Goal: Task Accomplishment & Management: Manage account settings

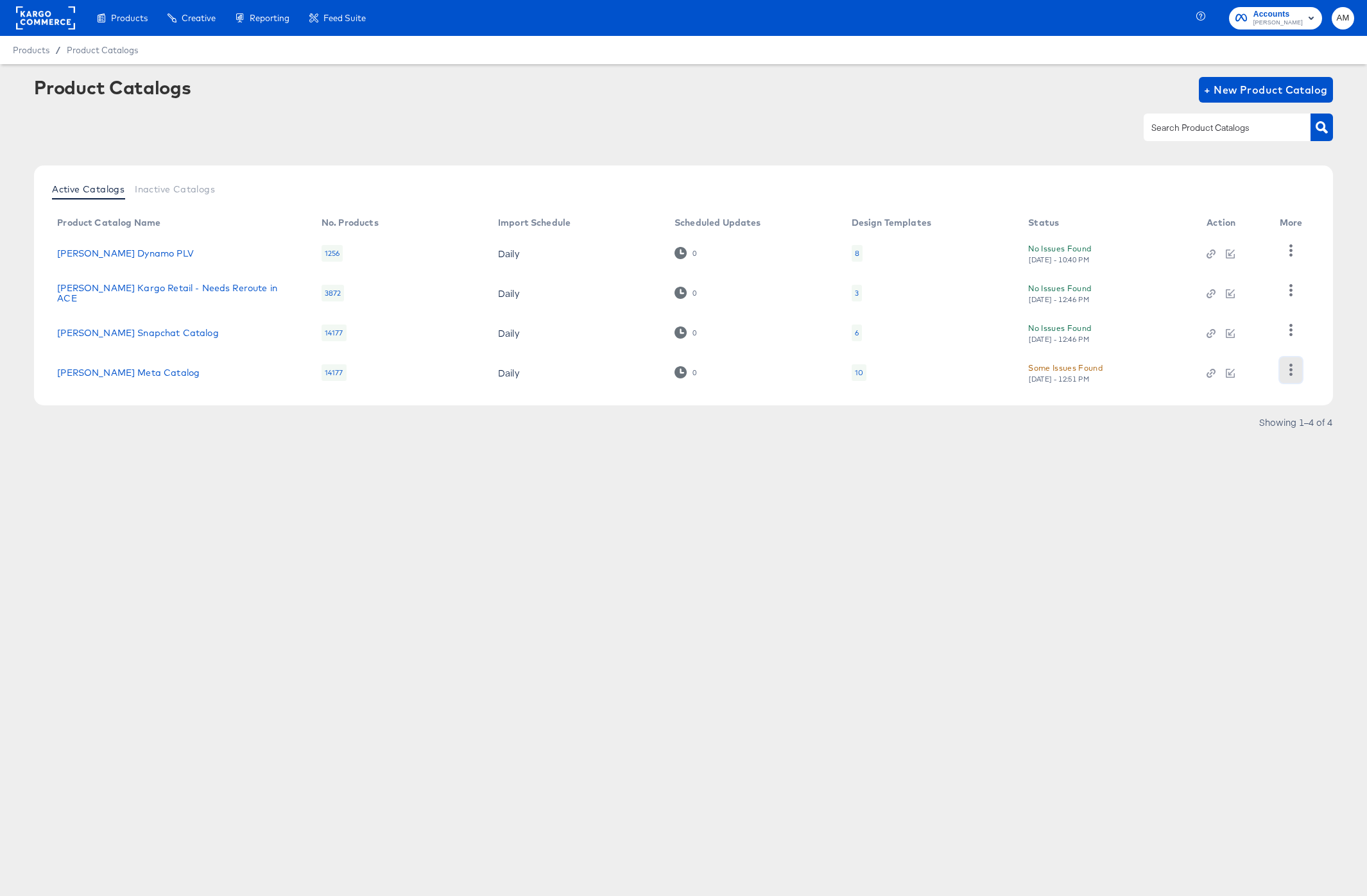
click at [1294, 371] on icon "button" at bounding box center [1291, 370] width 13 height 13
click at [1228, 291] on div "HUD Checks (Internal)" at bounding box center [1238, 291] width 129 height 20
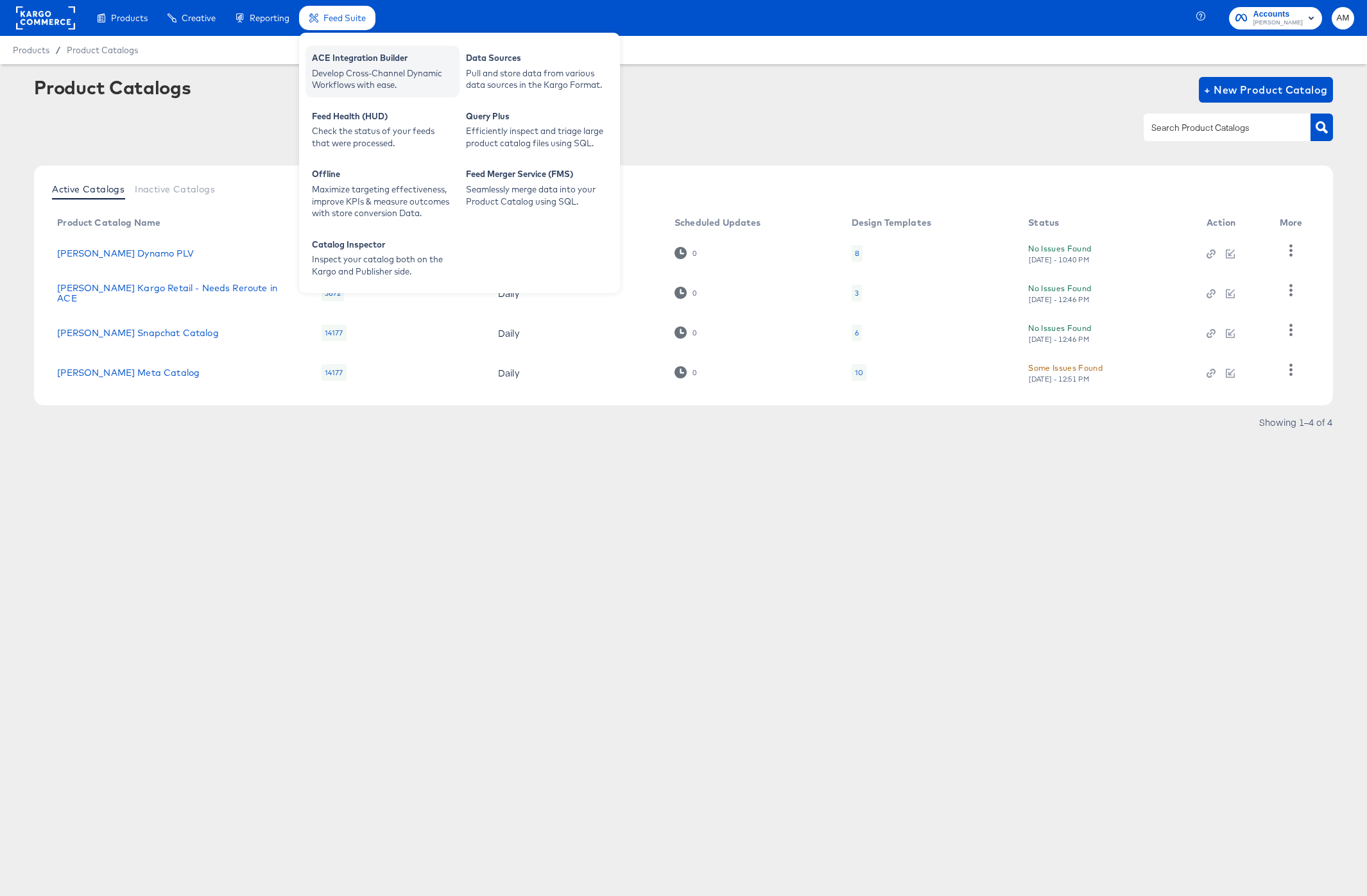
click at [363, 64] on div "ACE Integration Builder" at bounding box center [382, 59] width 141 height 15
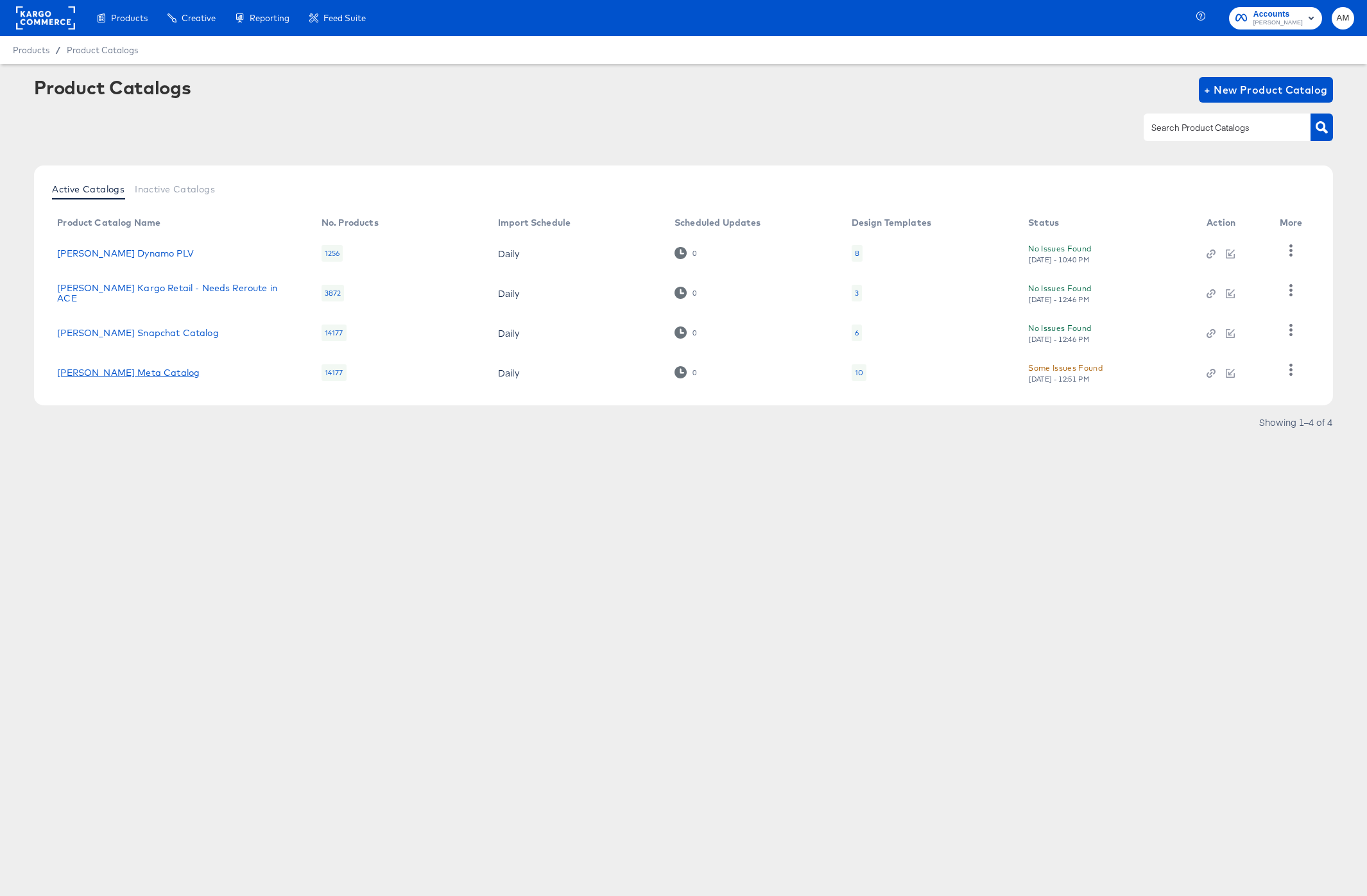
click at [173, 374] on link "Steve Madden Meta Catalog" at bounding box center [129, 373] width 142 height 11
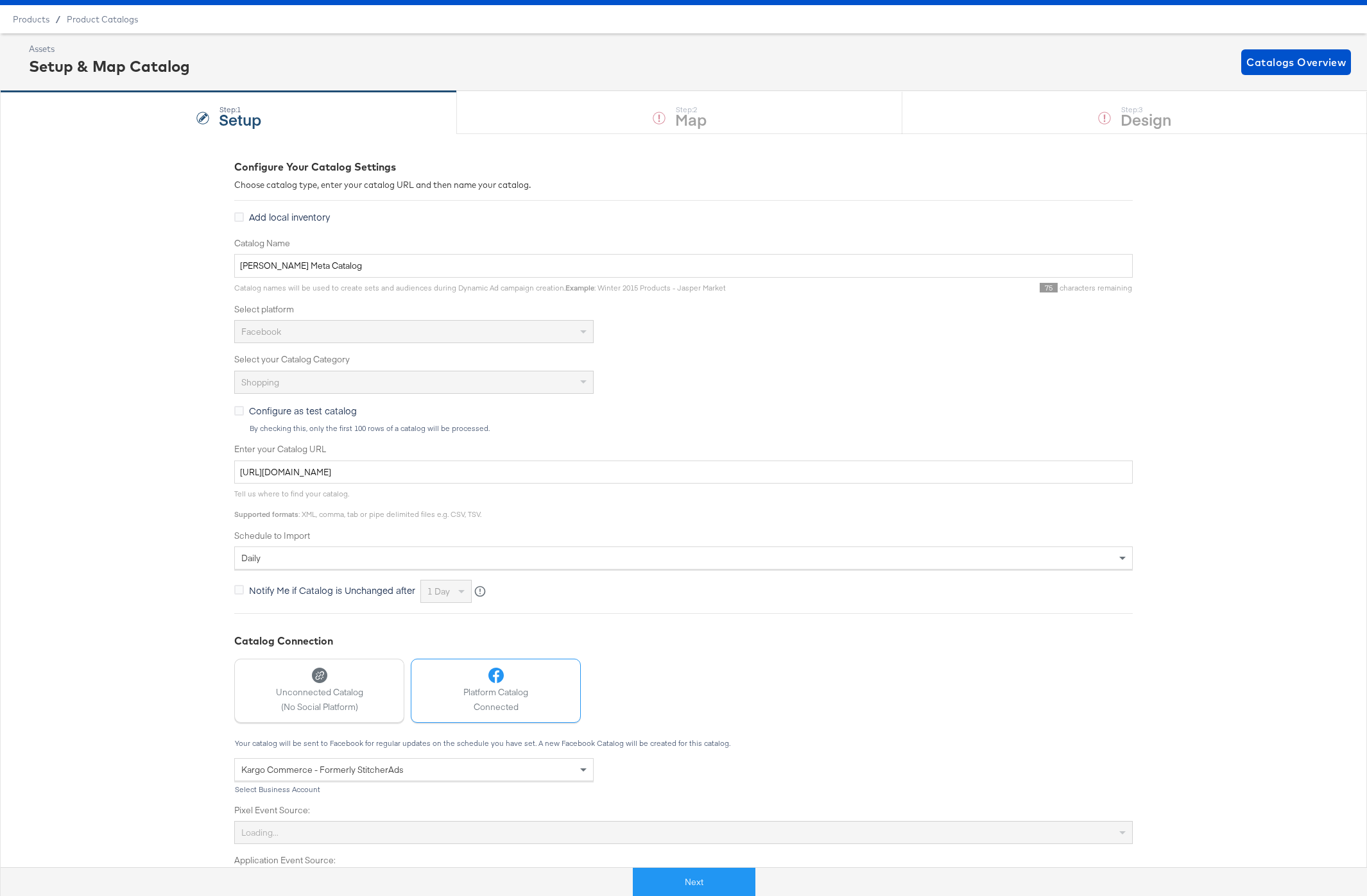
scroll to position [64, 0]
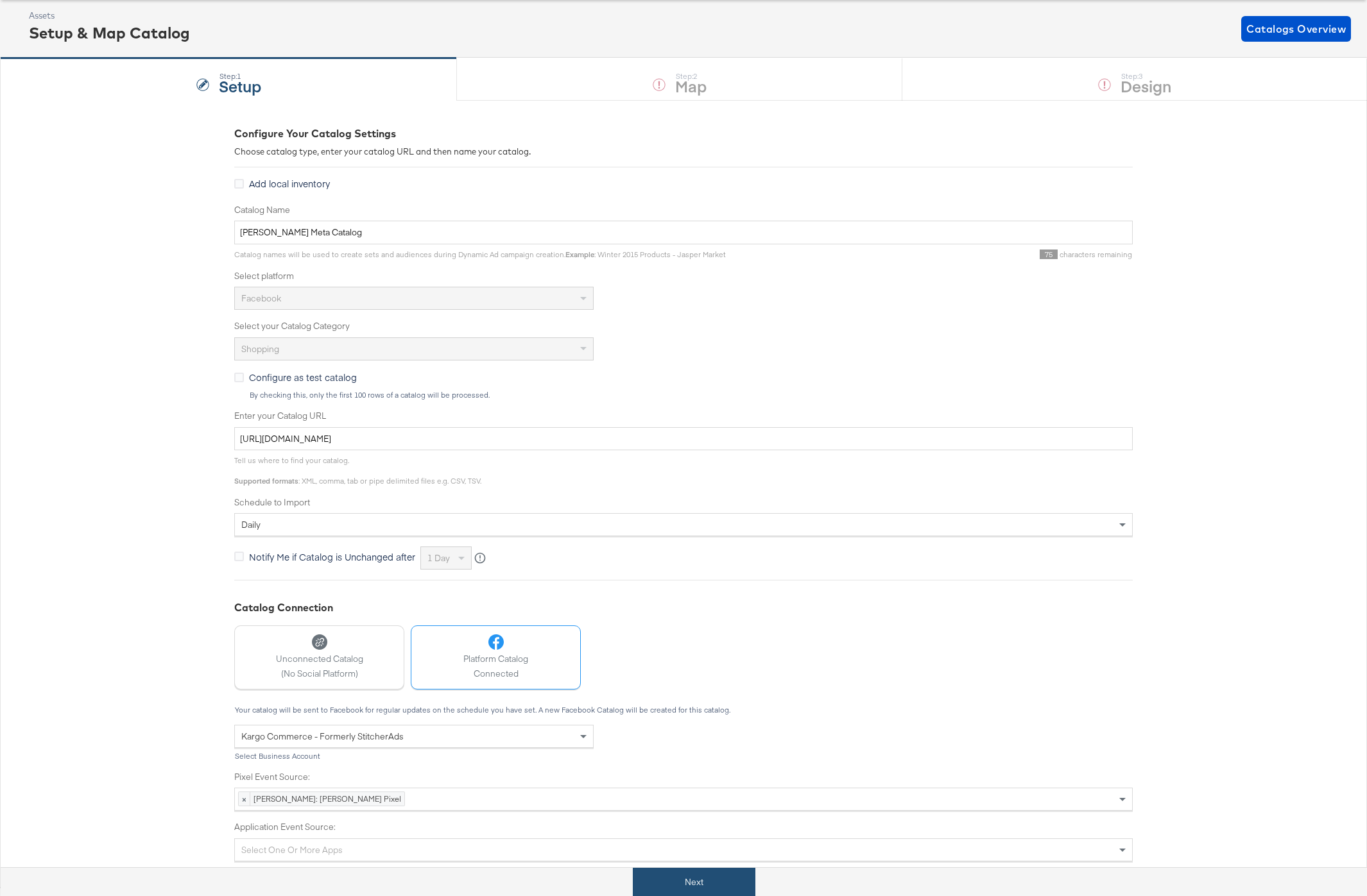
click at [734, 889] on button "Next" at bounding box center [694, 883] width 123 height 29
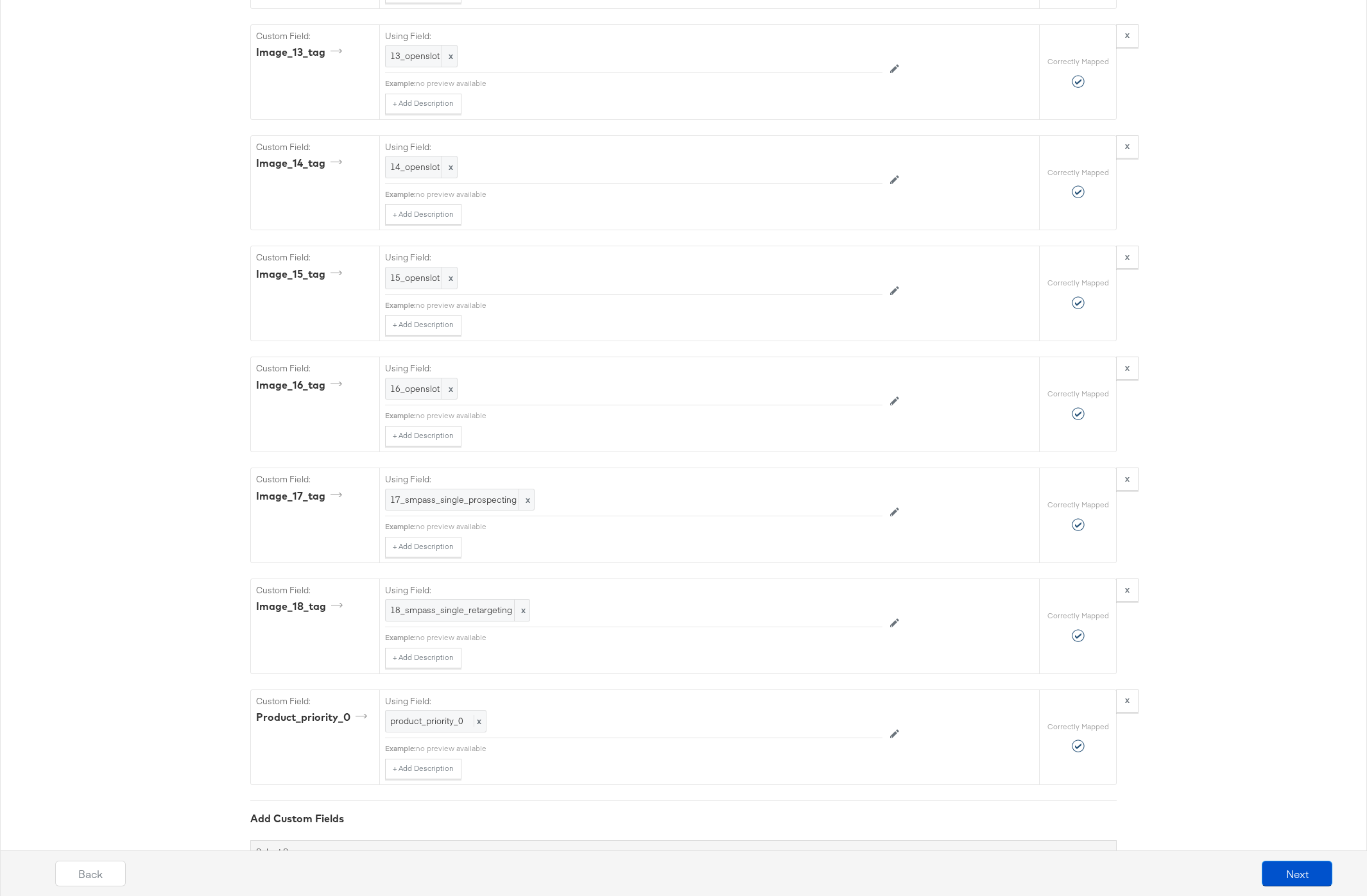
scroll to position [3913, 0]
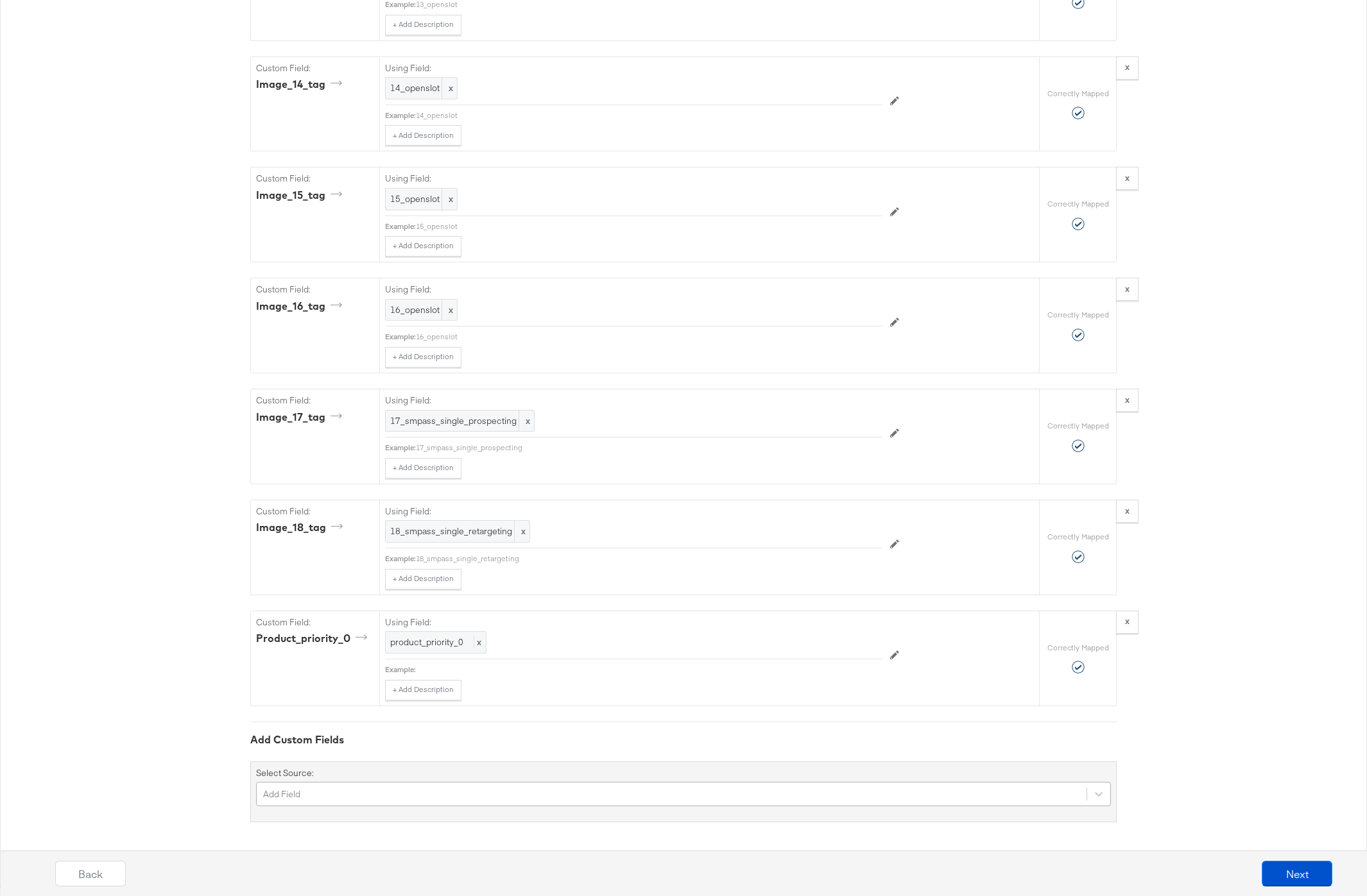
click at [515, 789] on div "Add Field" at bounding box center [684, 794] width 855 height 24
type input "bundle"
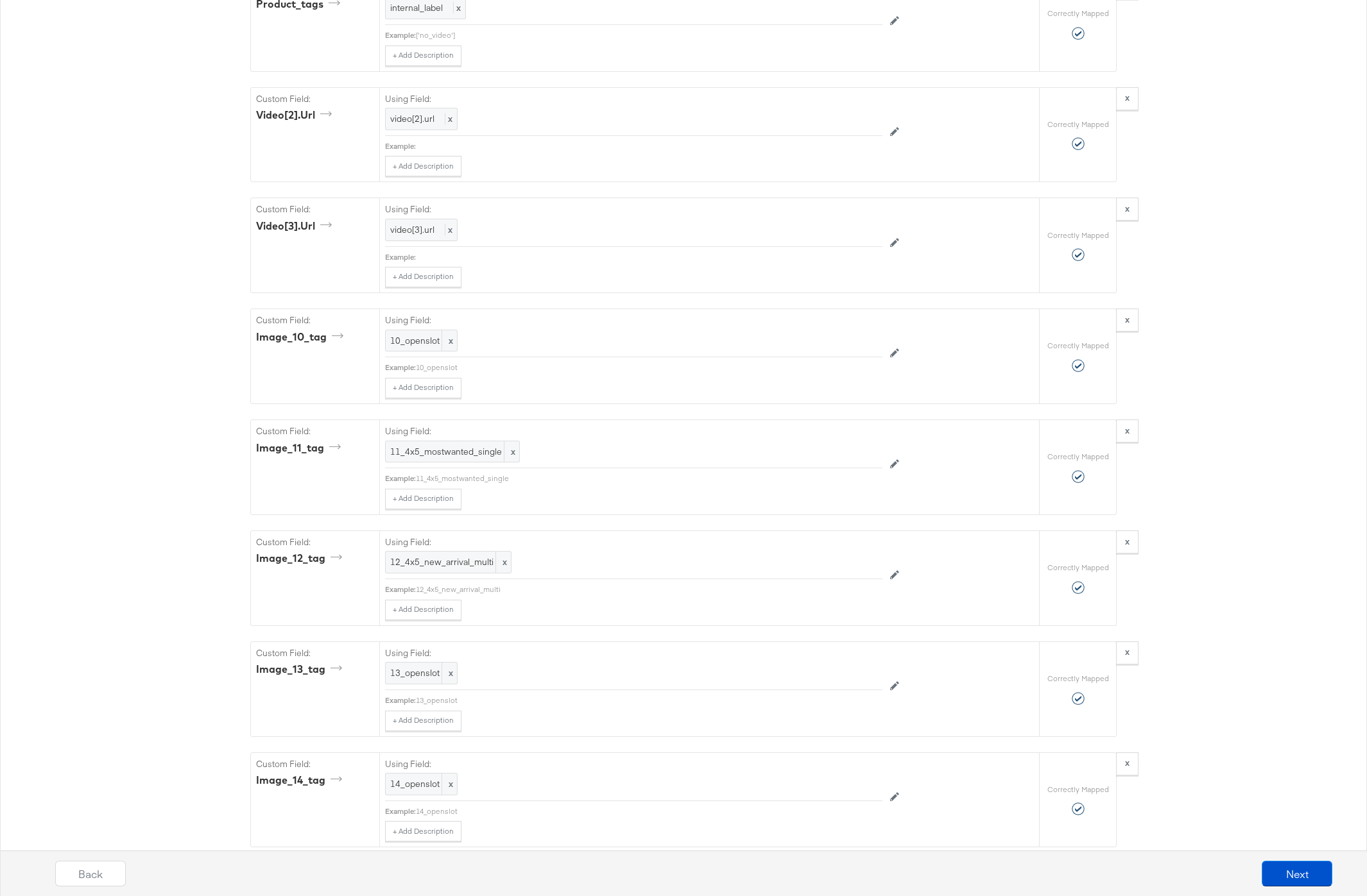
scroll to position [0, 0]
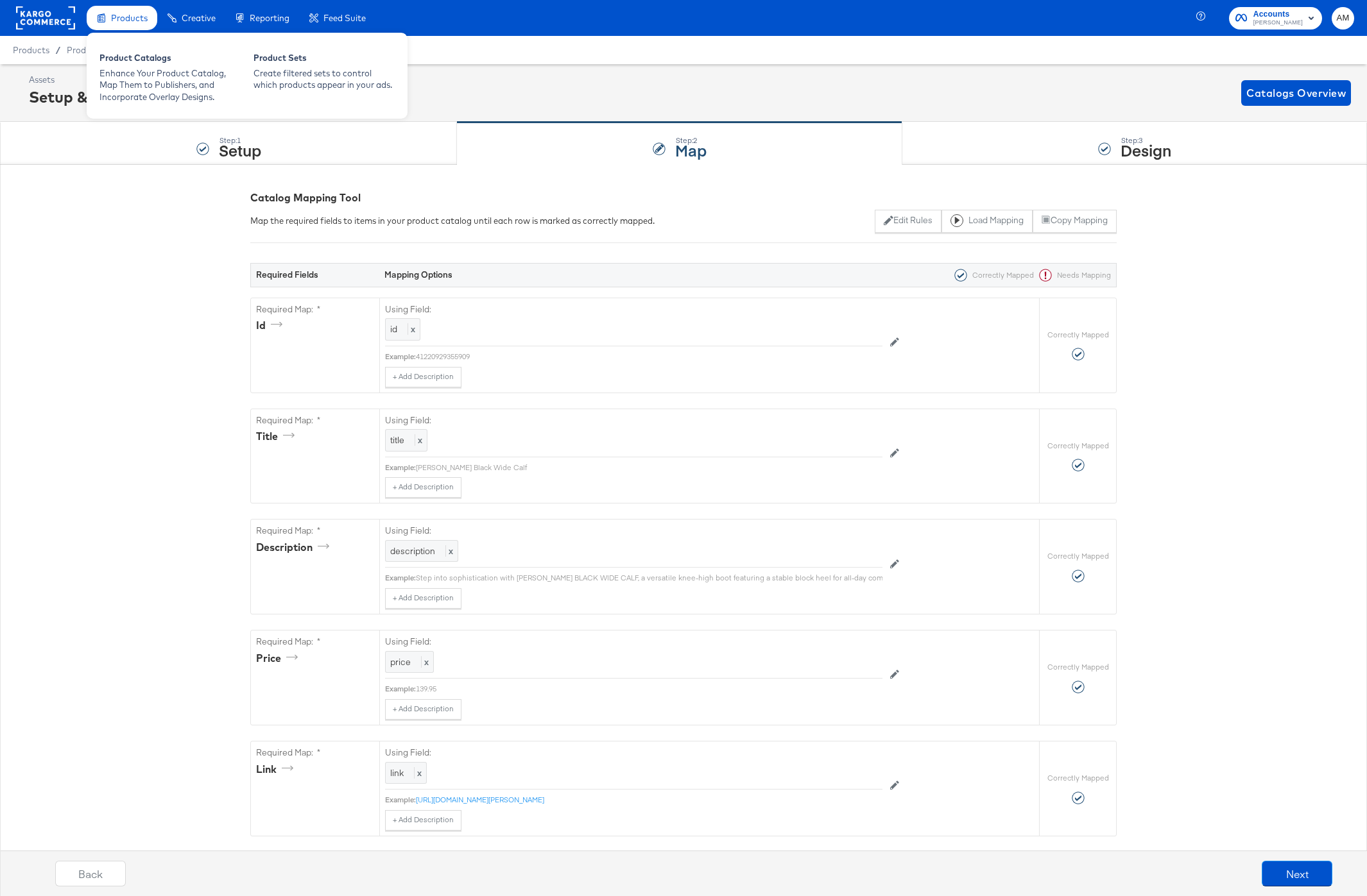
click at [135, 32] on div "Products Product Catalogs Enhance Your Product Catalog, Map Them to Publishers,…" at bounding box center [247, 74] width 321 height 89
click at [136, 55] on div "Product Catalogs" at bounding box center [170, 59] width 141 height 15
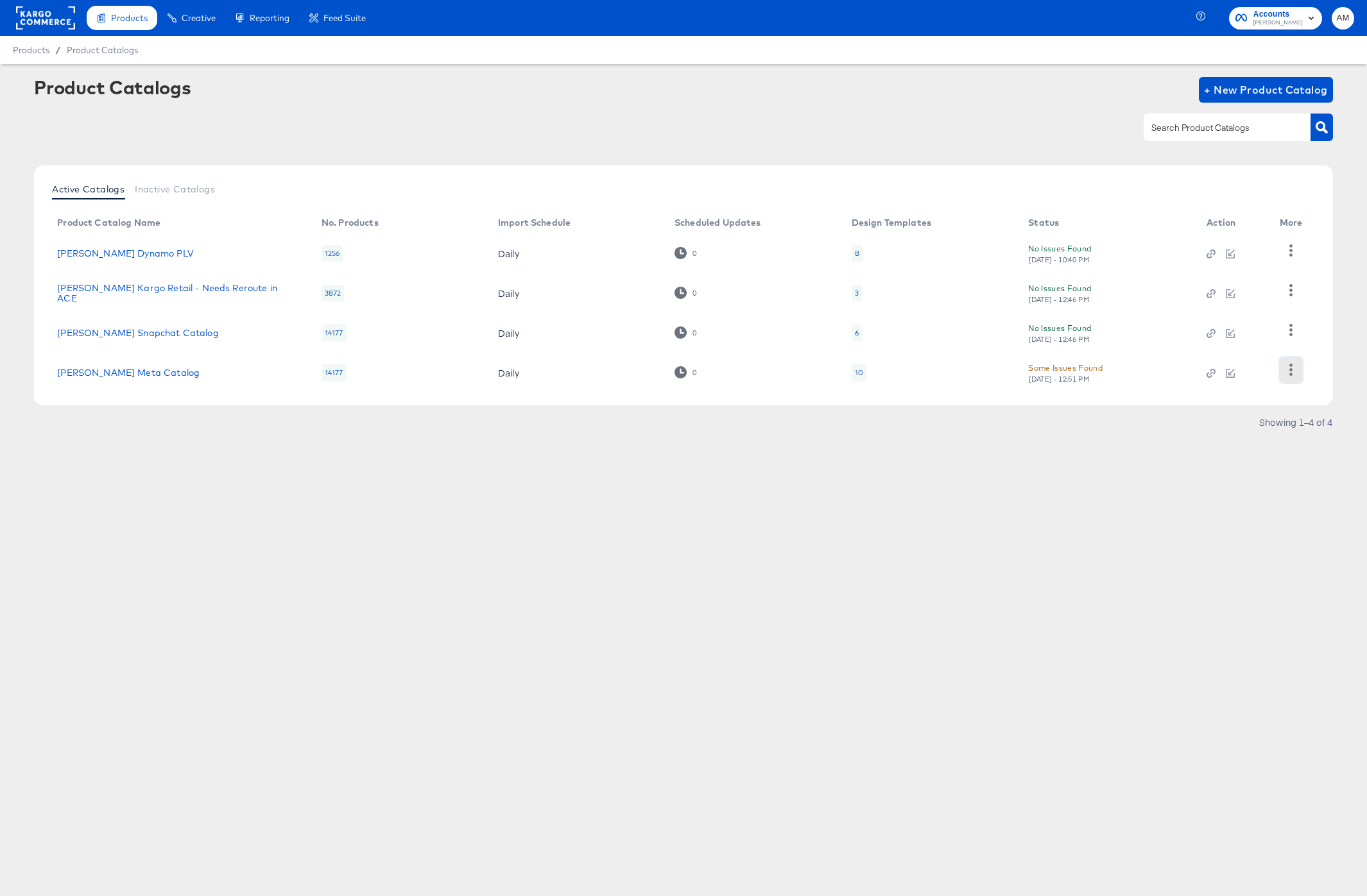
click at [1294, 373] on icon "button" at bounding box center [1291, 370] width 13 height 13
click at [1238, 295] on div "HUD Checks (Internal)" at bounding box center [1238, 291] width 129 height 20
click at [165, 372] on link "Steve Madden Meta Catalog" at bounding box center [129, 373] width 142 height 11
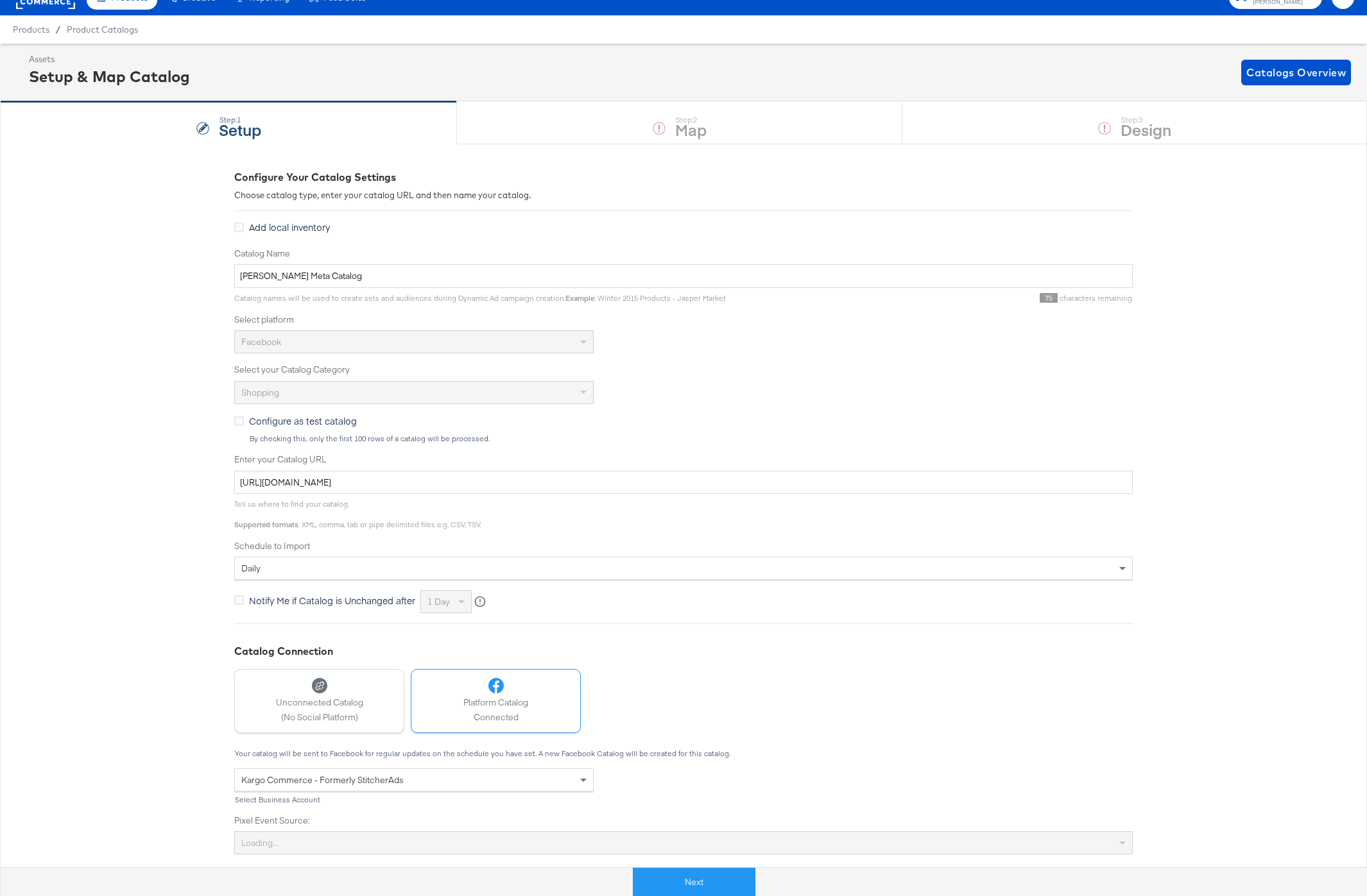
scroll to position [64, 0]
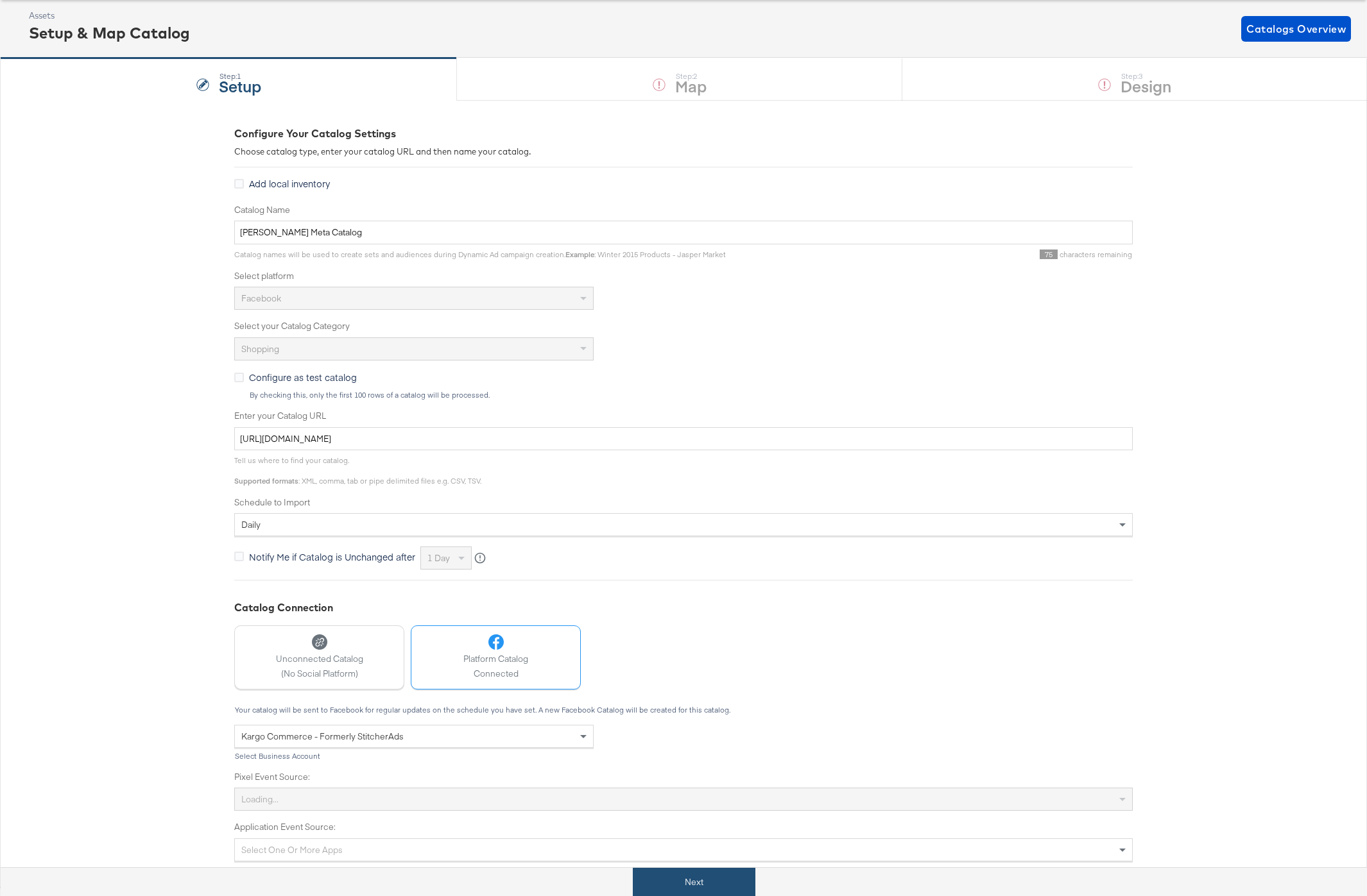
click at [716, 878] on button "Next" at bounding box center [694, 883] width 123 height 29
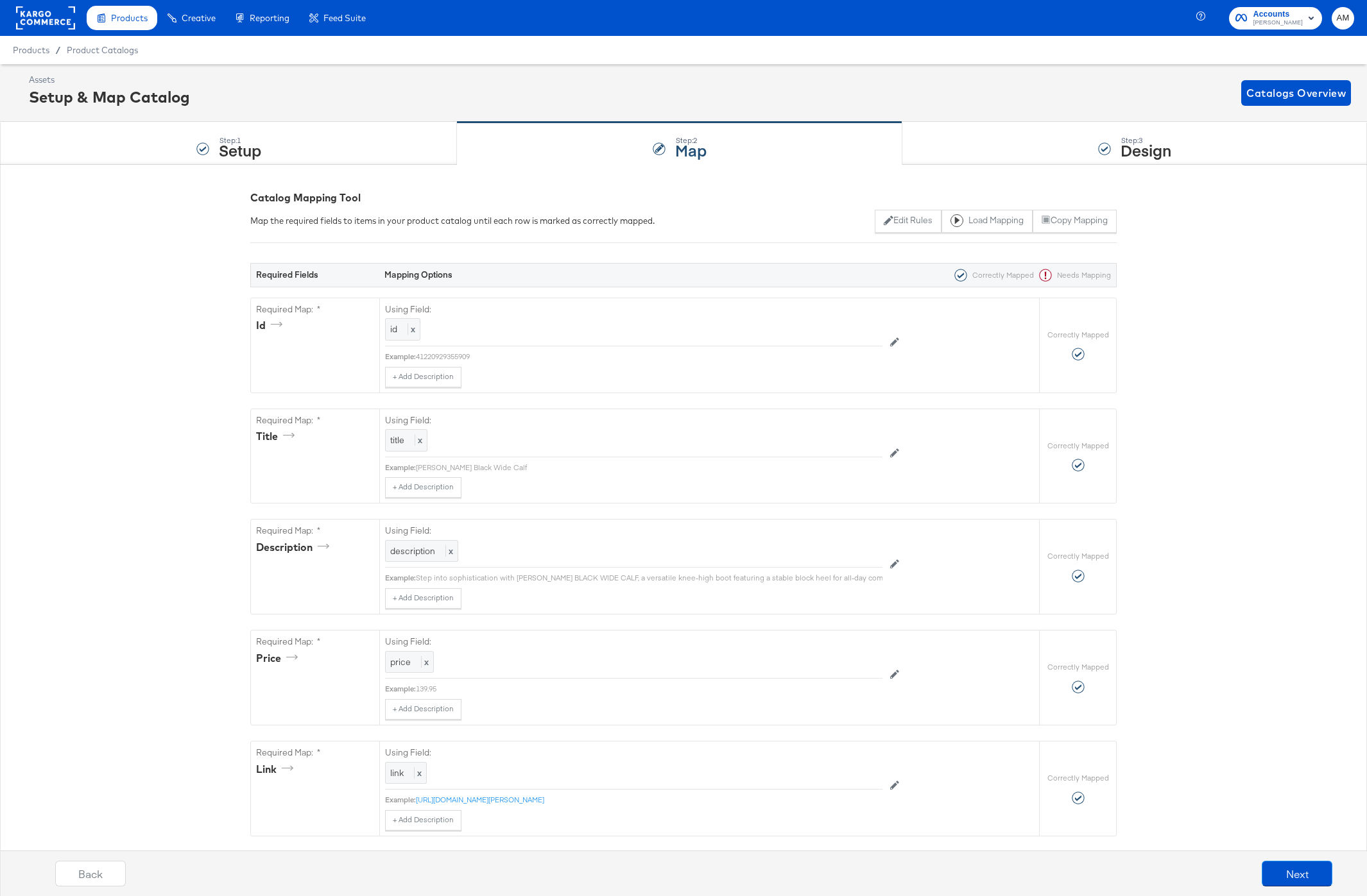
scroll to position [3913, 0]
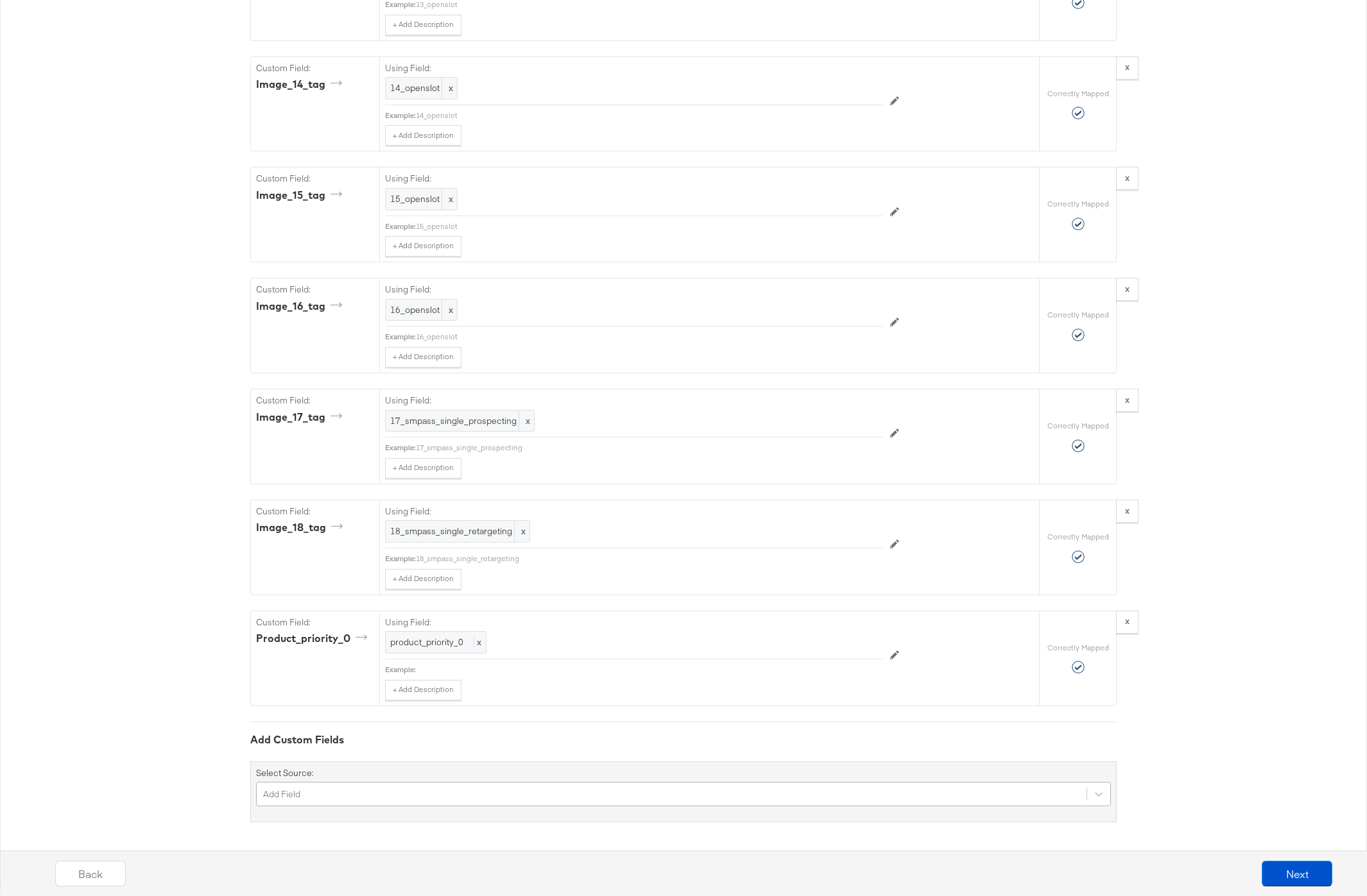
click at [411, 791] on div "Add Field" at bounding box center [684, 794] width 855 height 24
type input "bundle"
click at [359, 824] on div "bundle_ids" at bounding box center [684, 824] width 855 height 13
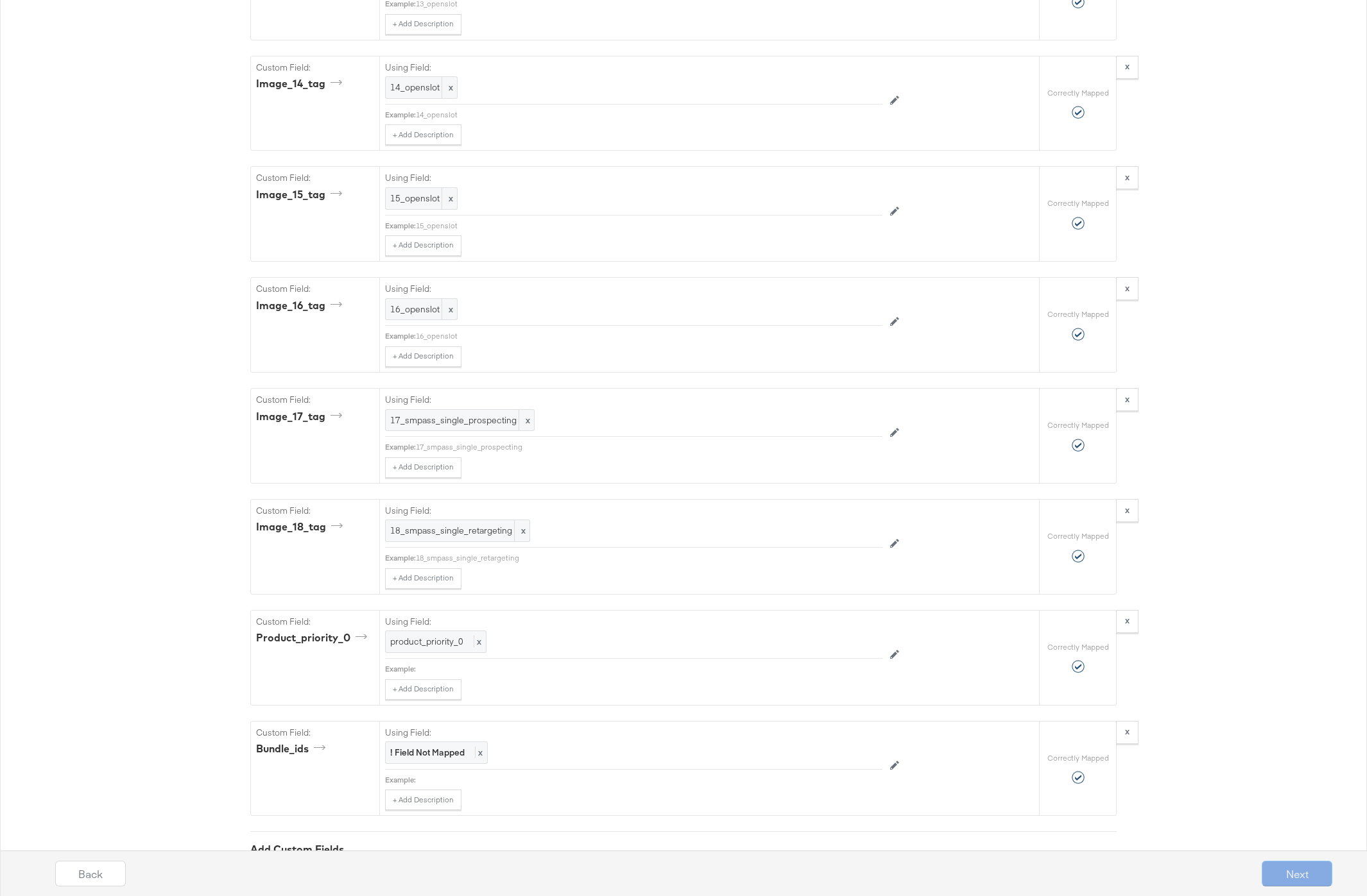
scroll to position [4021, 0]
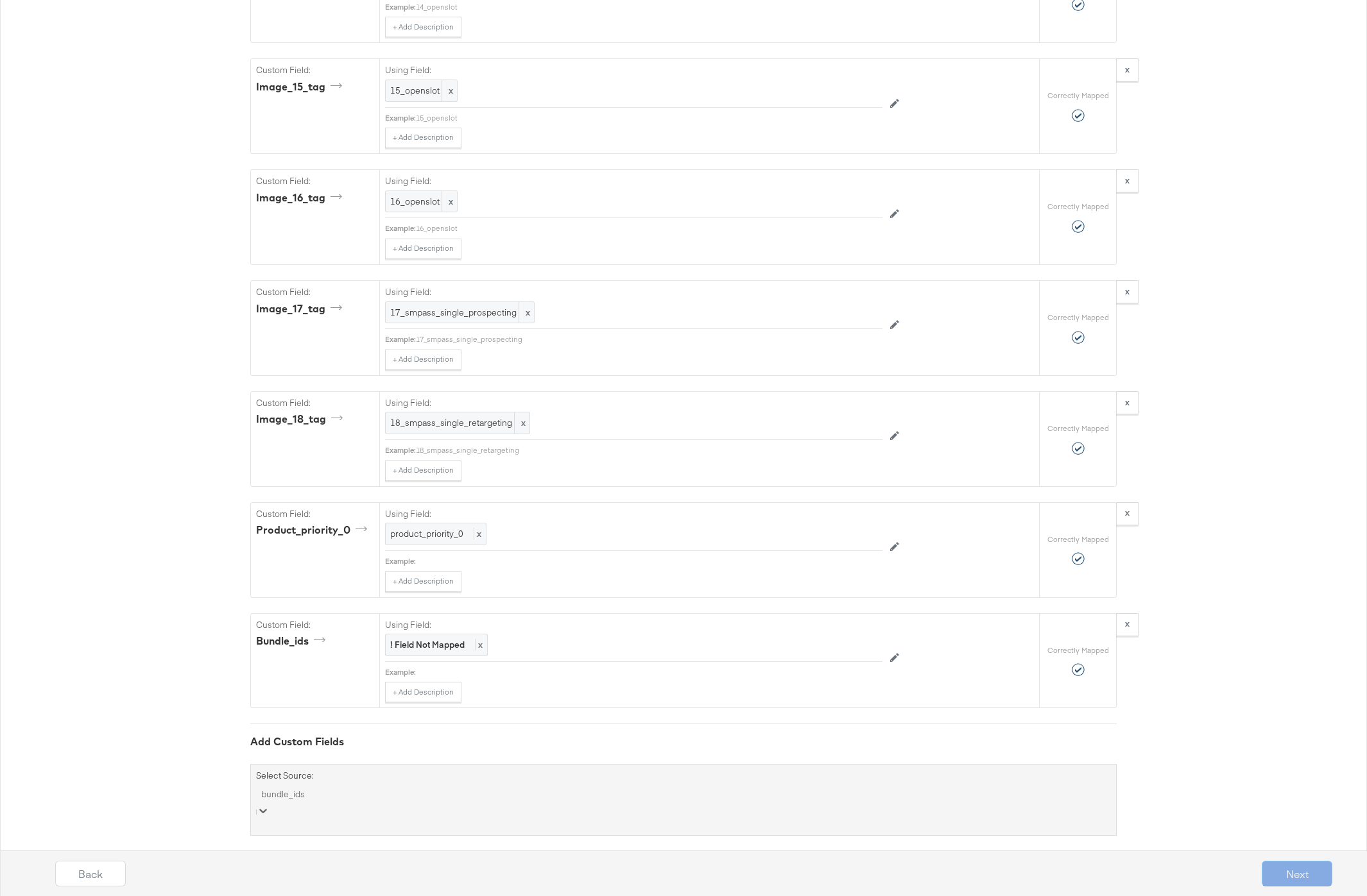
click at [372, 794] on div "option bundle_ids, selected. Select is focused ,type to refine list, press Down…" at bounding box center [684, 802] width 855 height 36
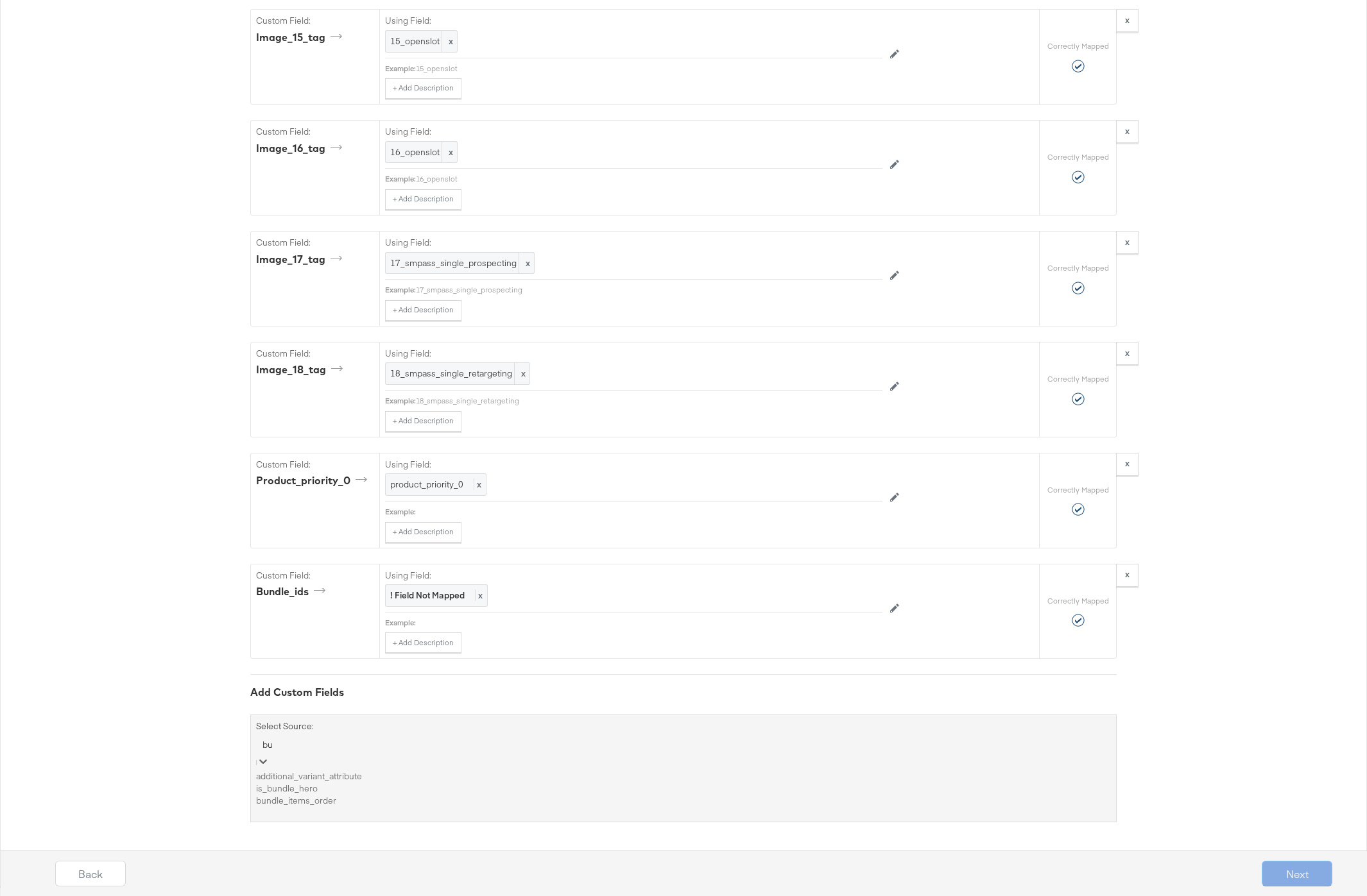
scroll to position [4024, 0]
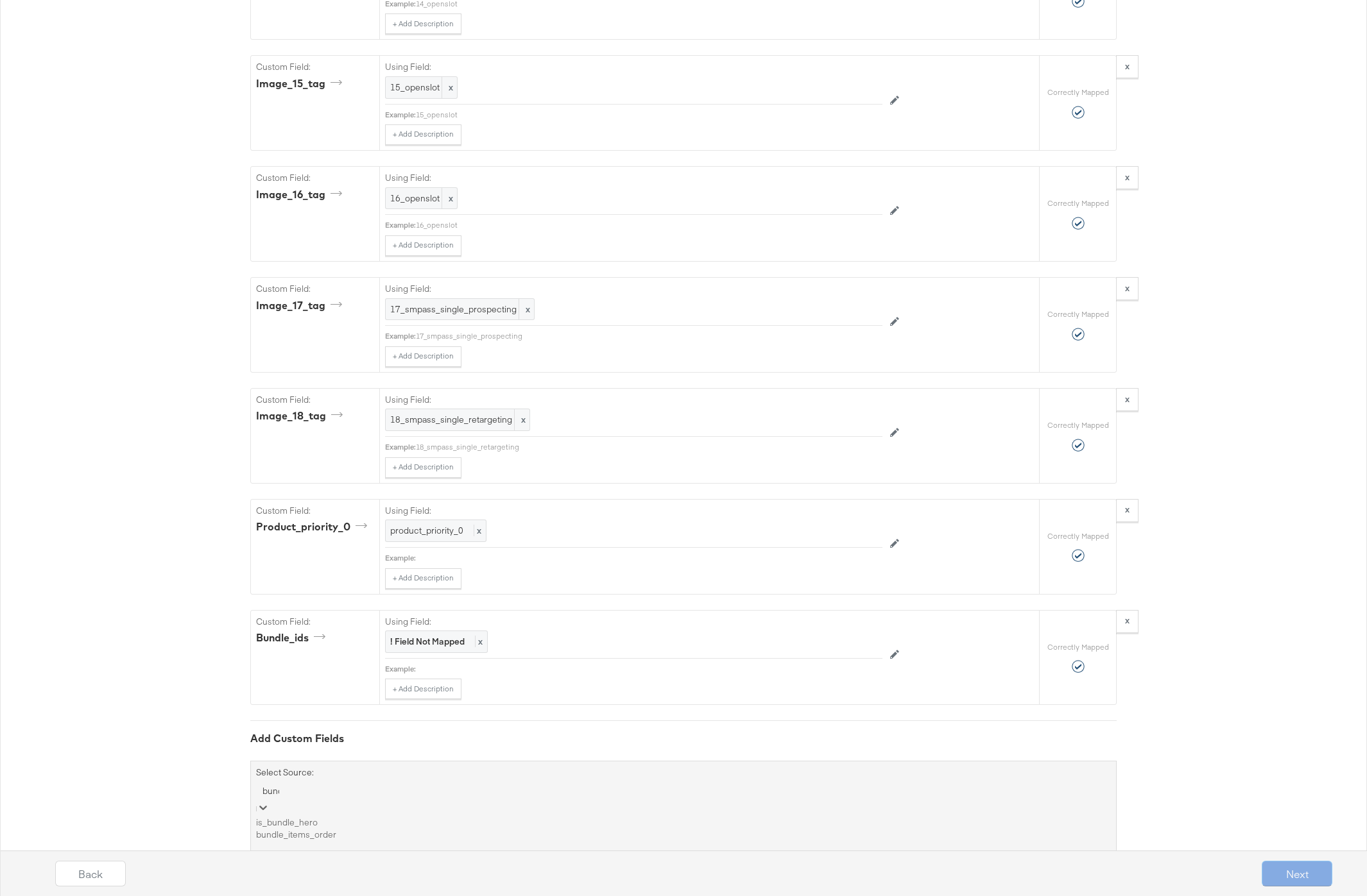
type input "bundle"
click at [328, 823] on div "is_bundle_hero" at bounding box center [684, 823] width 855 height 13
type input "bundle"
click at [303, 825] on div "bundle_items_order" at bounding box center [684, 823] width 855 height 13
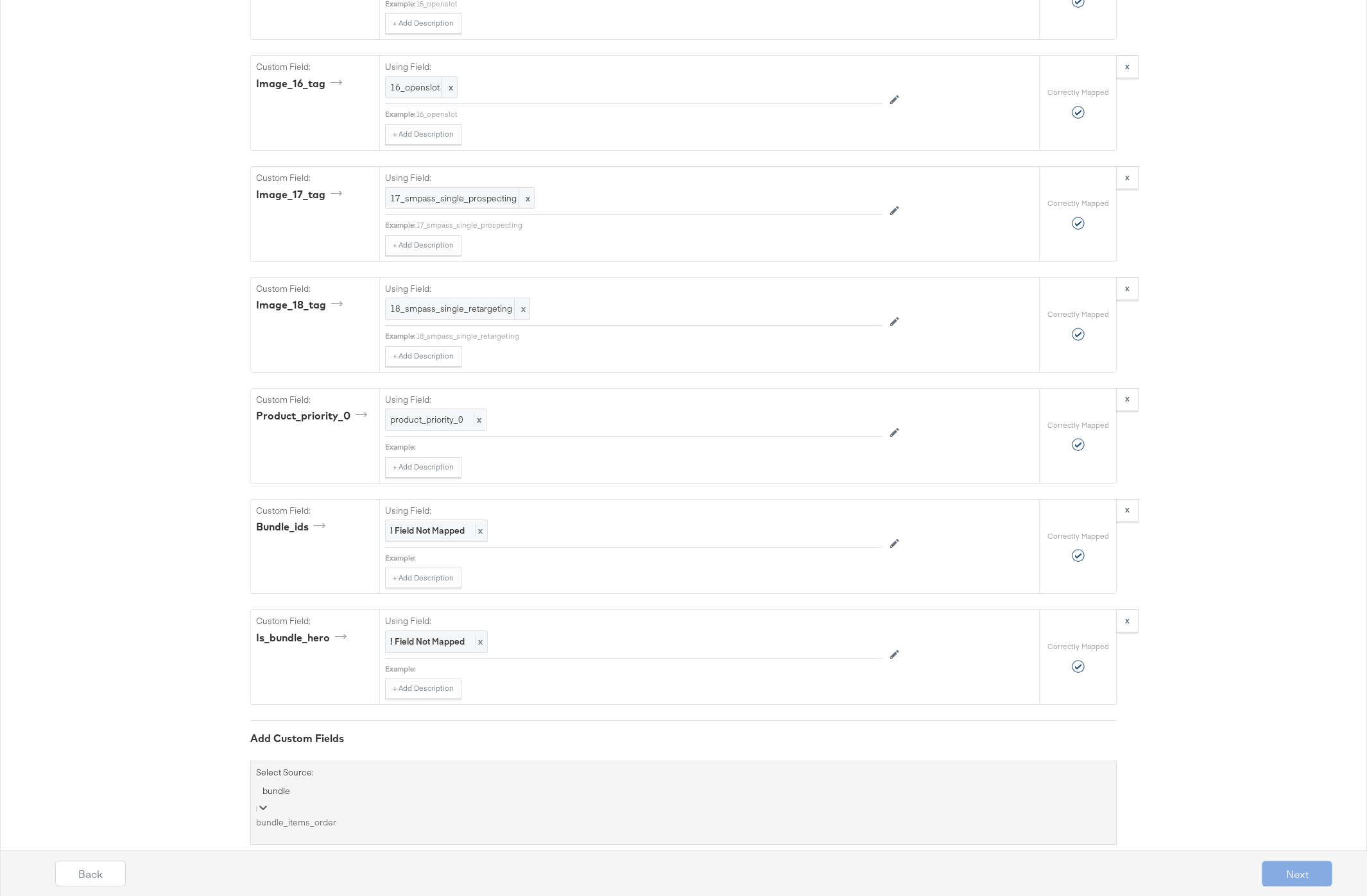
scroll to position [4243, 0]
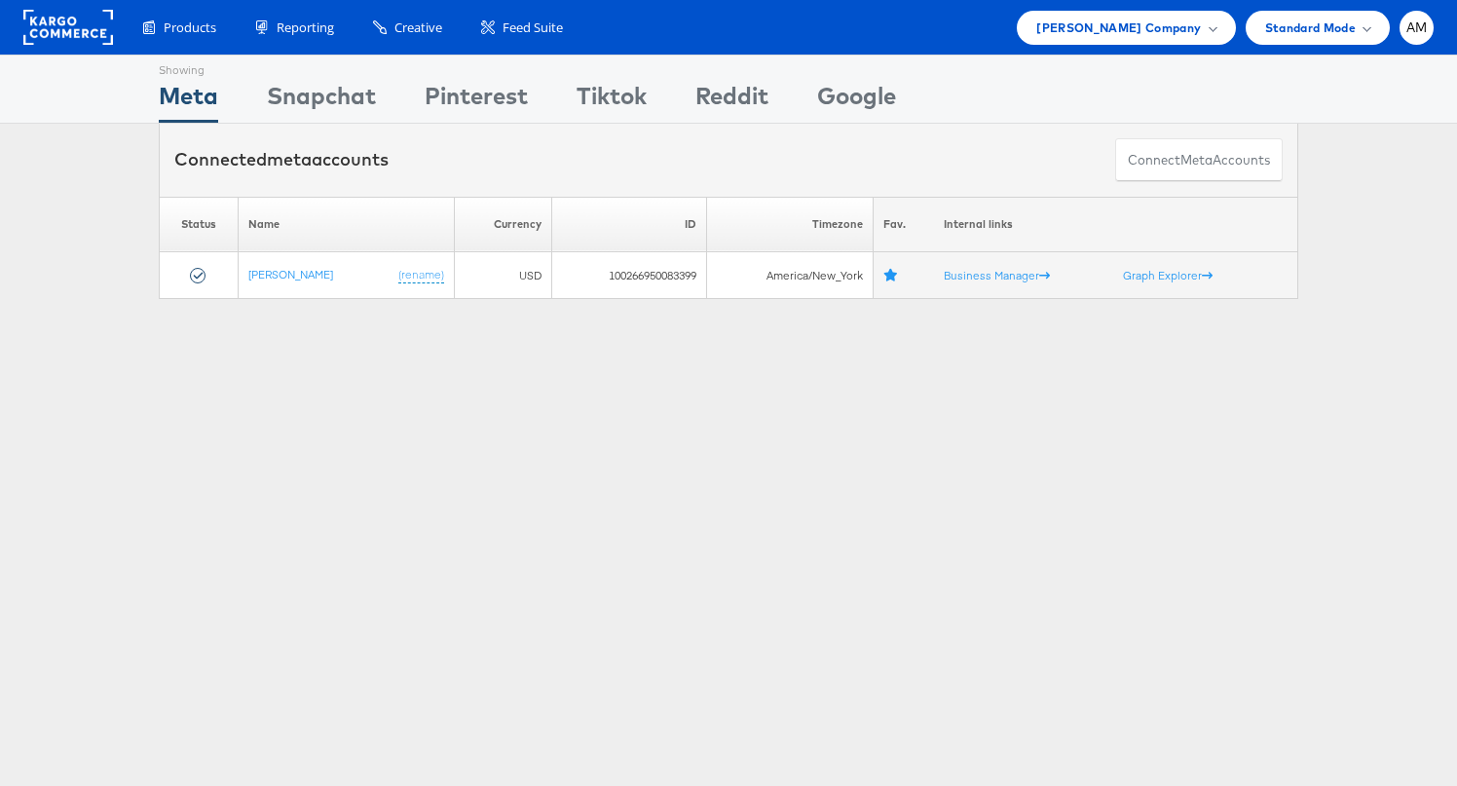
click at [290, 391] on div "Showing Meta Showing Snapchat Showing Pinterest Showing Tiktok Showing Reddit S…" at bounding box center [728, 542] width 1457 height 974
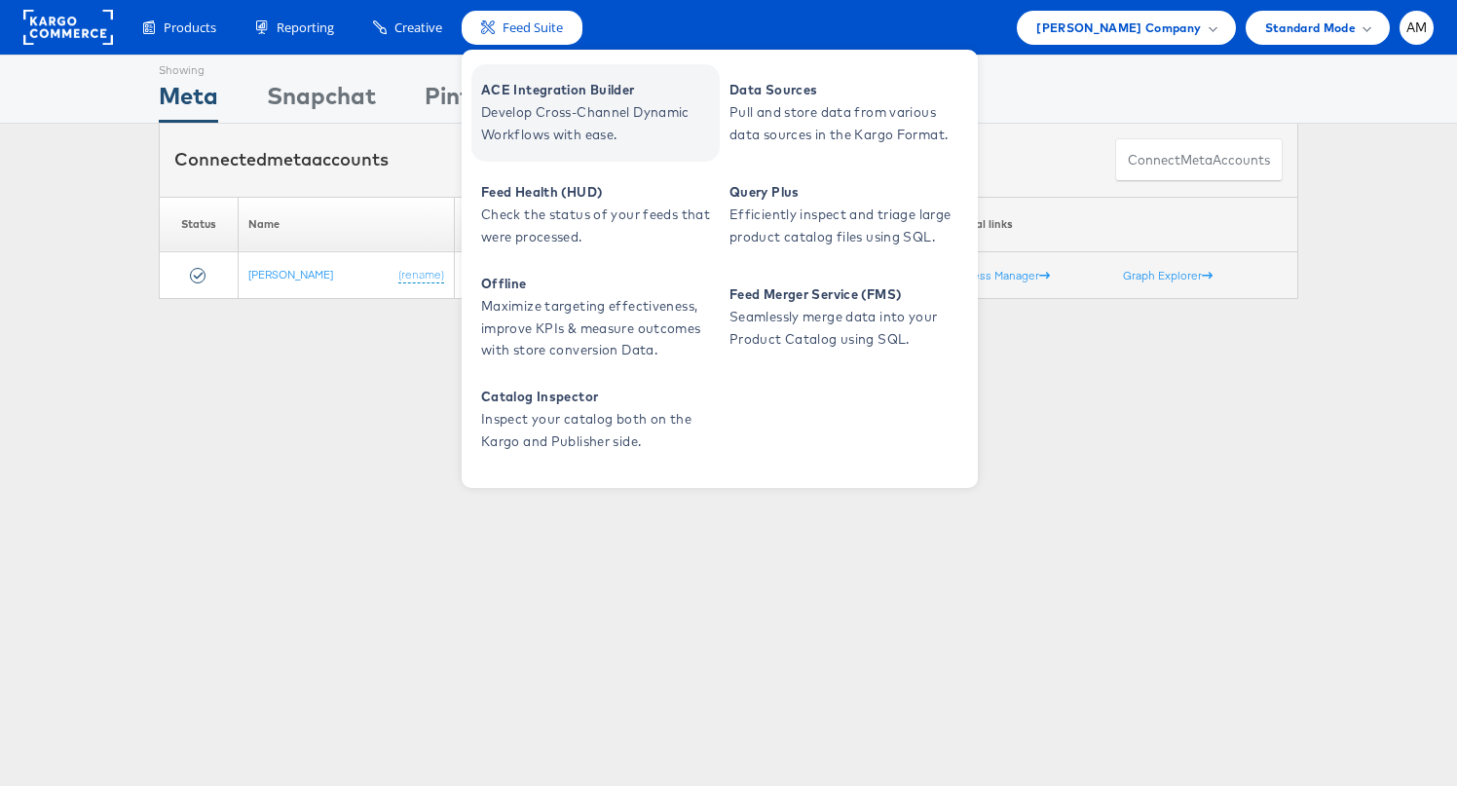
click at [519, 110] on span "Develop Cross-Channel Dynamic Workflows with ease." at bounding box center [598, 123] width 234 height 45
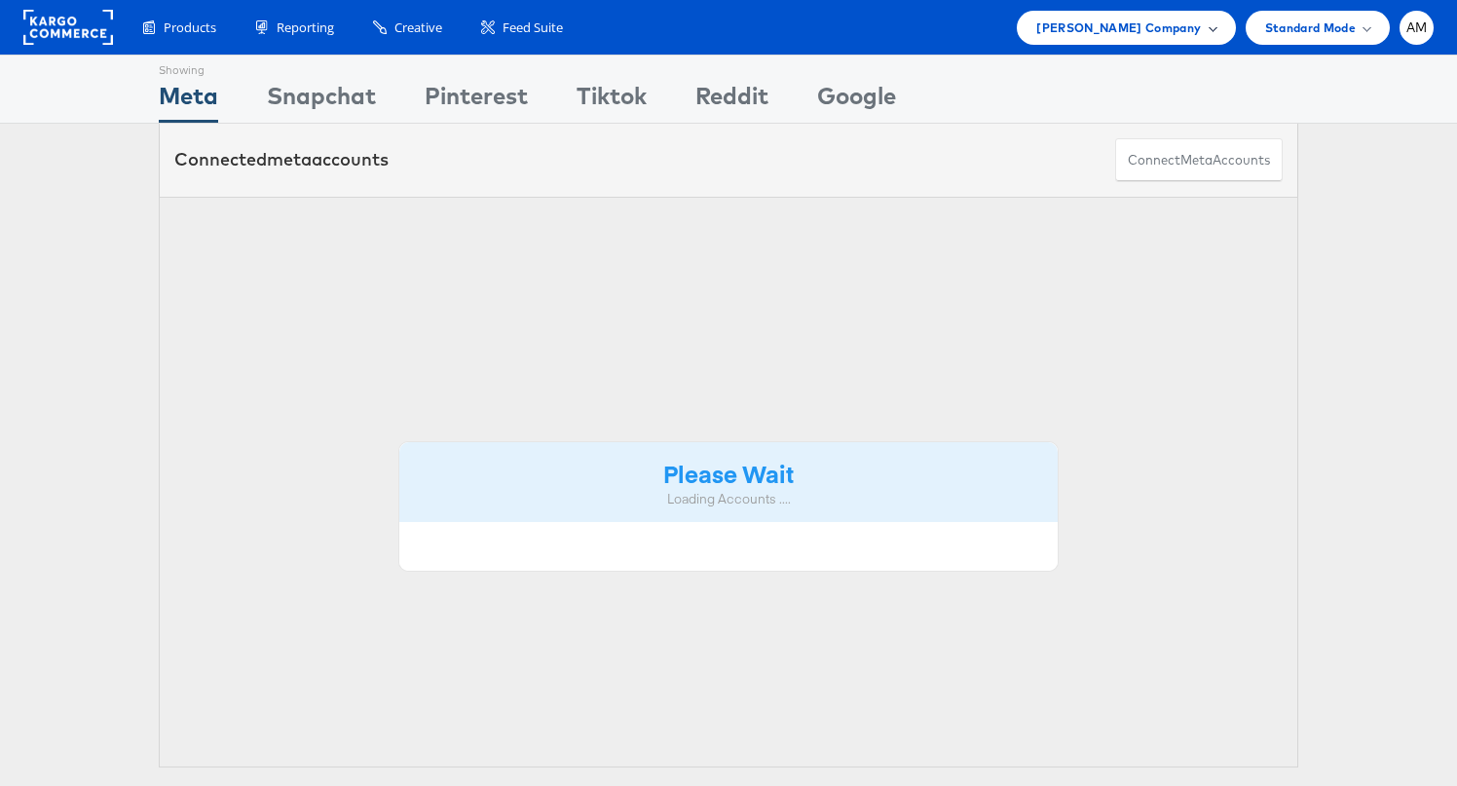
drag, startPoint x: 1112, startPoint y: 29, endPoint x: 1093, endPoint y: 61, distance: 37.6
click at [1112, 29] on span "Steve Madden Company" at bounding box center [1118, 28] width 165 height 20
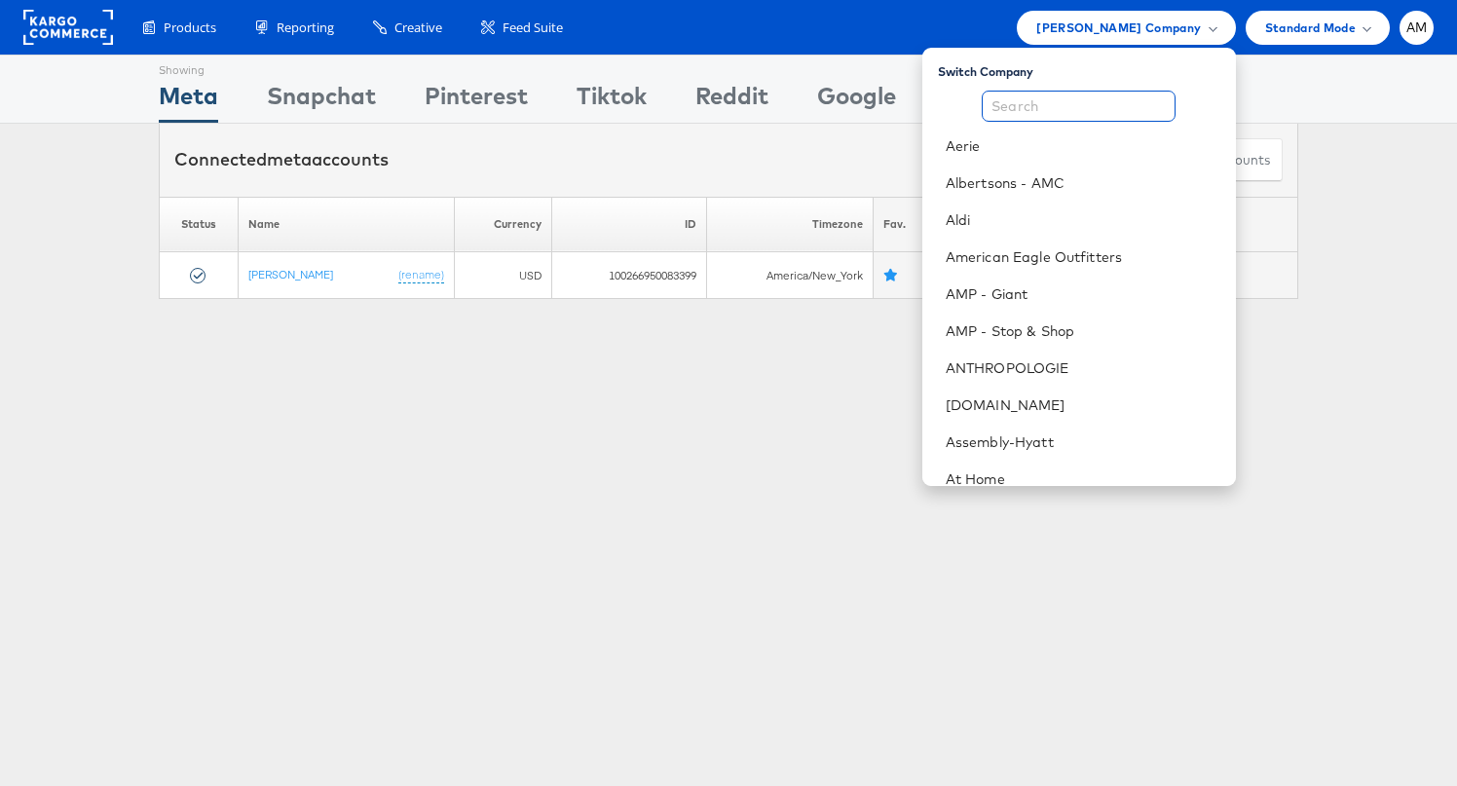
click at [1070, 117] on input "text" at bounding box center [1079, 106] width 194 height 31
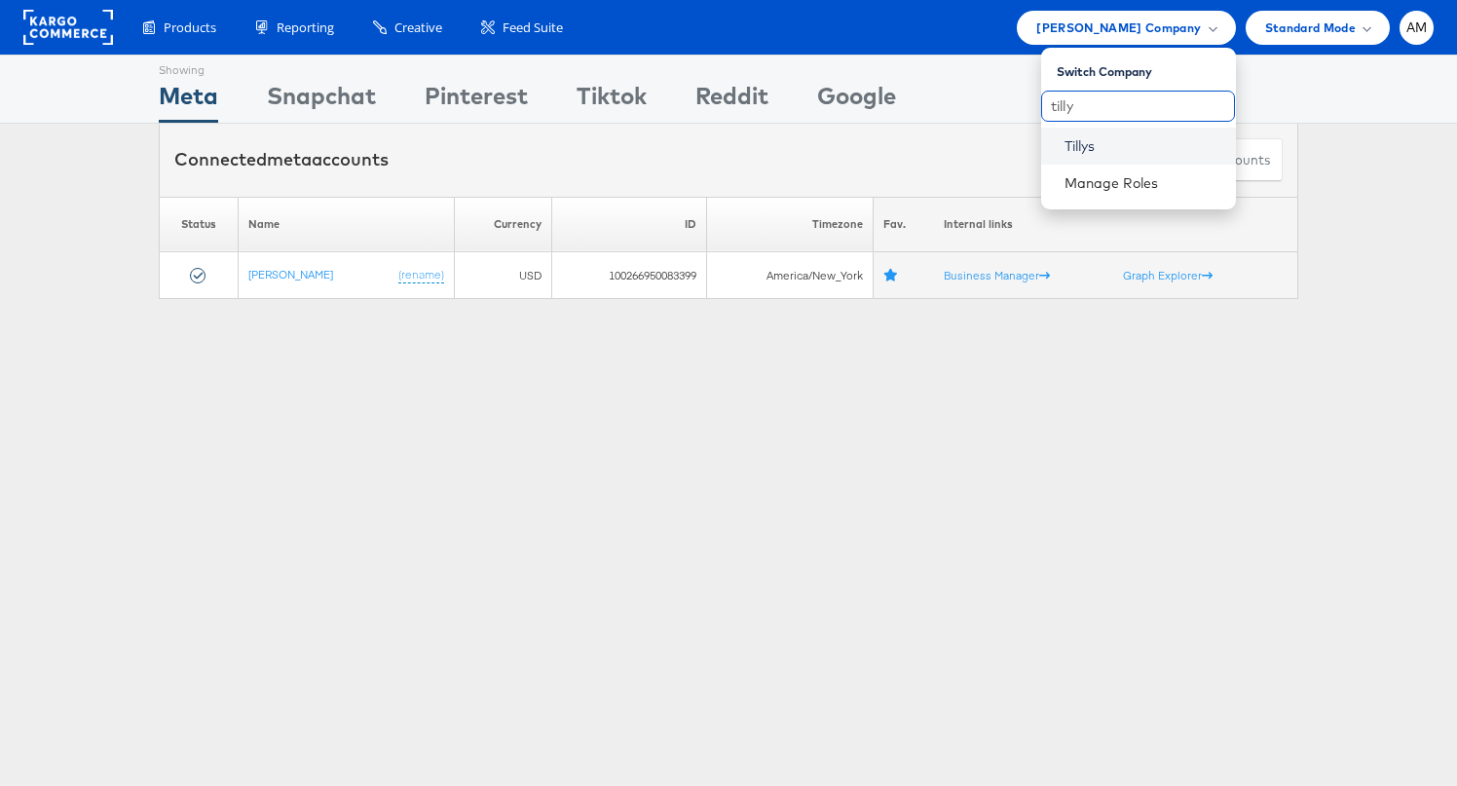
type input "tilly"
click at [1078, 141] on link "Tillys" at bounding box center [1142, 145] width 156 height 19
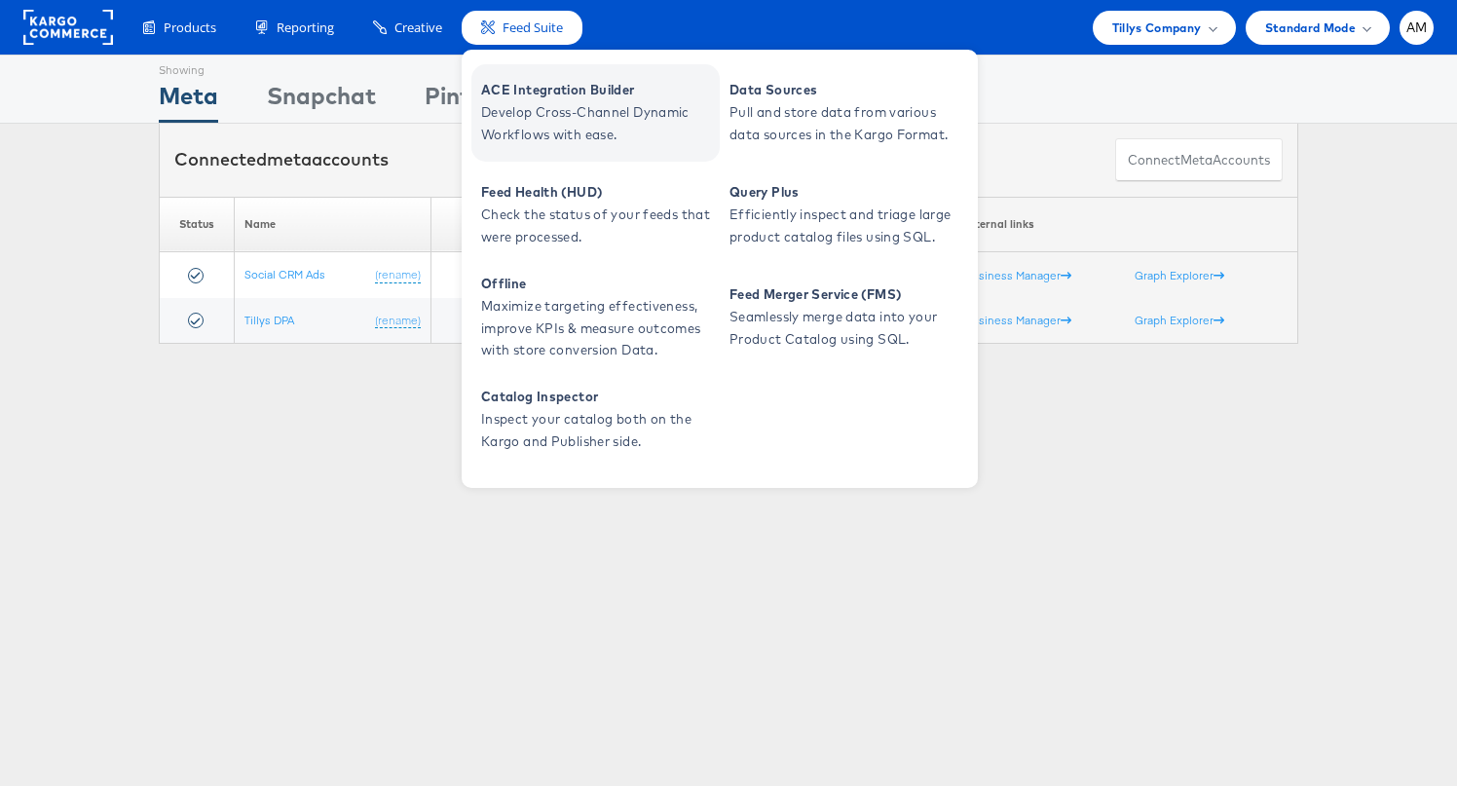
click at [556, 103] on span "Develop Cross-Channel Dynamic Workflows with ease." at bounding box center [598, 123] width 234 height 45
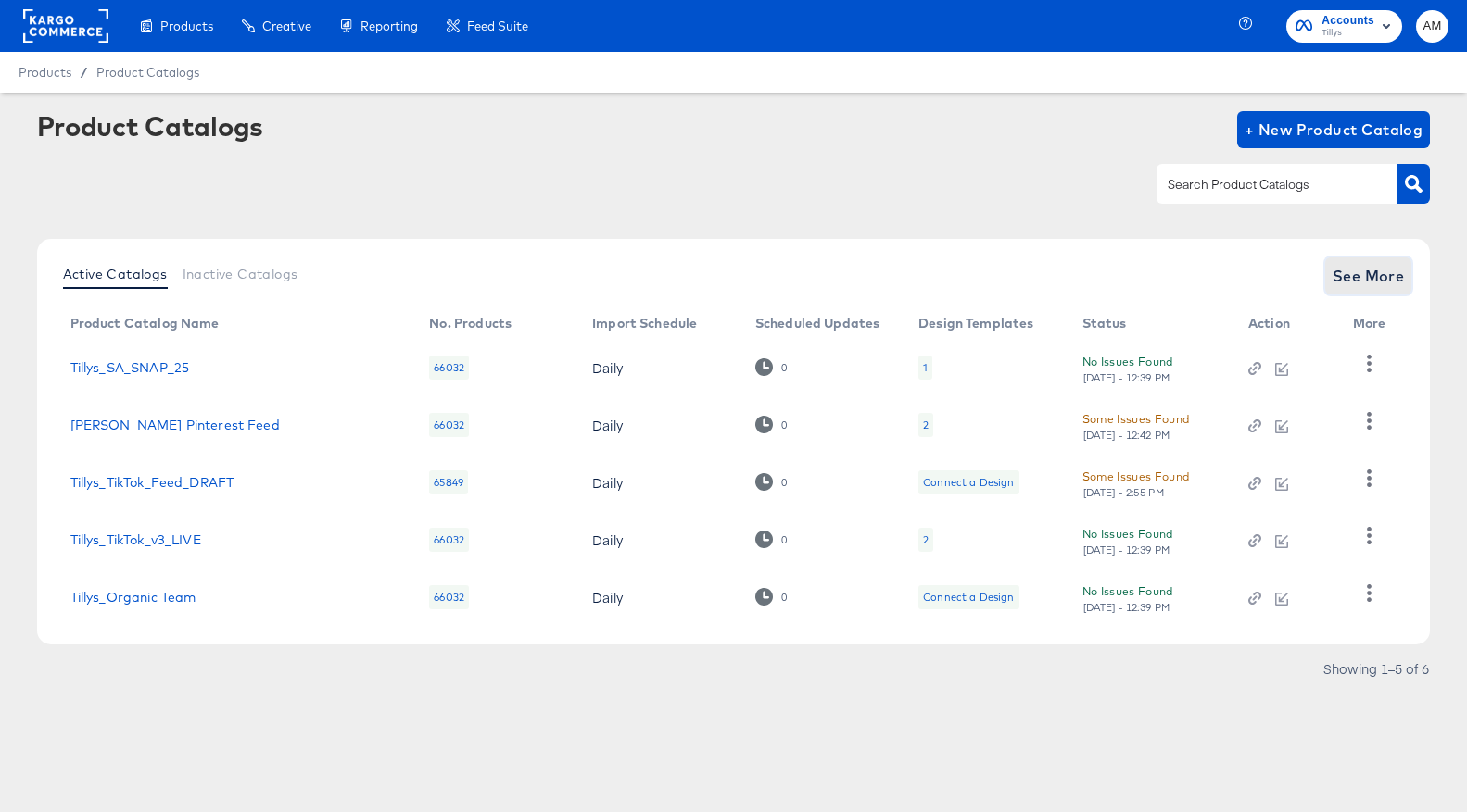
click at [1358, 278] on span "See More" at bounding box center [1368, 276] width 72 height 26
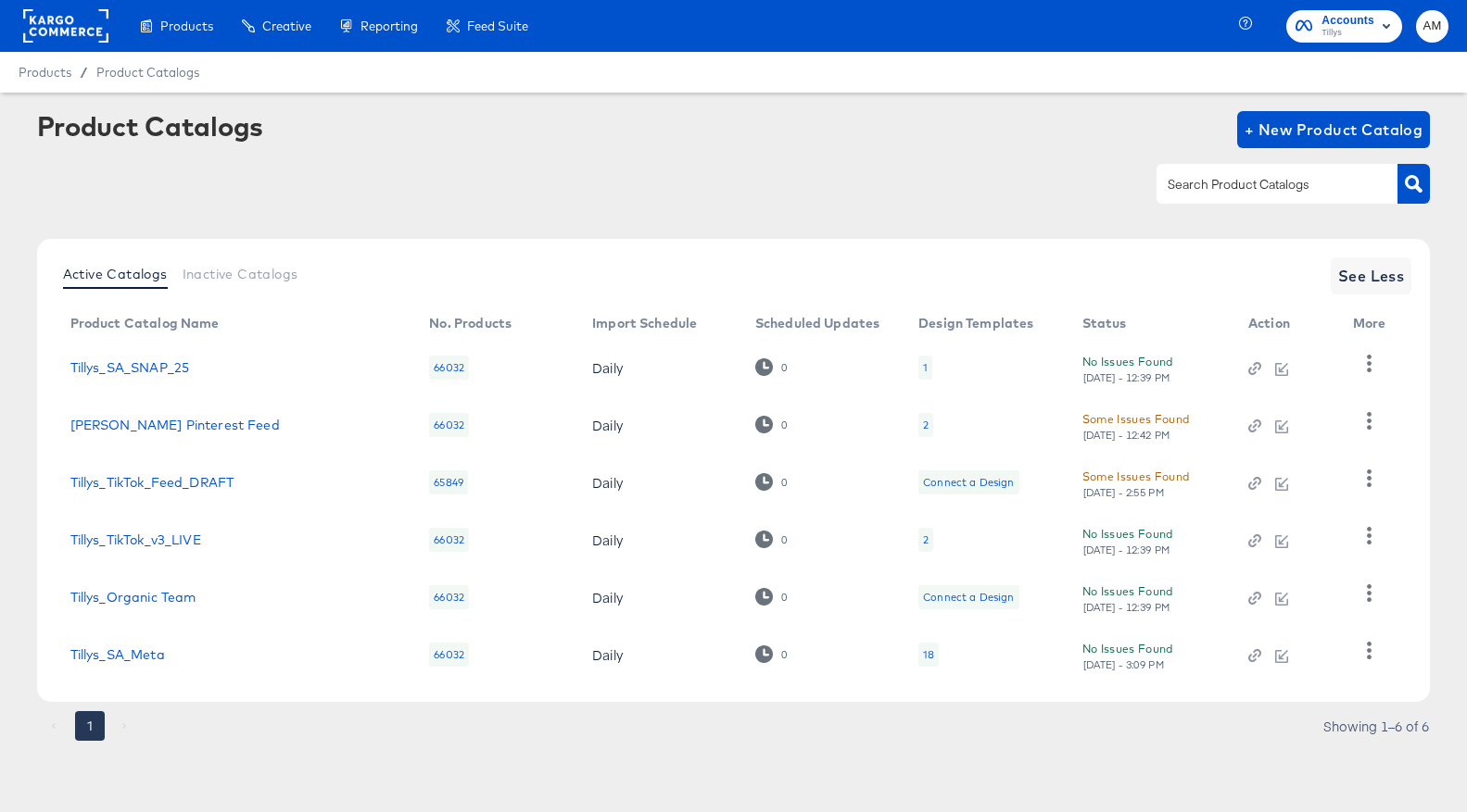
click at [920, 656] on div "18" at bounding box center [928, 654] width 20 height 24
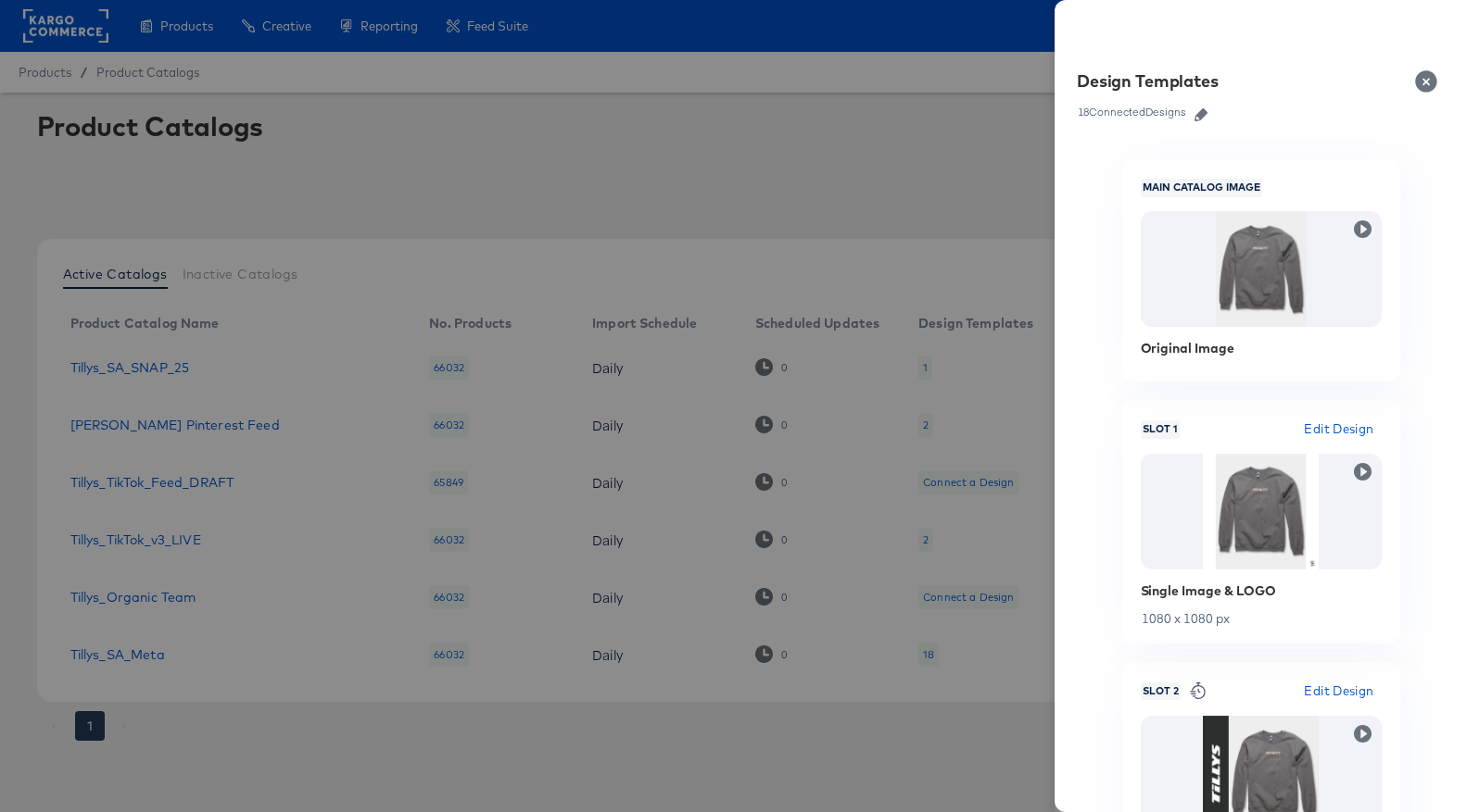
click at [1423, 78] on button "Close" at bounding box center [1429, 81] width 52 height 52
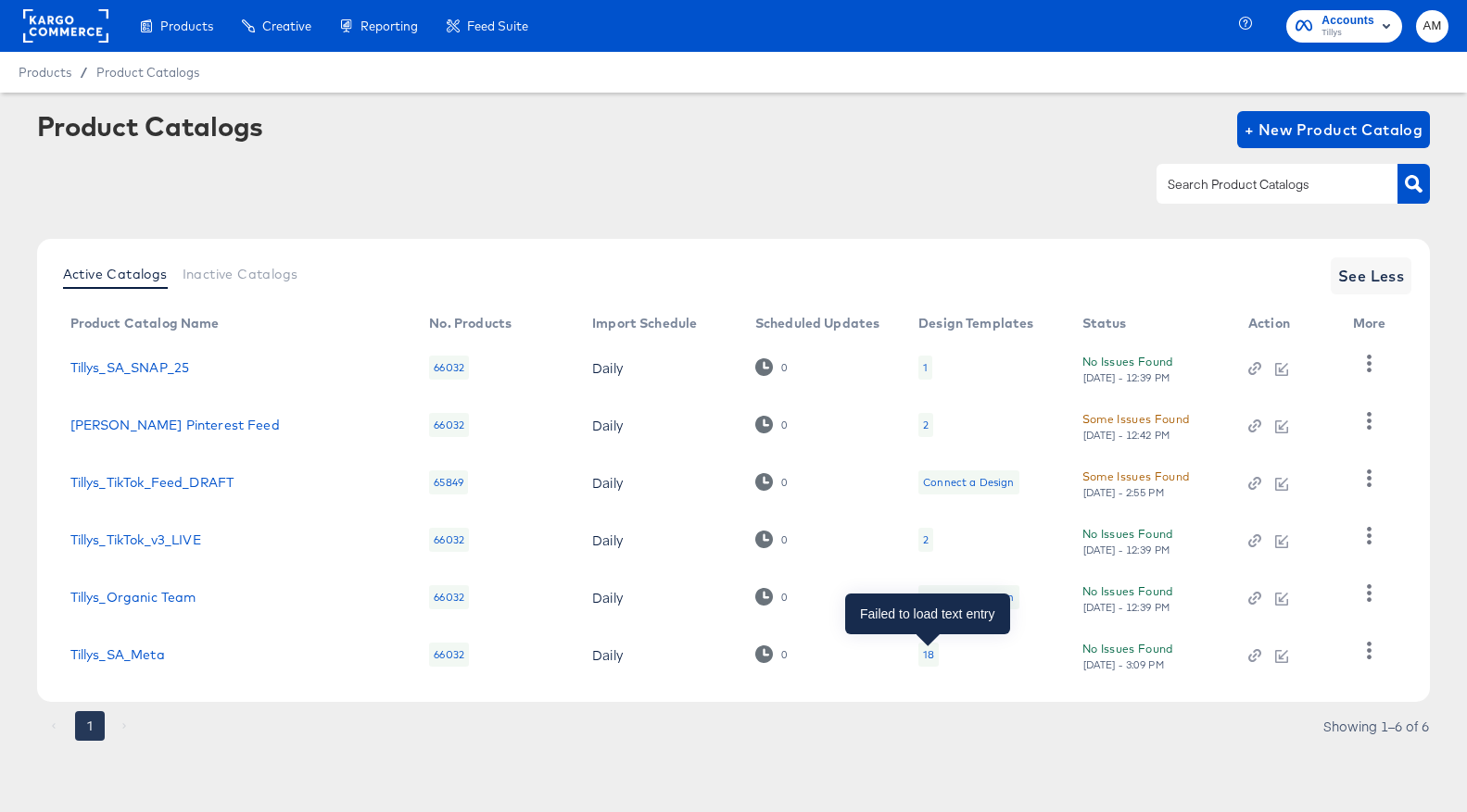
click at [928, 657] on div "18" at bounding box center [929, 655] width 11 height 15
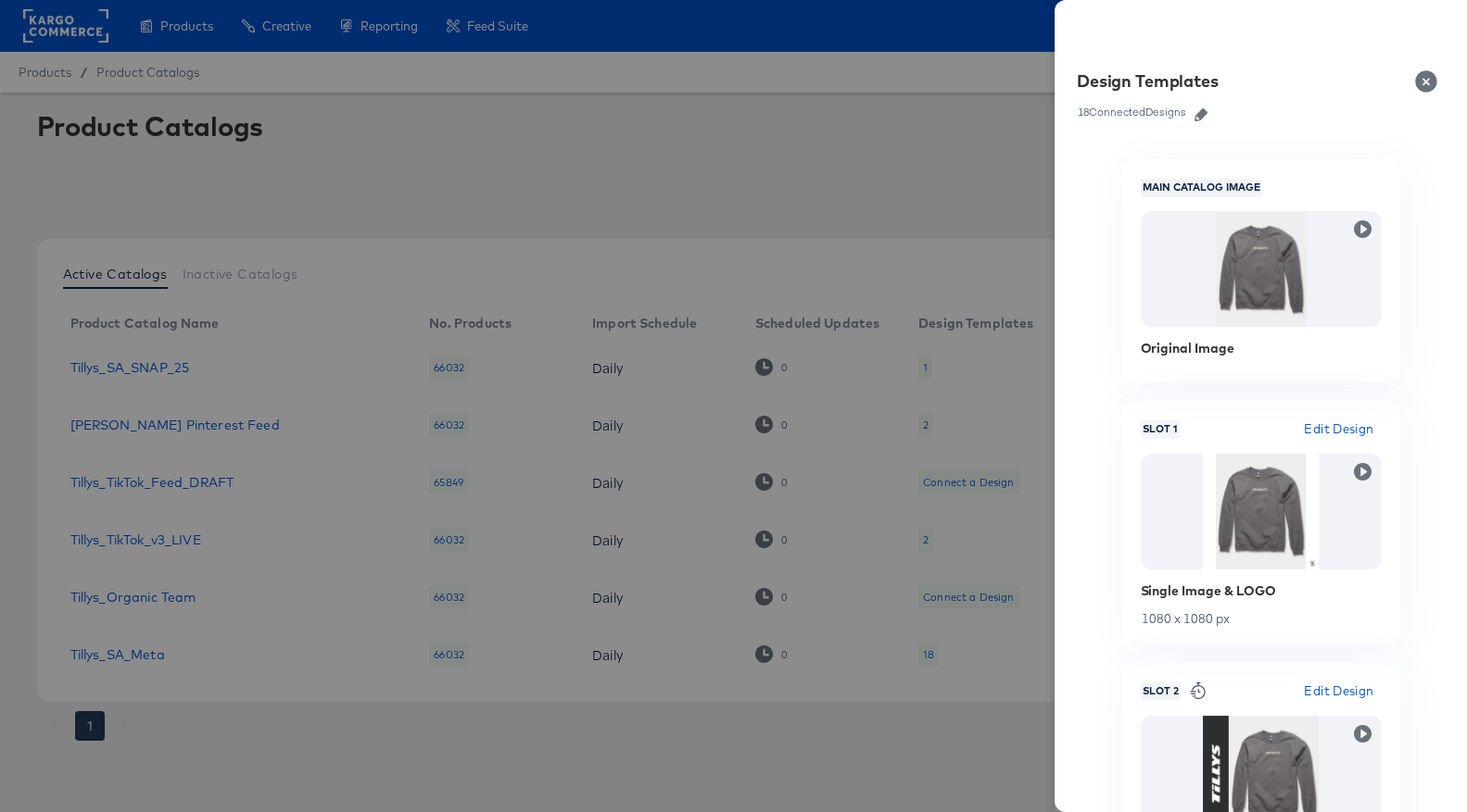
click at [1203, 111] on icon "button" at bounding box center [1201, 115] width 13 height 13
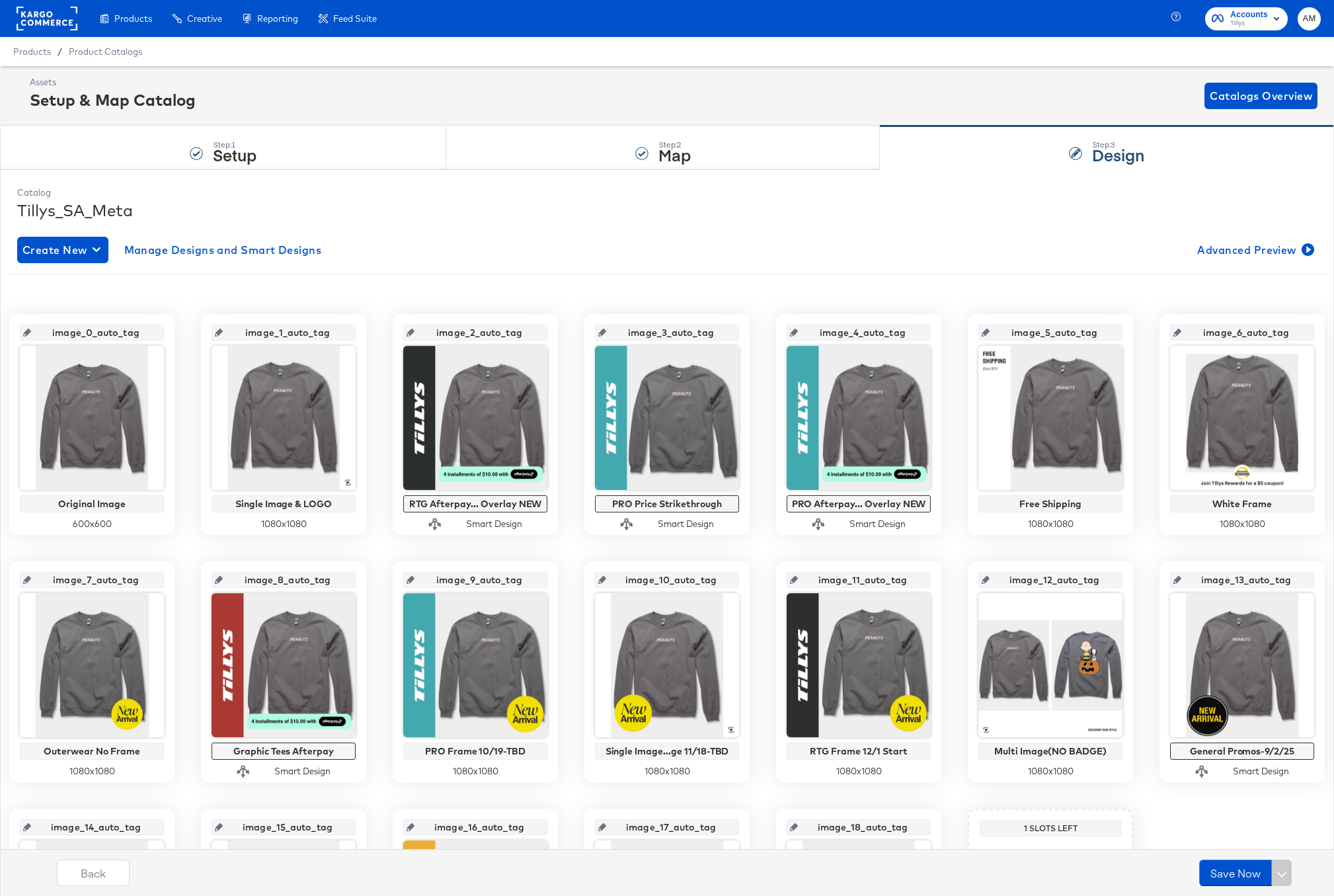
click at [20, 22] on rect at bounding box center [47, 18] width 61 height 24
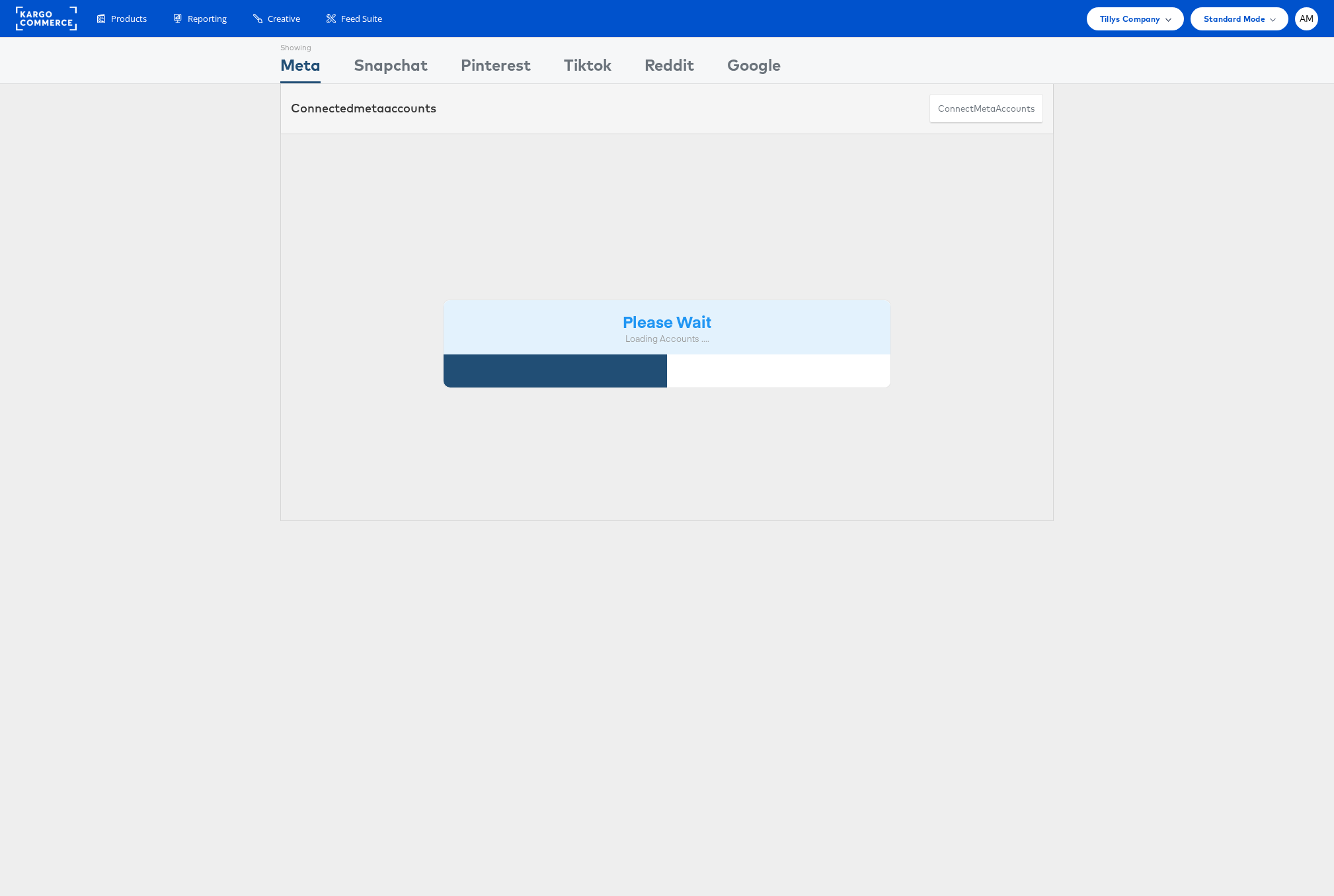
click at [1107, 13] on span "Tillys Company" at bounding box center [1131, 19] width 61 height 14
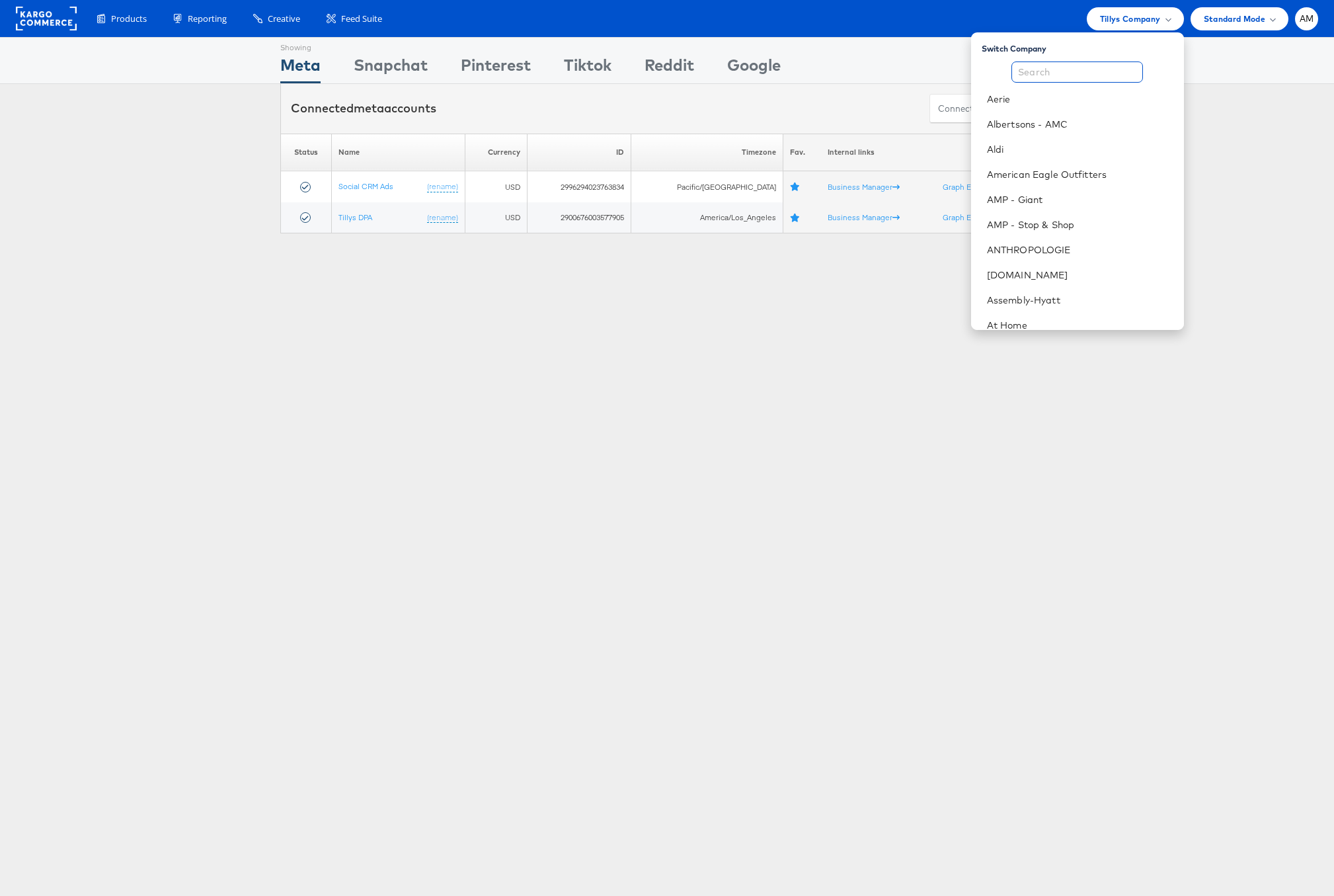
click at [1057, 73] on input "text" at bounding box center [1077, 72] width 132 height 21
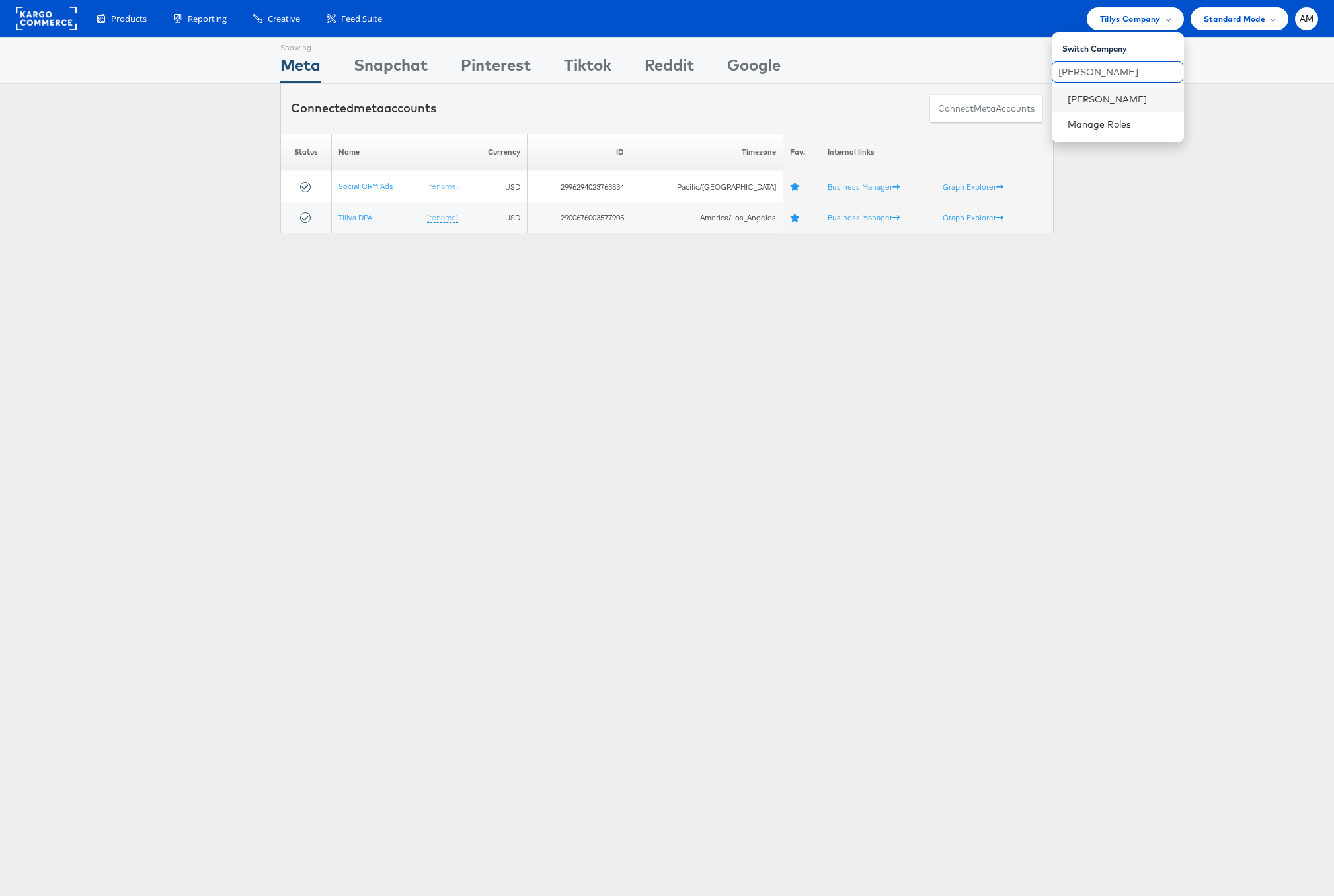
type input "steve"
click at [1081, 109] on li "Steve Madden" at bounding box center [1117, 99] width 132 height 25
click at [1118, 95] on link "Steve Madden" at bounding box center [1121, 98] width 106 height 13
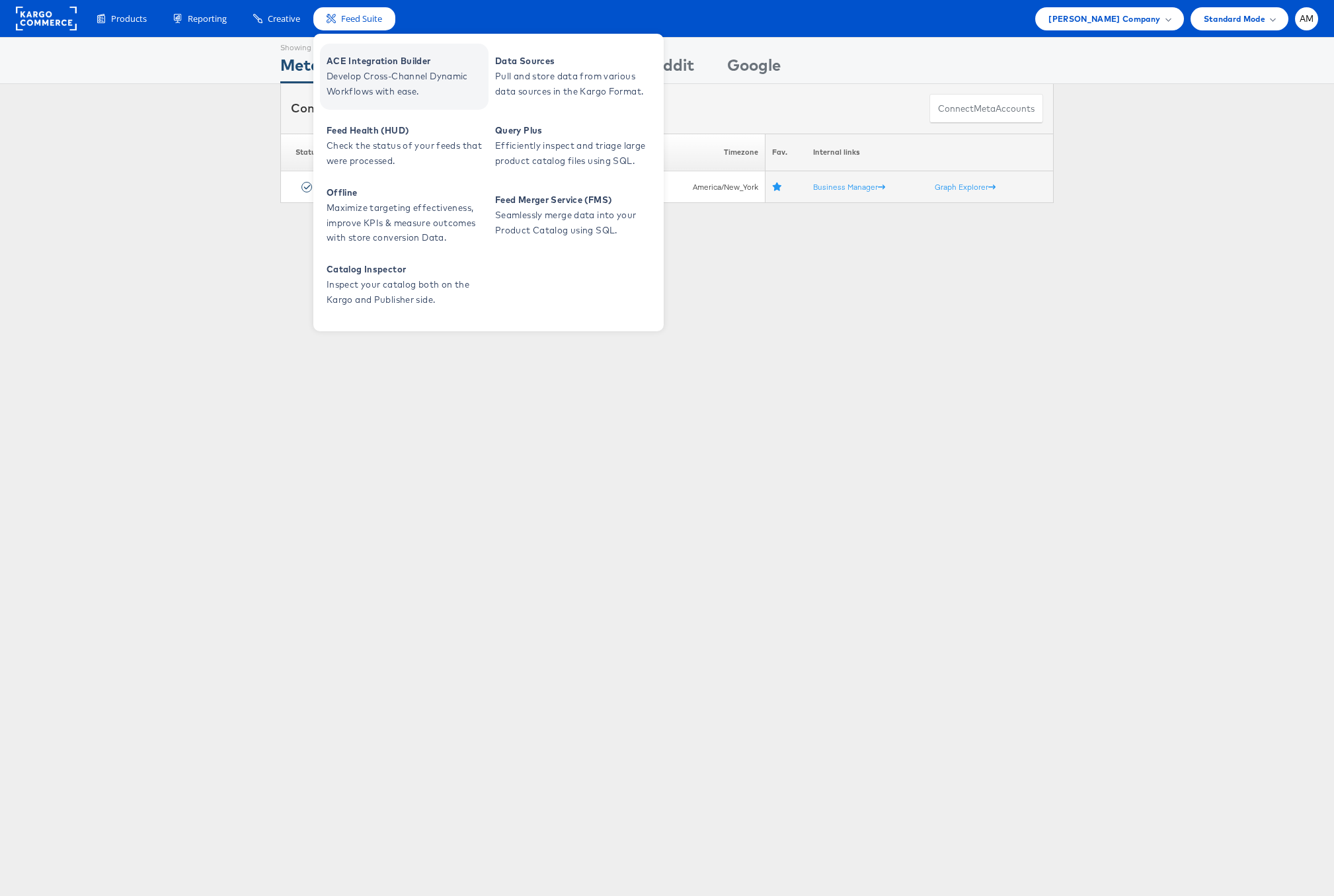
click at [369, 75] on span "Develop Cross-Channel Dynamic Workflows with ease." at bounding box center [406, 83] width 159 height 31
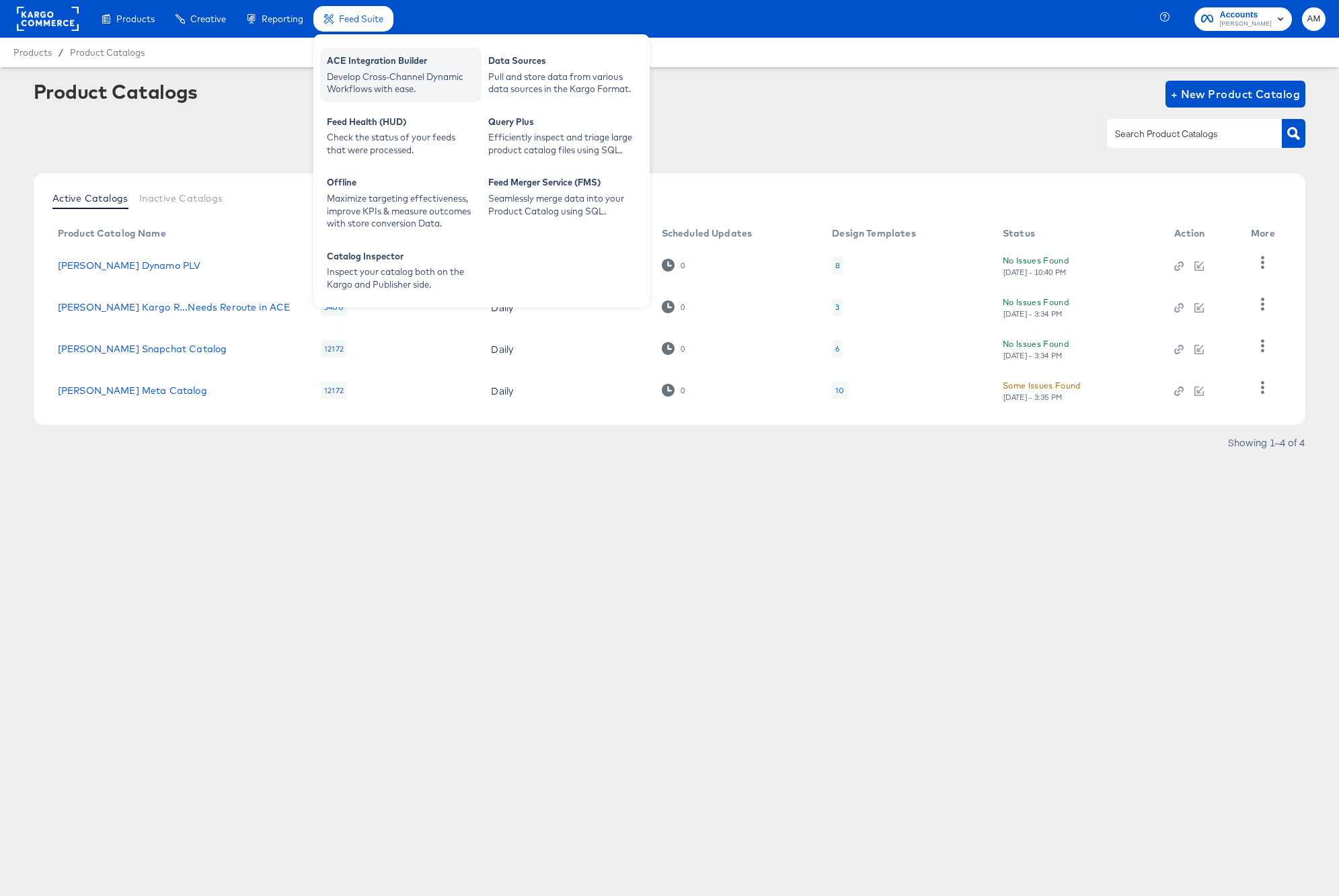
click at [351, 95] on div "ACE Integration Builder Develop Cross-Channel Dynamic Workflows with ease." at bounding box center [401, 75] width 162 height 55
click at [360, 86] on div "Develop Cross-Channel Dynamic Workflows with ease." at bounding box center [401, 83] width 148 height 25
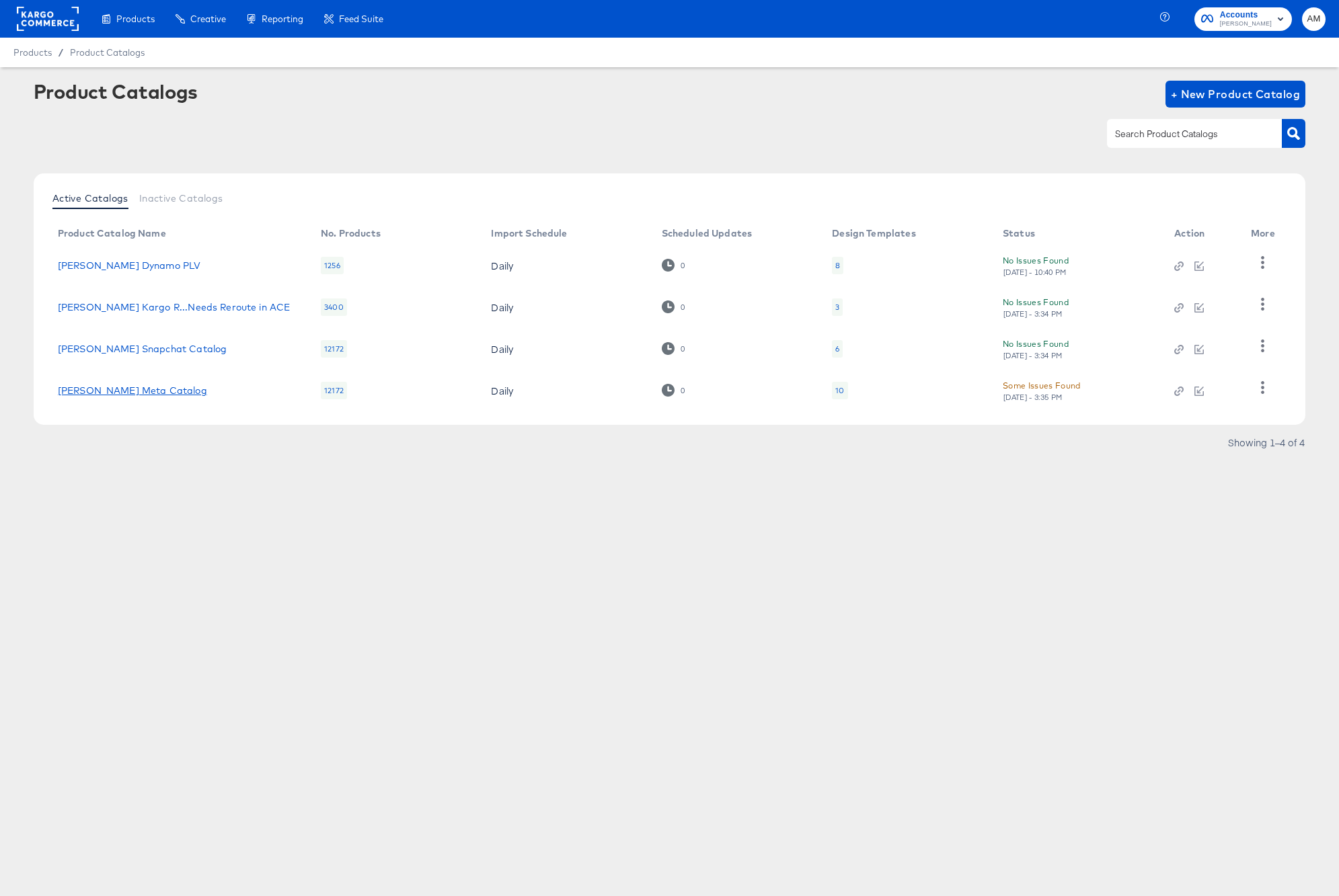
click at [163, 387] on link "[PERSON_NAME] Meta Catalog" at bounding box center [133, 391] width 149 height 11
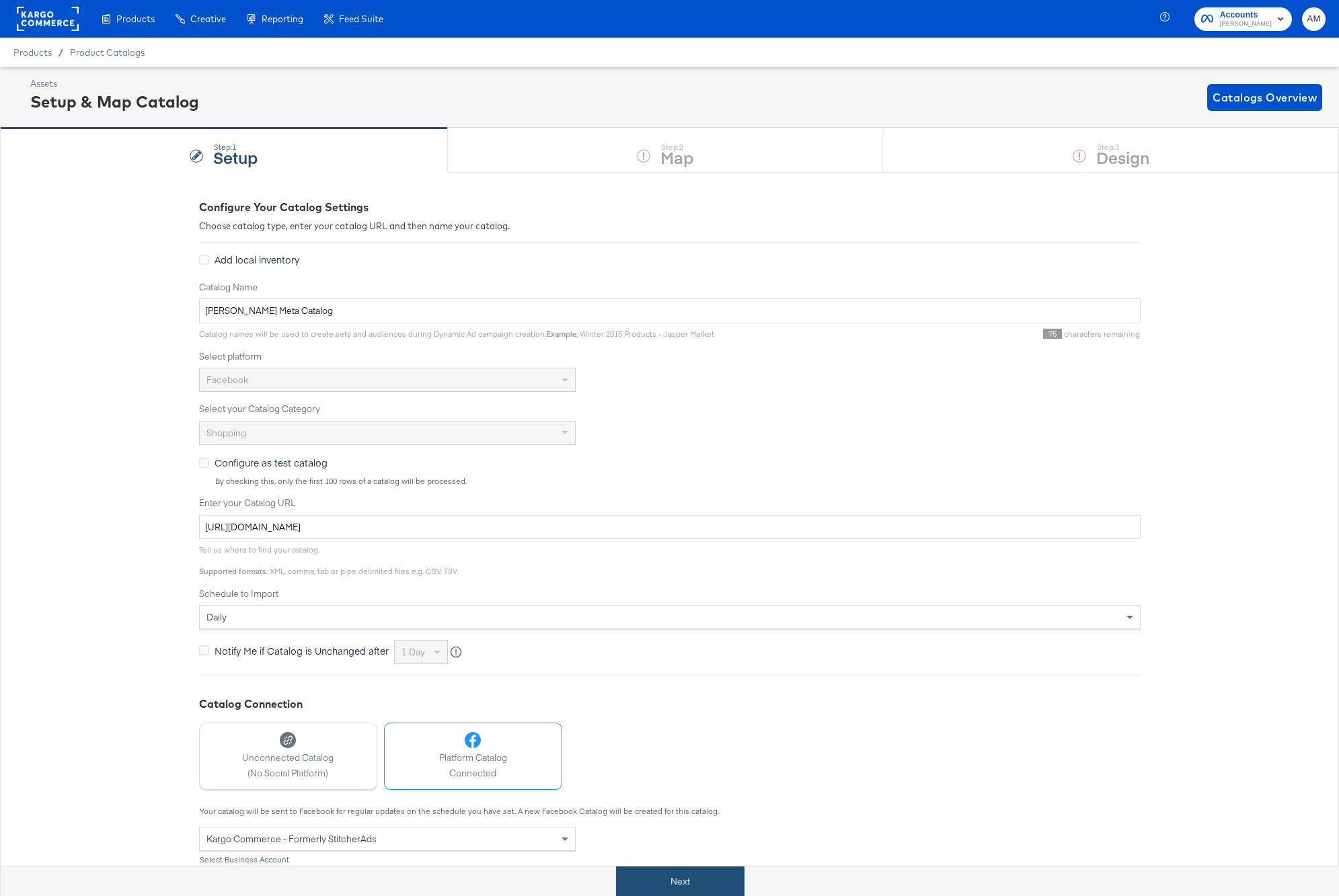
click at [678, 871] on button "Next" at bounding box center [680, 882] width 128 height 30
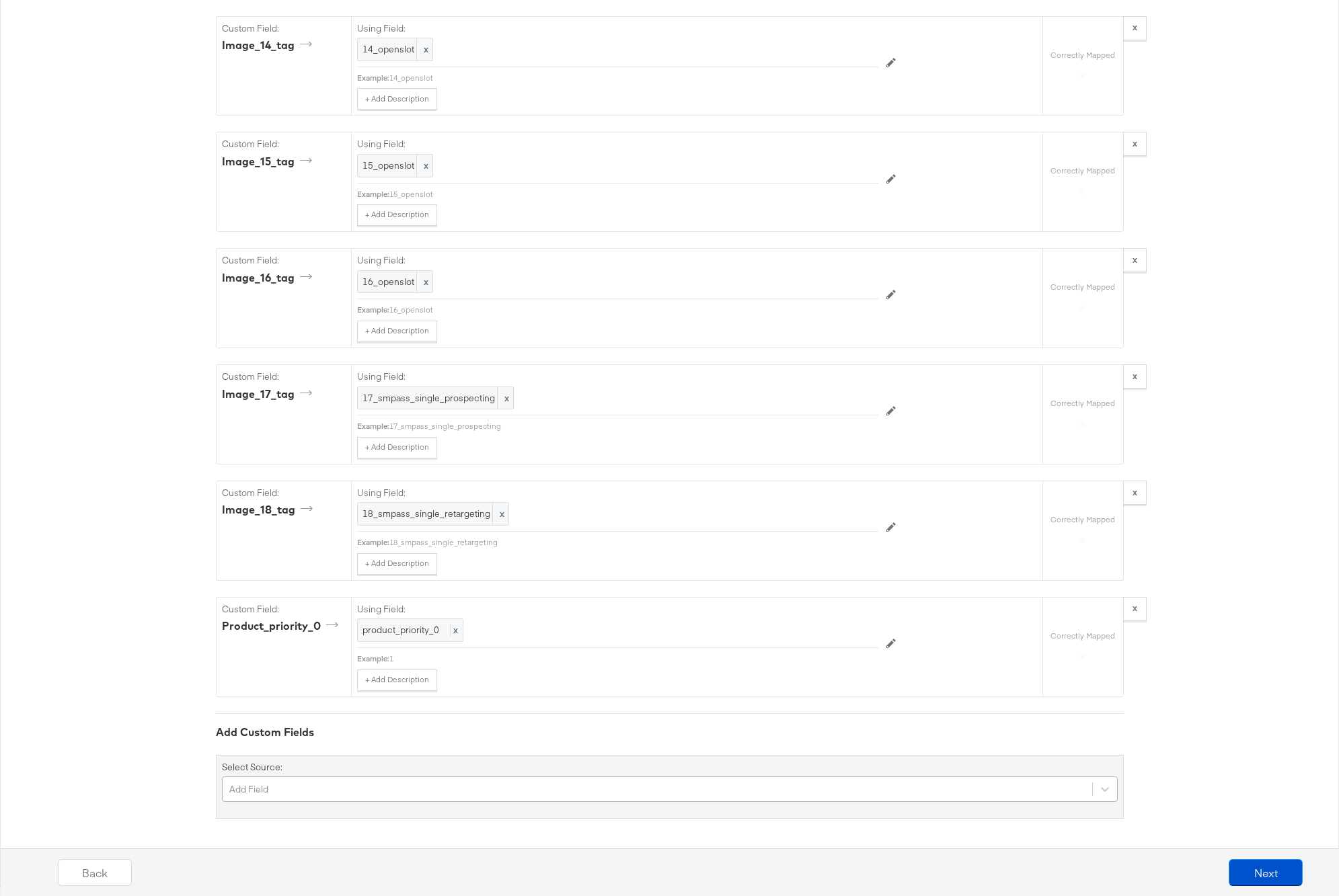
click at [330, 787] on div "Add Field" at bounding box center [669, 789] width 896 height 26
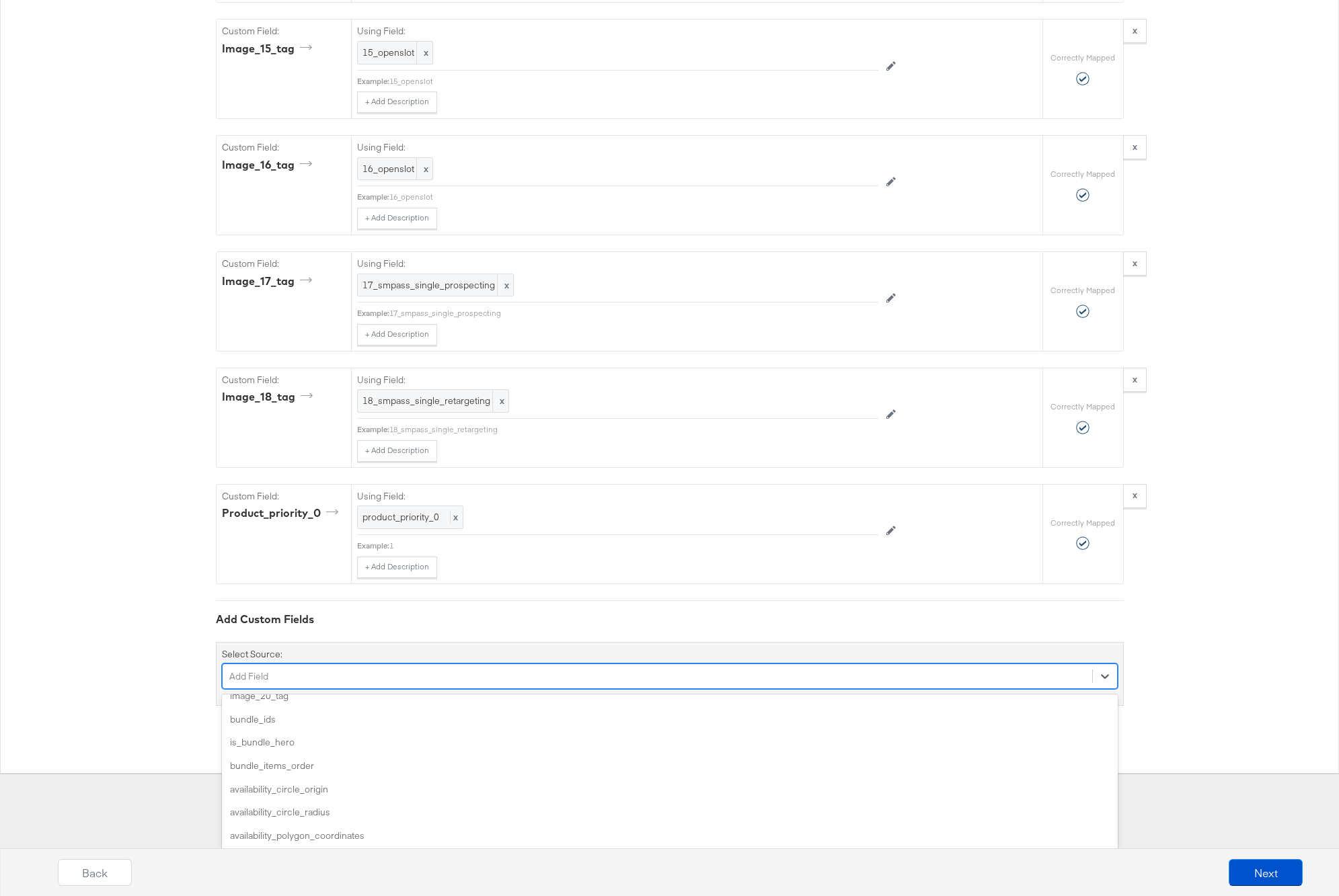
scroll to position [3104, 0]
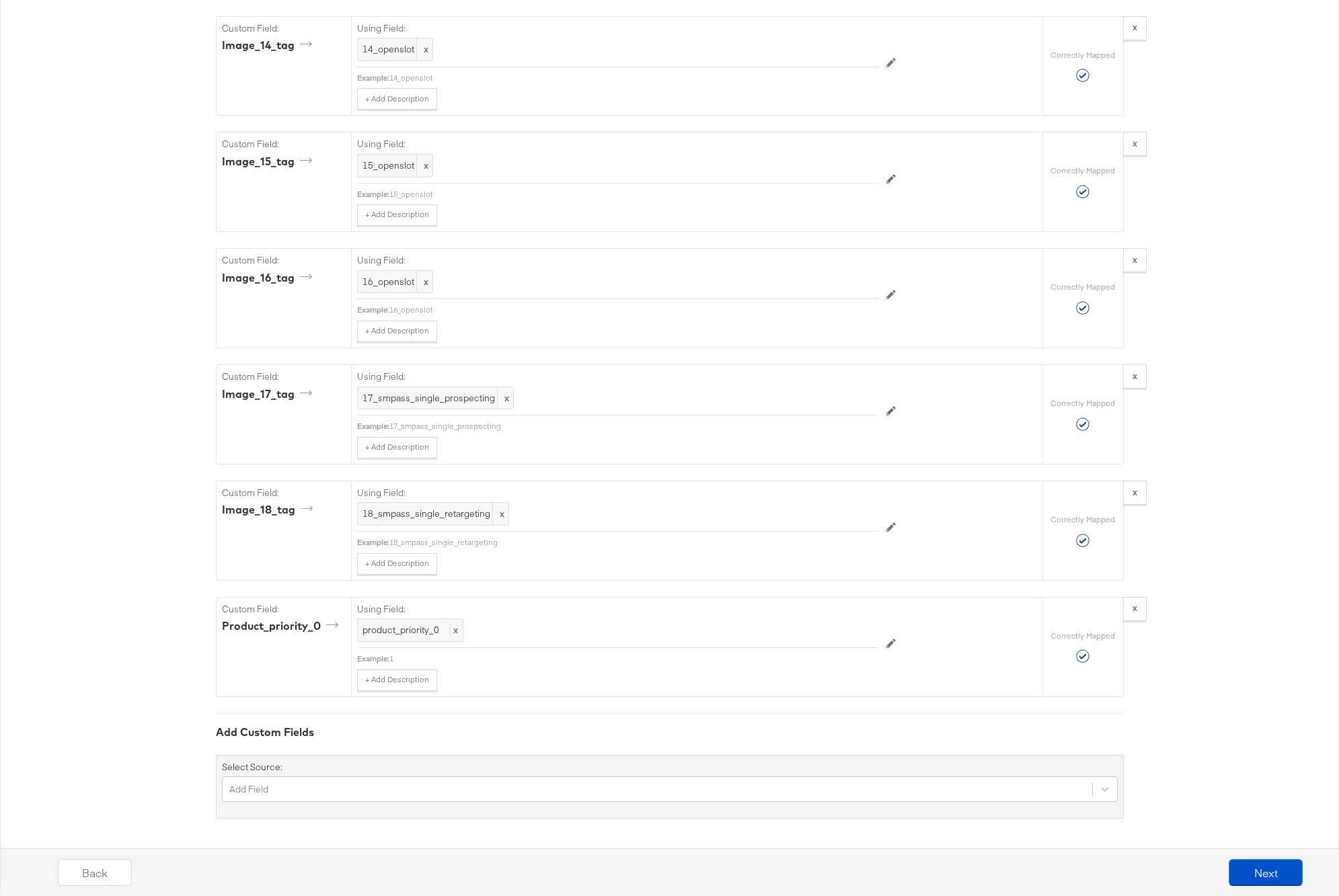
click at [1252, 870] on button "Next" at bounding box center [1265, 873] width 74 height 27
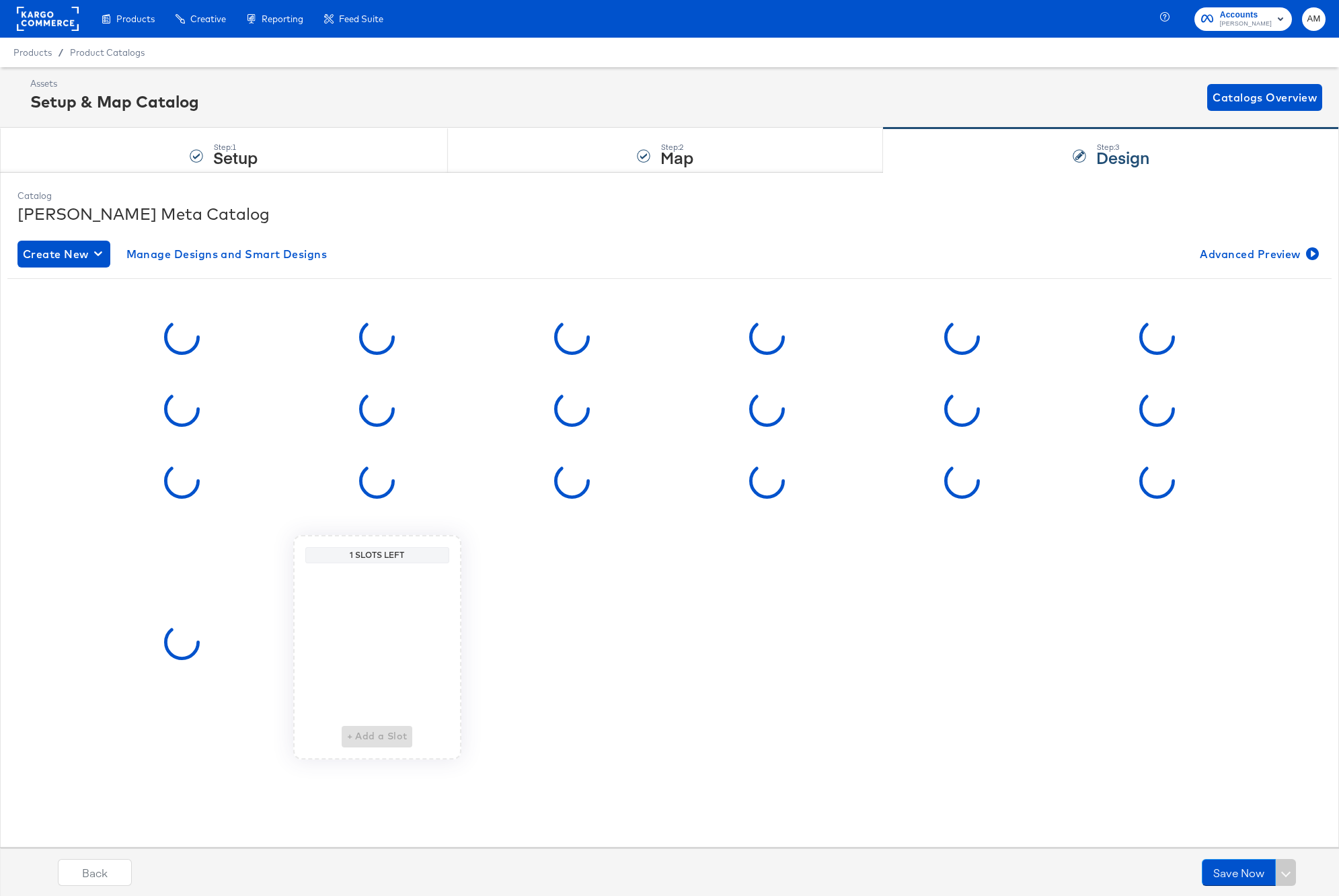
scroll to position [0, 0]
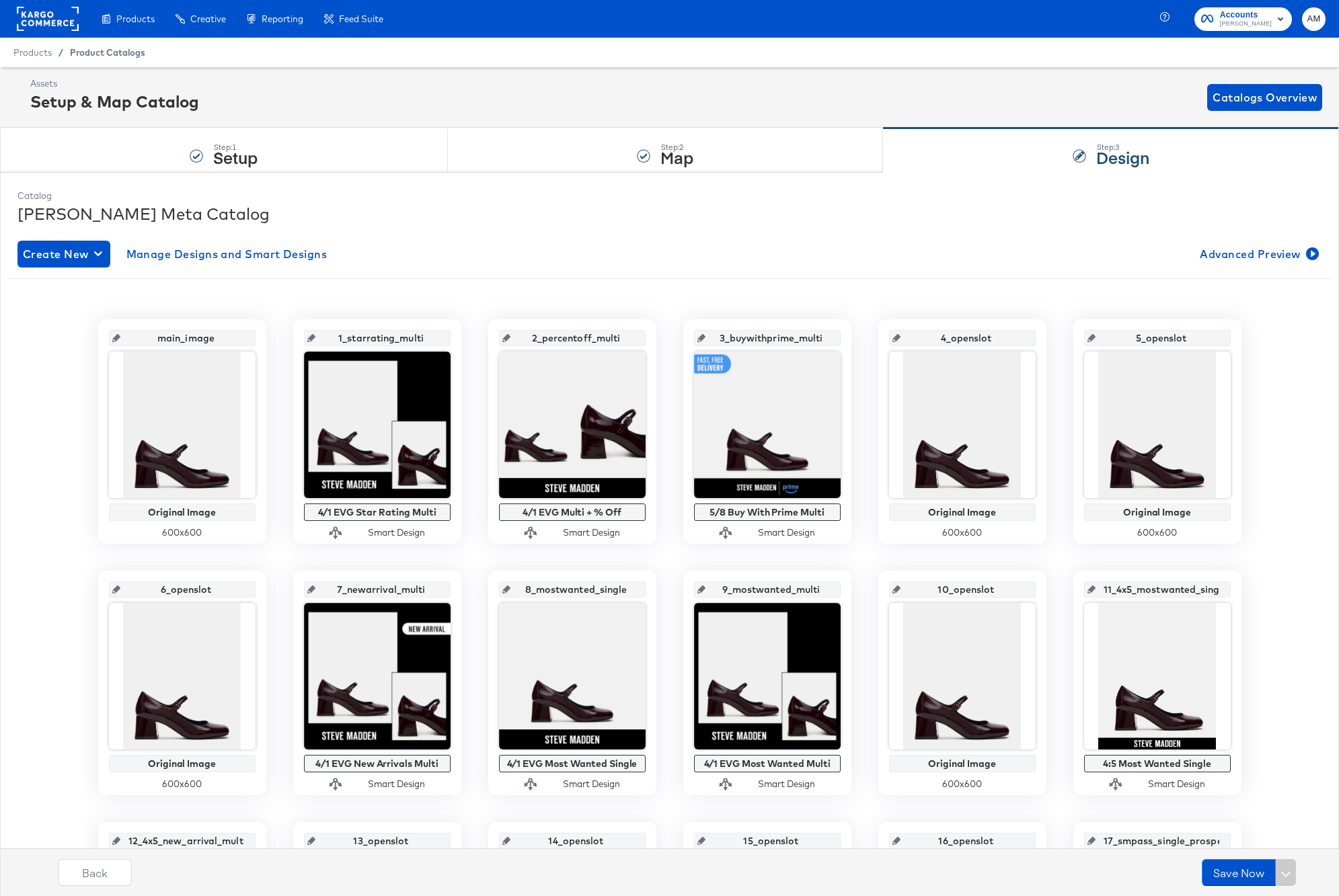
click at [95, 55] on span "Product Catalogs" at bounding box center [107, 52] width 75 height 11
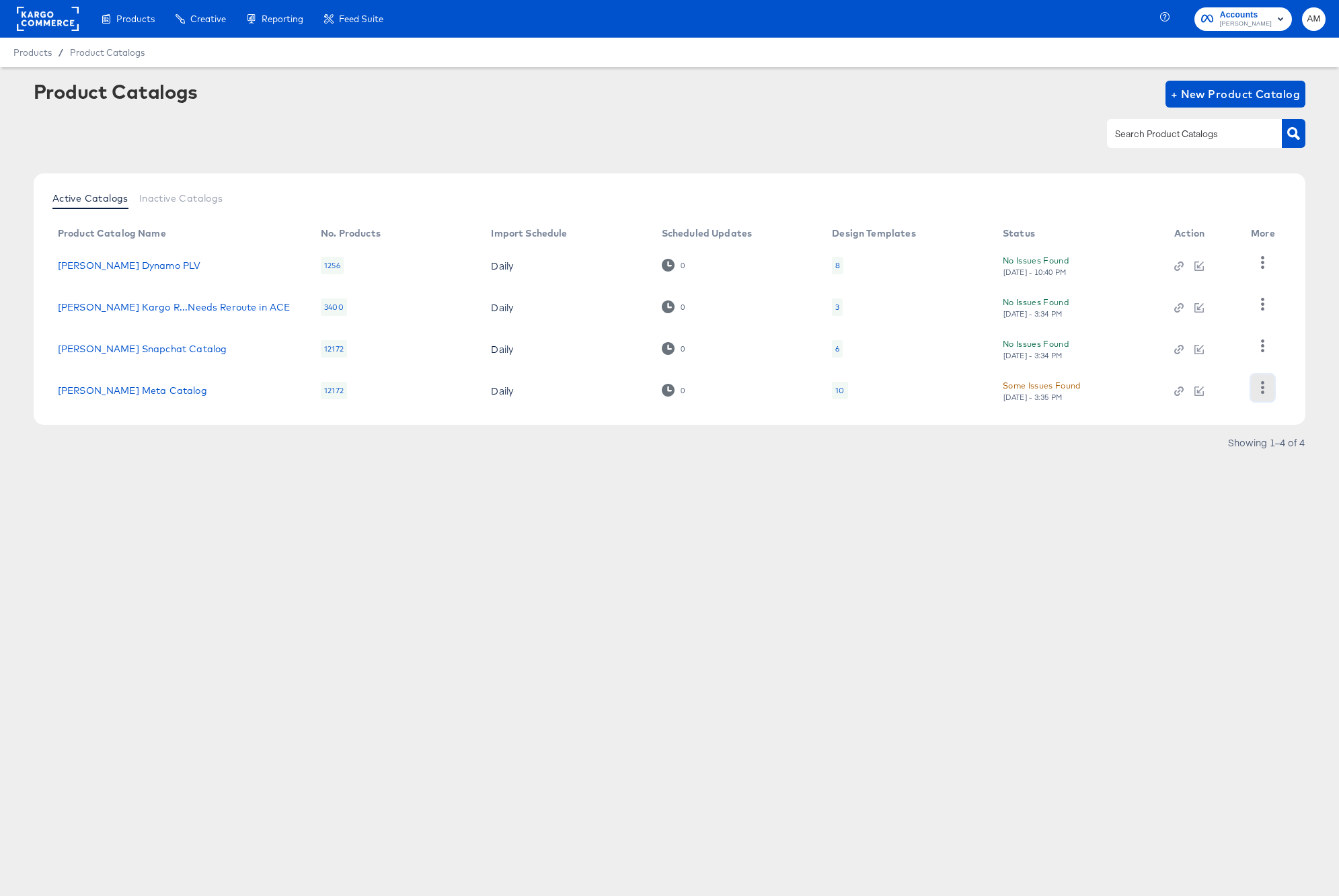
click at [1257, 387] on icon "button" at bounding box center [1262, 387] width 13 height 13
click at [1192, 289] on div "Inspect Catalog" at bounding box center [1207, 282] width 135 height 21
click at [44, 15] on rect at bounding box center [48, 19] width 62 height 24
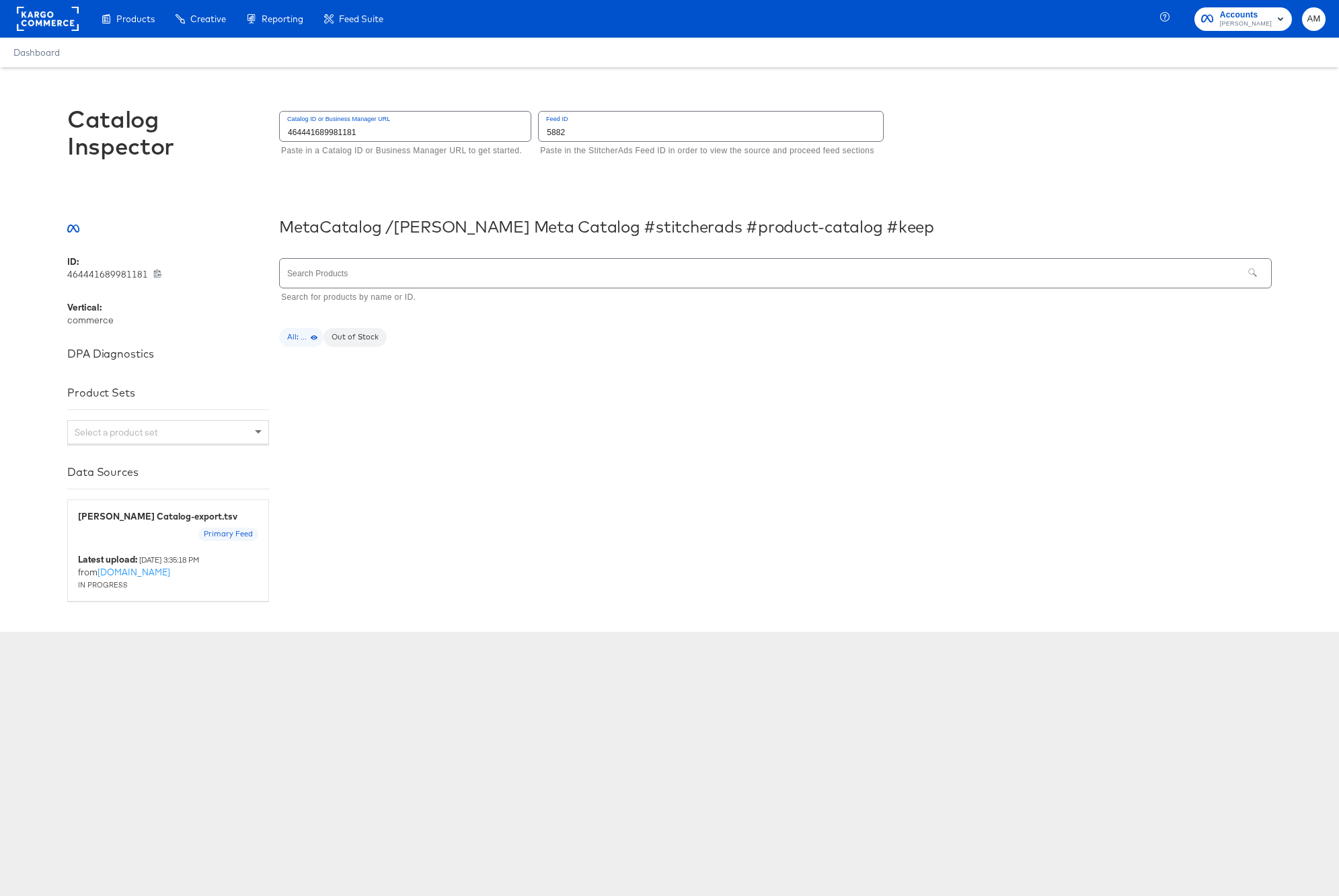
click at [352, 267] on input "text" at bounding box center [761, 273] width 963 height 29
type input "41045708931205"
click at [388, 478] on div "Hailee Chestnut Suede" at bounding box center [378, 480] width 174 height 15
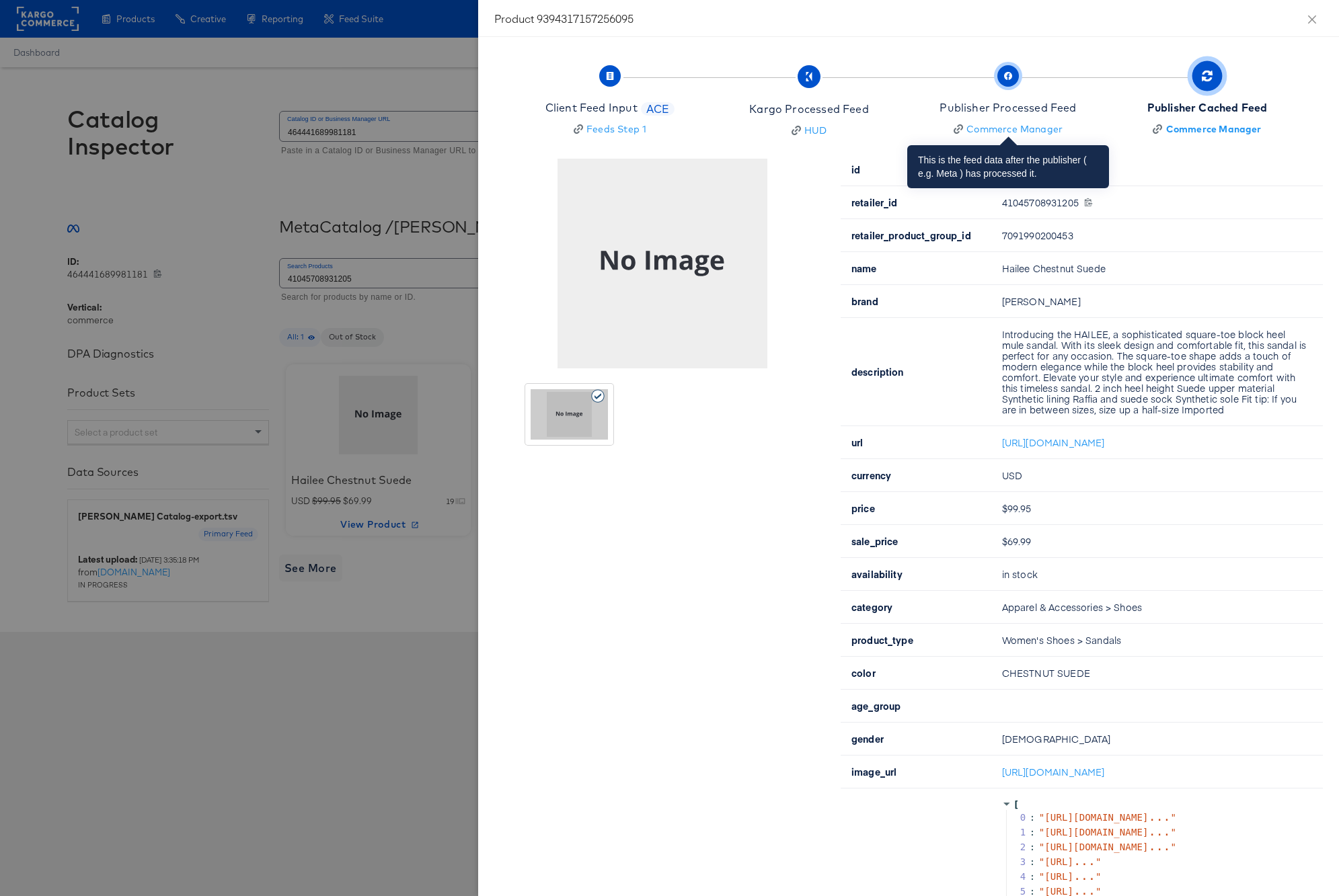
click at [1018, 101] on div "Publisher Processed Feed" at bounding box center [1008, 108] width 137 height 15
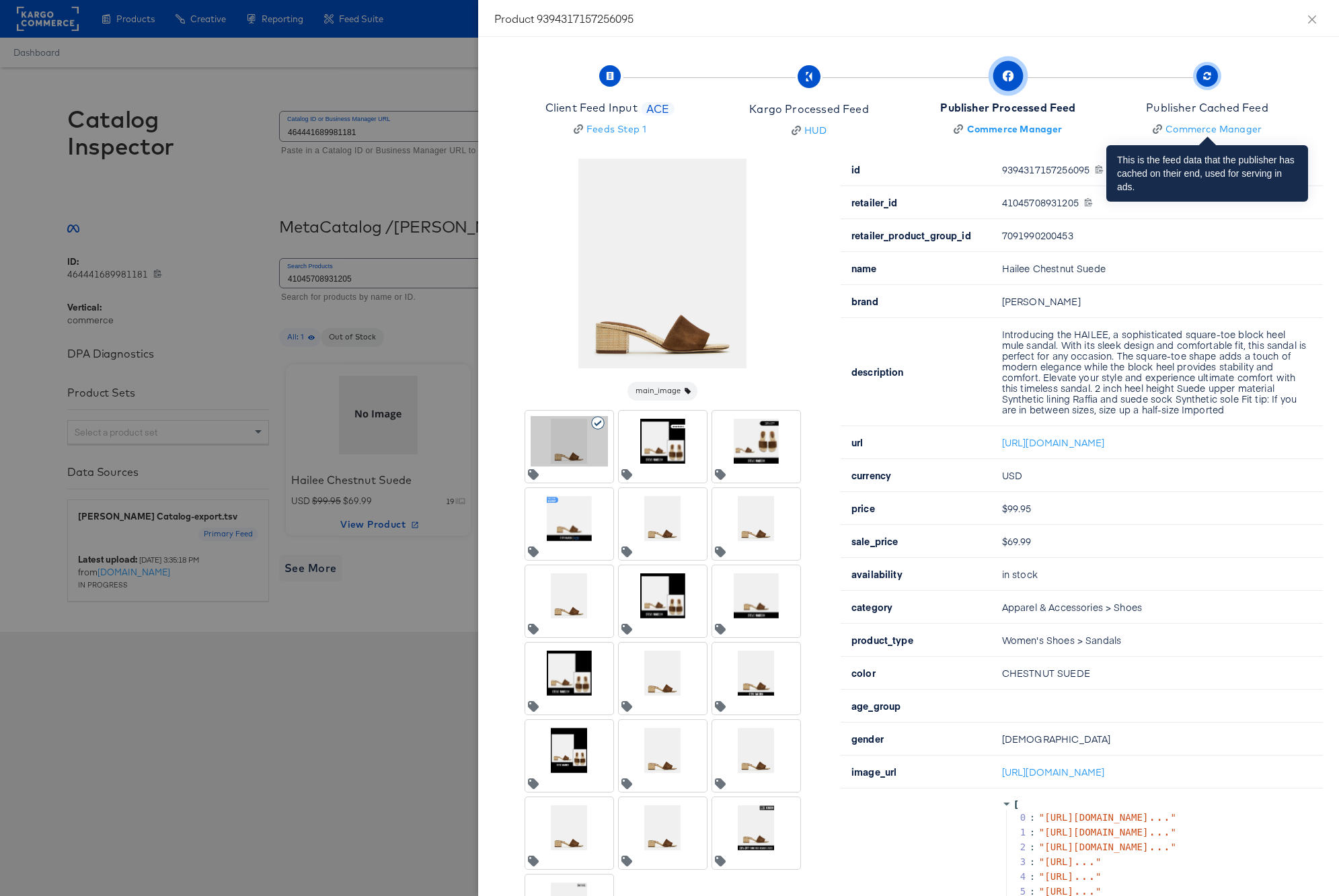
click at [1229, 105] on div "Publisher Cached Feed" at bounding box center [1206, 108] width 122 height 15
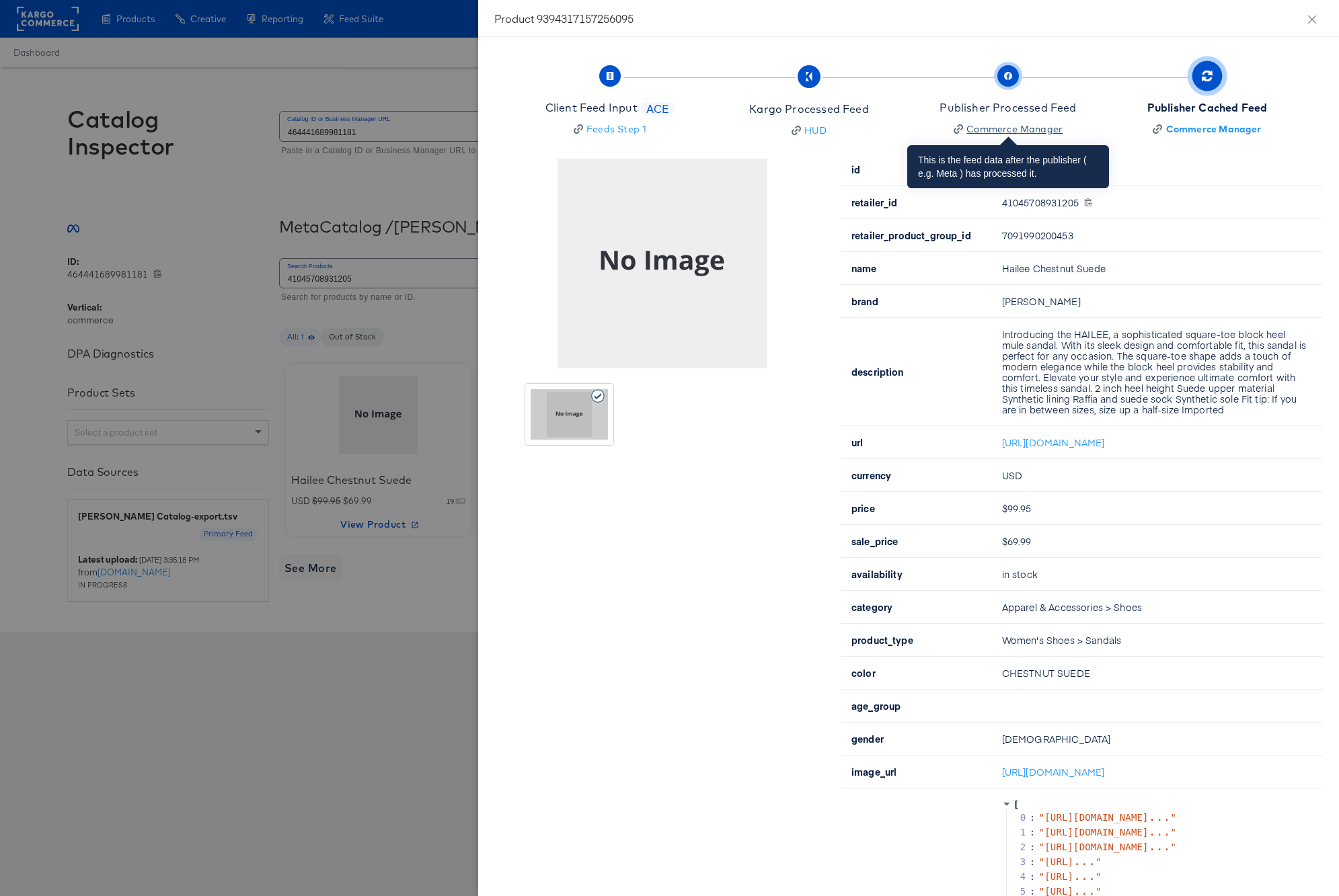
click at [983, 123] on div "Commerce Manager" at bounding box center [1014, 128] width 96 height 13
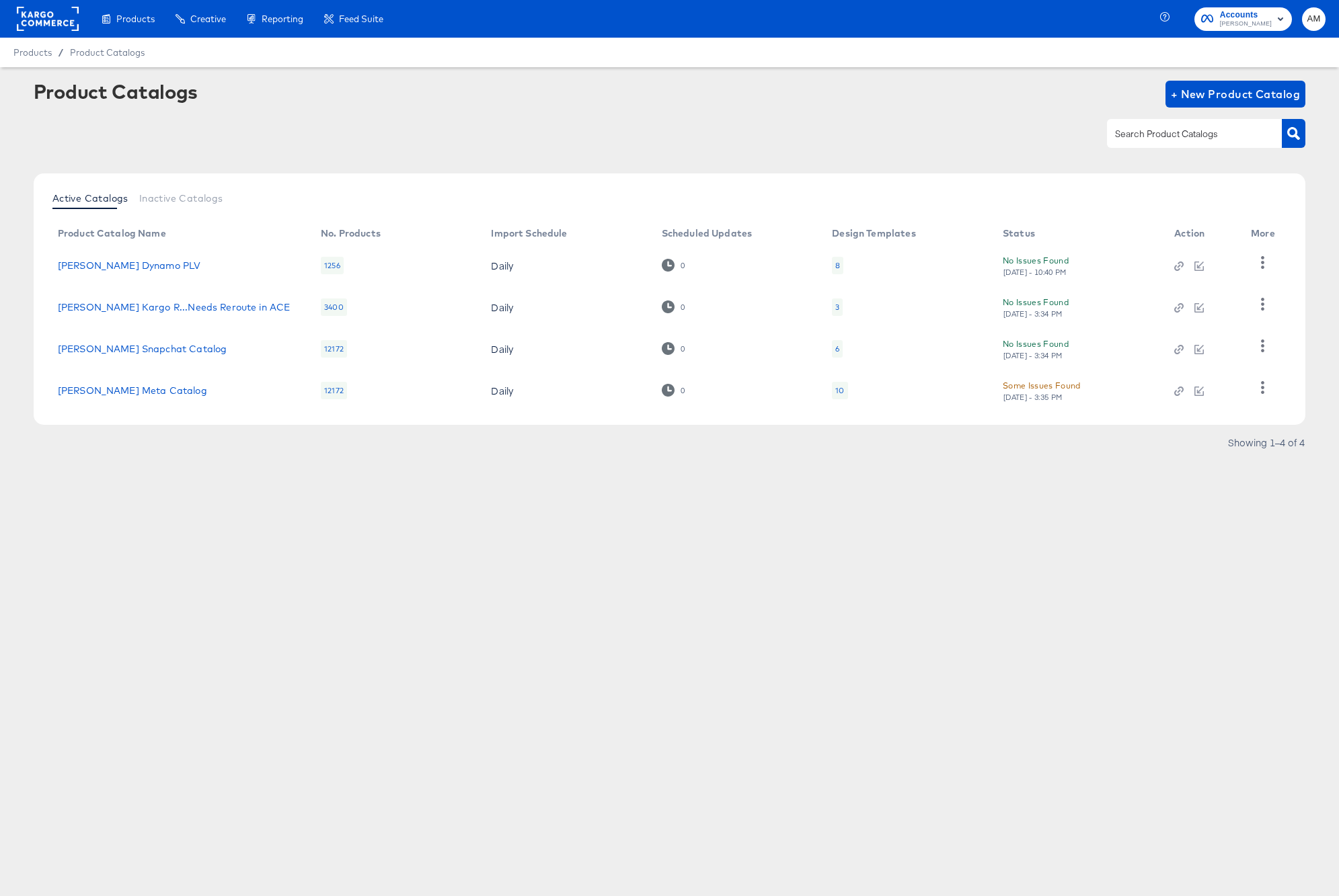
click at [1046, 384] on div "Some Issues Found" at bounding box center [1041, 385] width 78 height 14
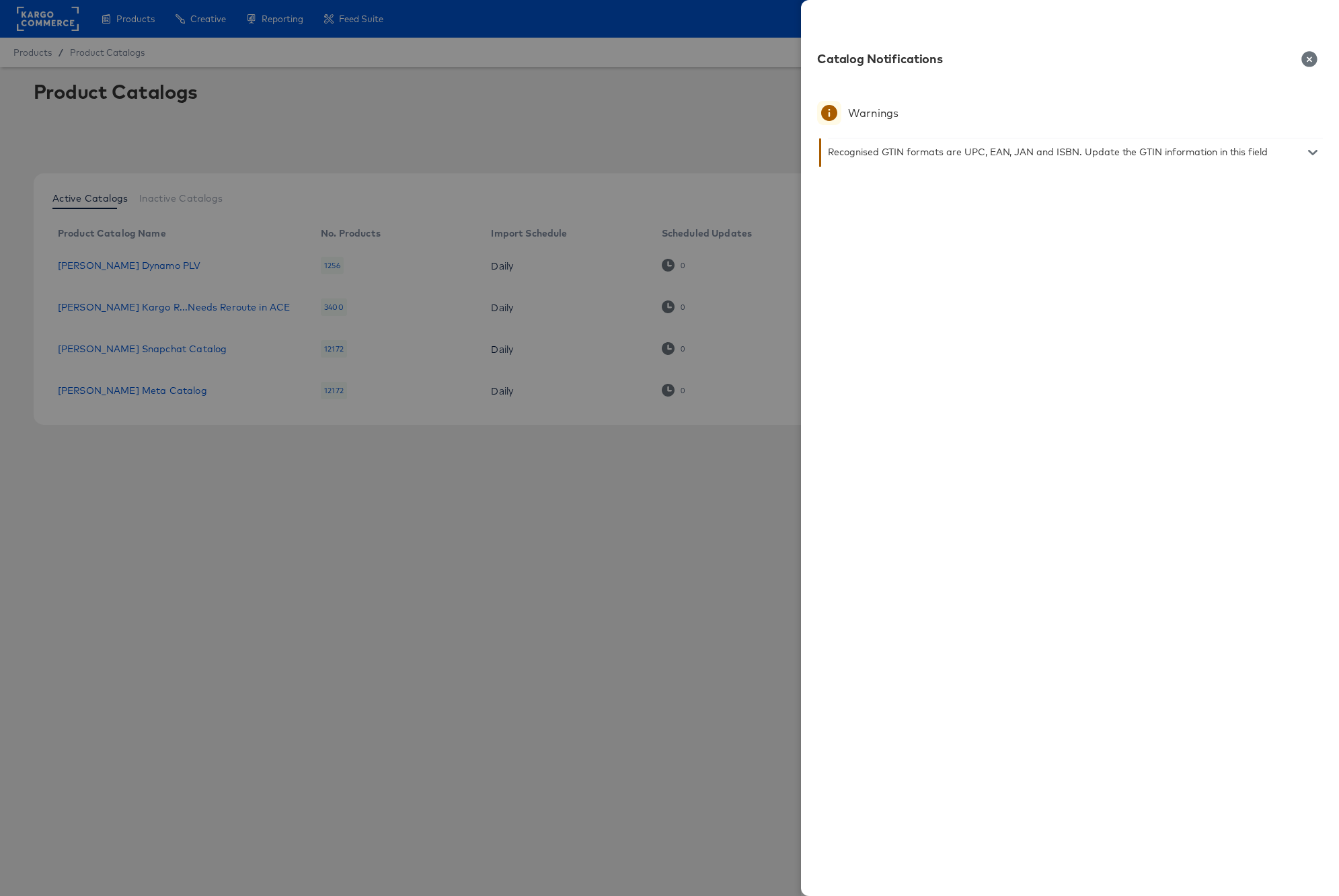
click at [1313, 58] on icon "button" at bounding box center [1309, 59] width 15 height 15
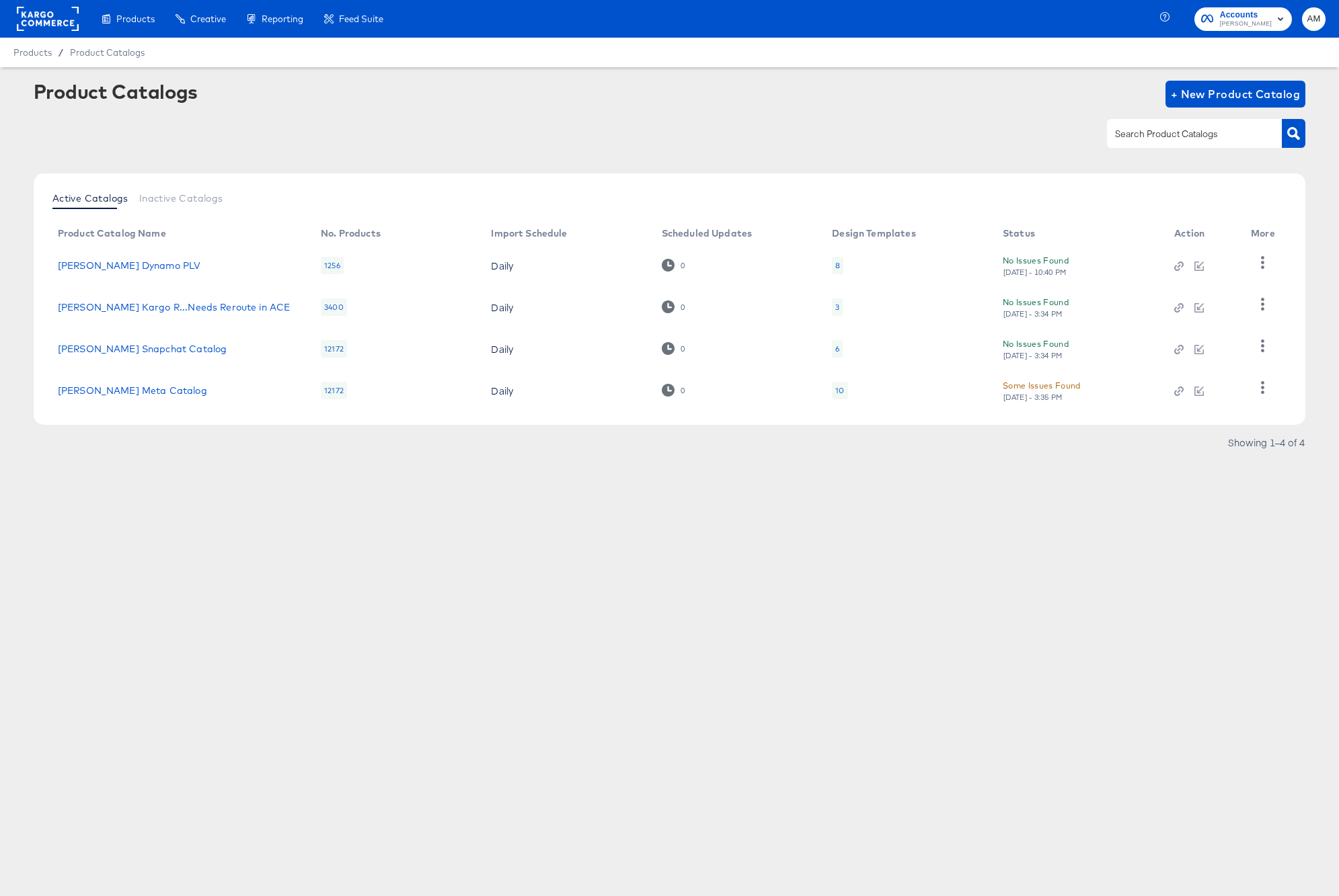
click at [43, 13] on rect at bounding box center [48, 19] width 62 height 24
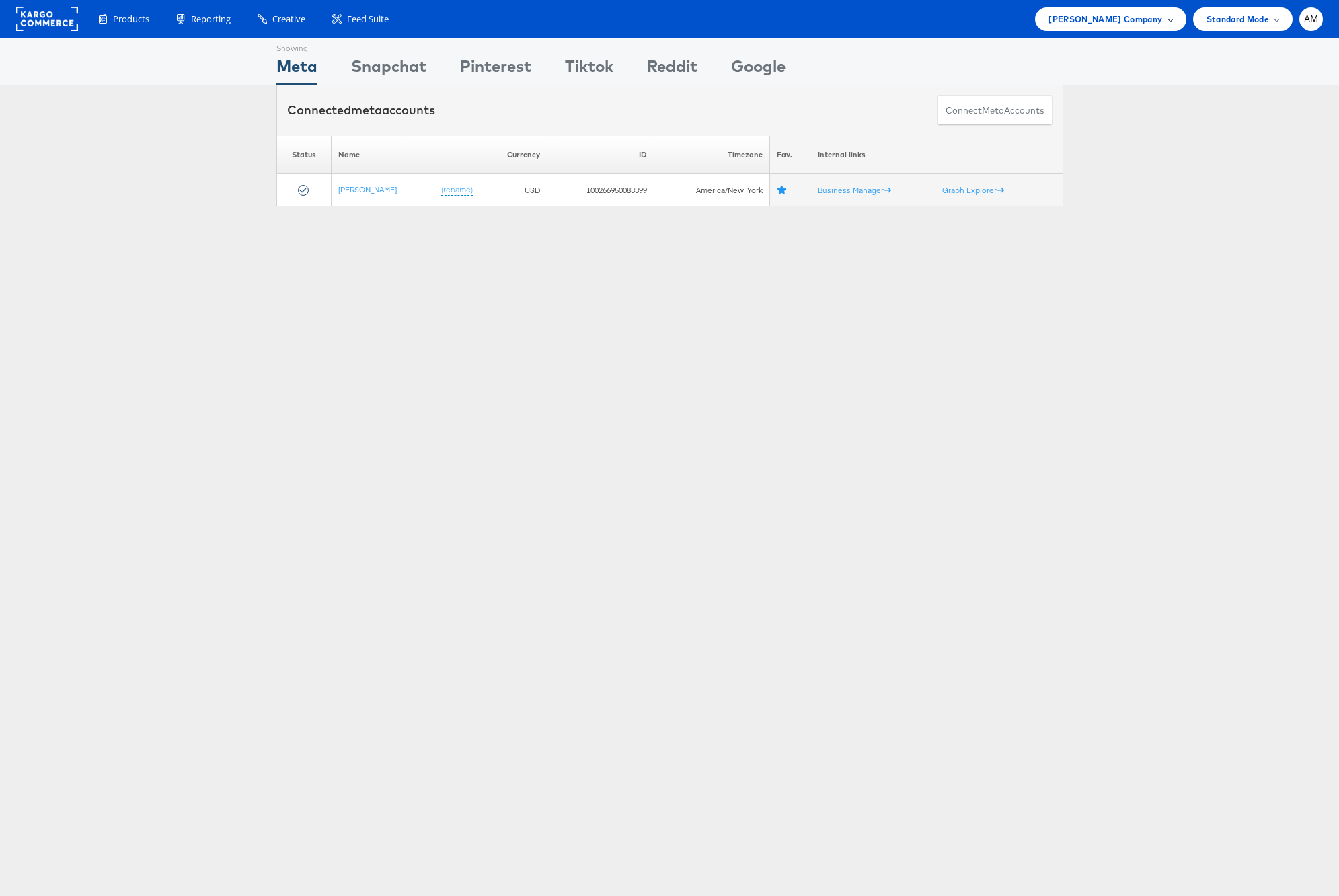
click at [1087, 20] on span "Steve Madden Company" at bounding box center [1105, 19] width 114 height 14
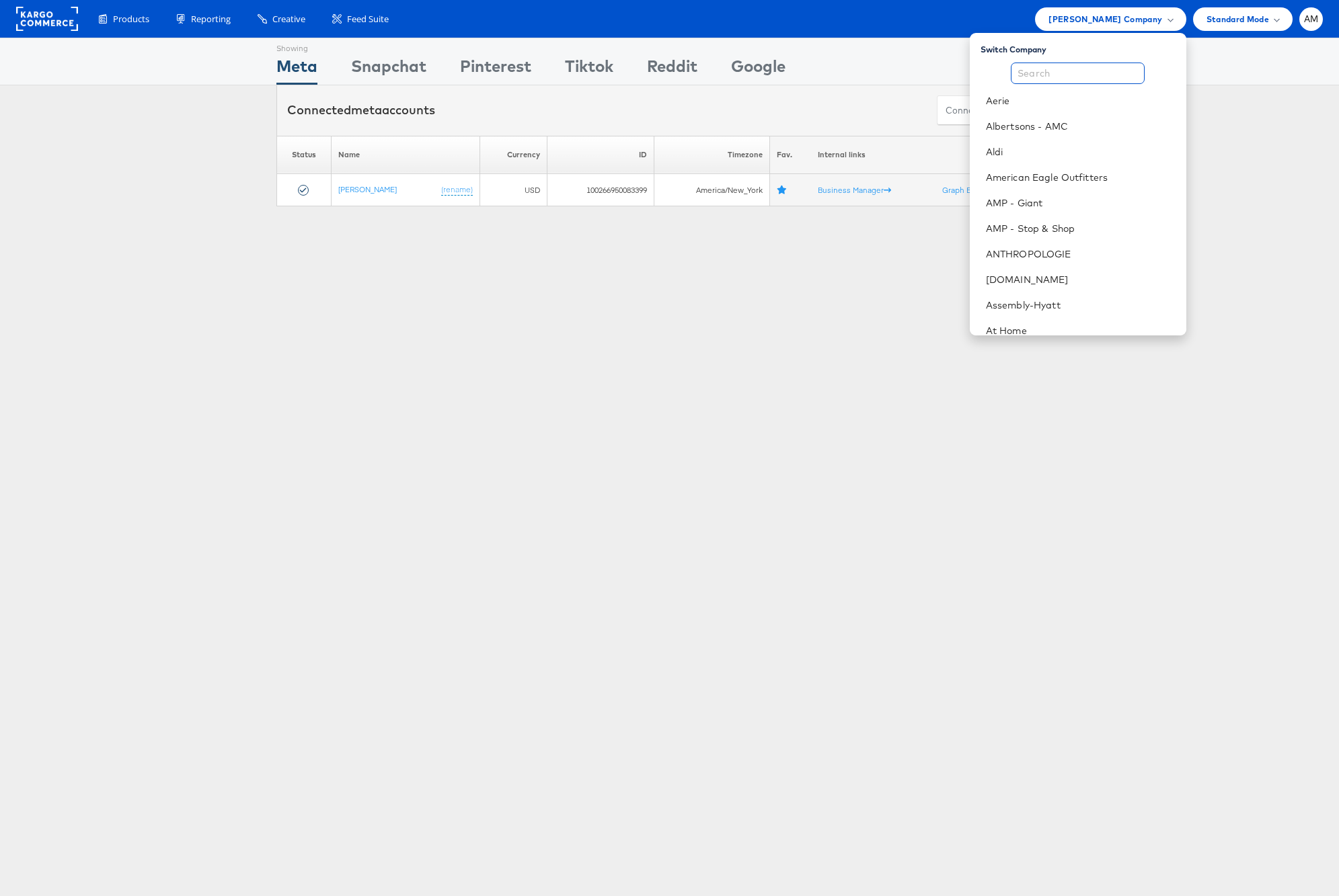
click at [1087, 70] on input "text" at bounding box center [1078, 73] width 134 height 21
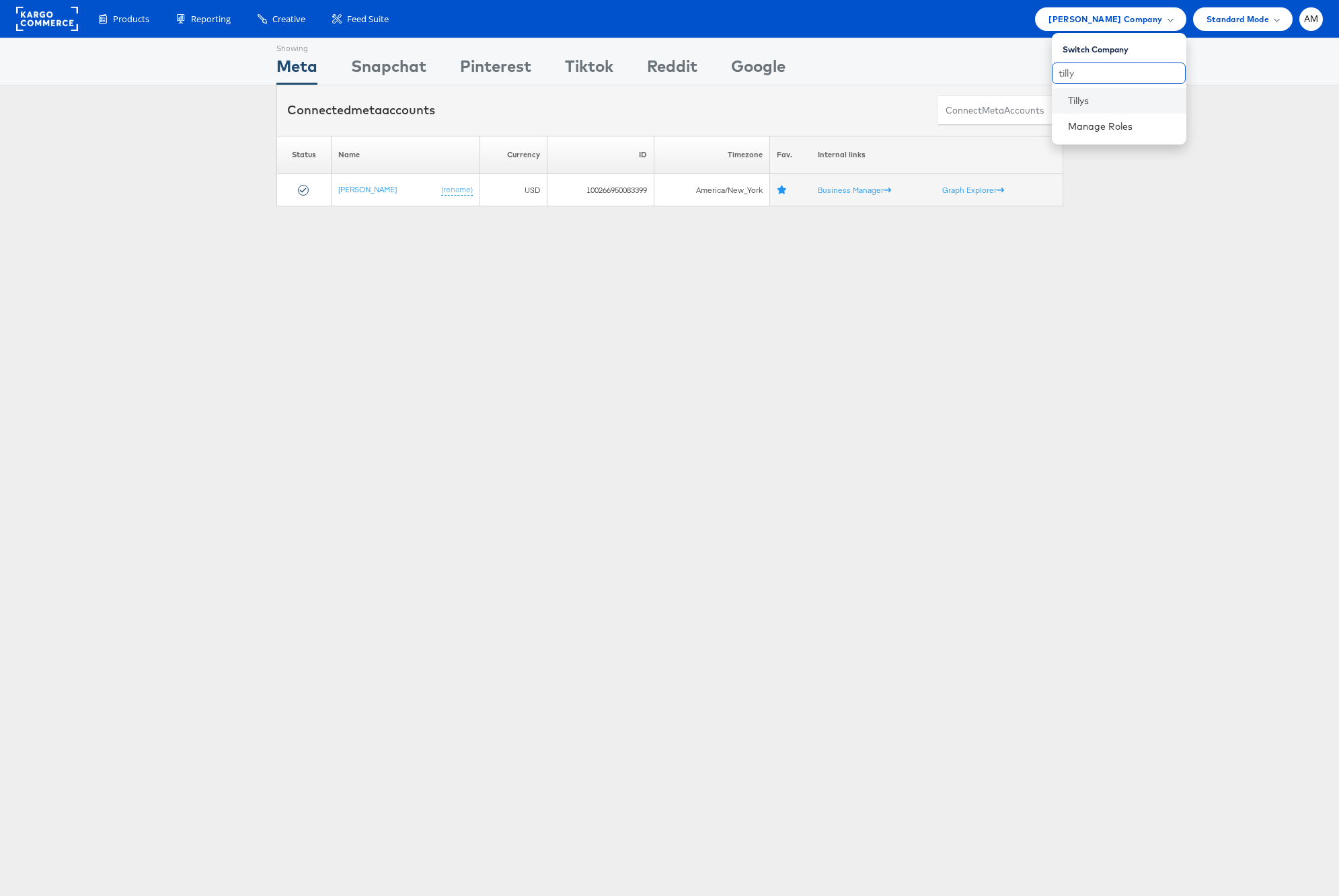
type input "tilly"
click at [1076, 107] on li "Tillys" at bounding box center [1119, 101] width 135 height 26
click at [1077, 92] on li "Tillys" at bounding box center [1119, 101] width 135 height 26
click at [1077, 97] on link "Tillys" at bounding box center [1122, 100] width 108 height 13
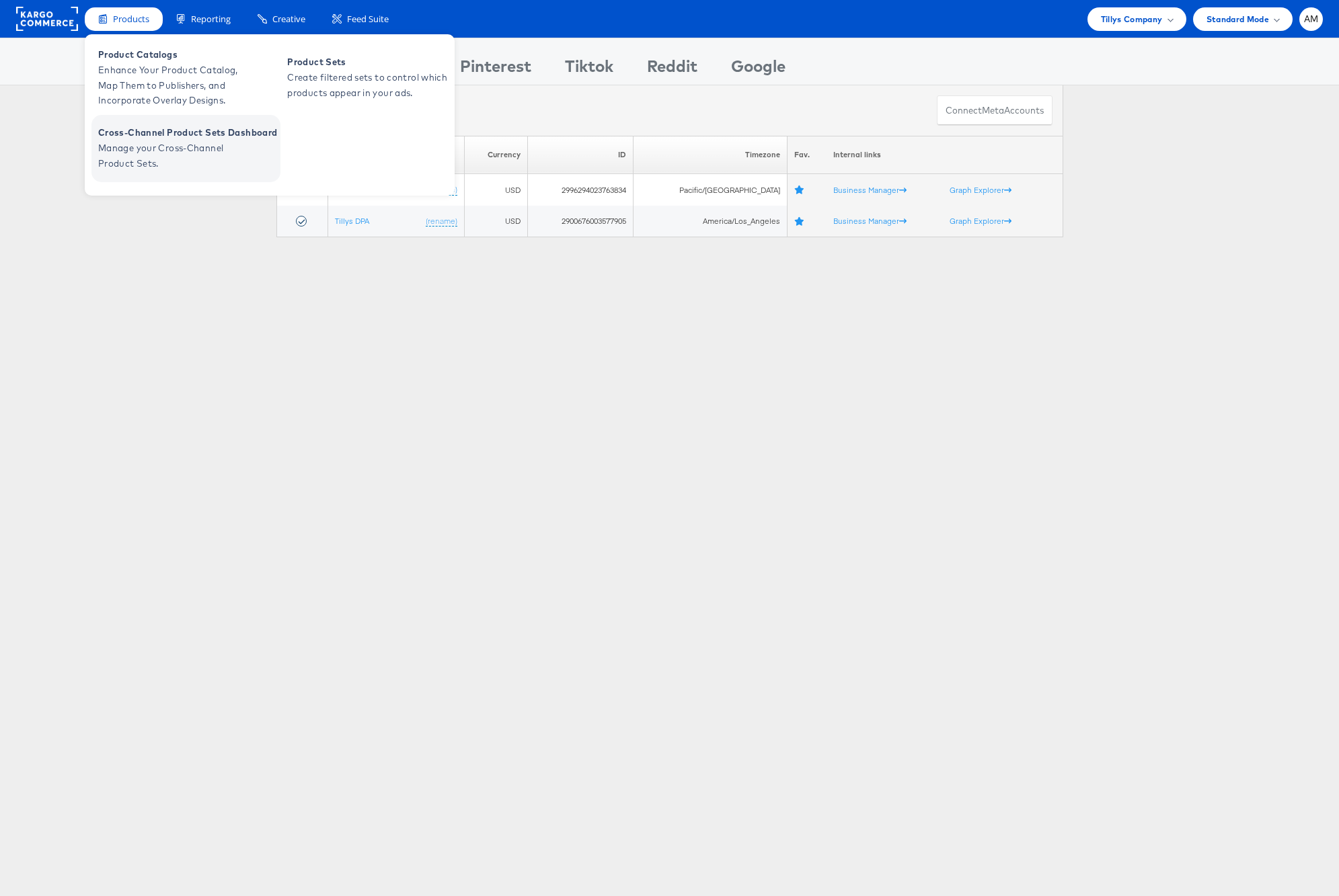
click at [145, 125] on span "Cross-Channel Product Sets Dashboard" at bounding box center [187, 133] width 179 height 15
click at [140, 64] on span "Enhance Your Product Catalog, Map Them to Publishers, and Incorporate Overlay D…" at bounding box center [179, 86] width 162 height 46
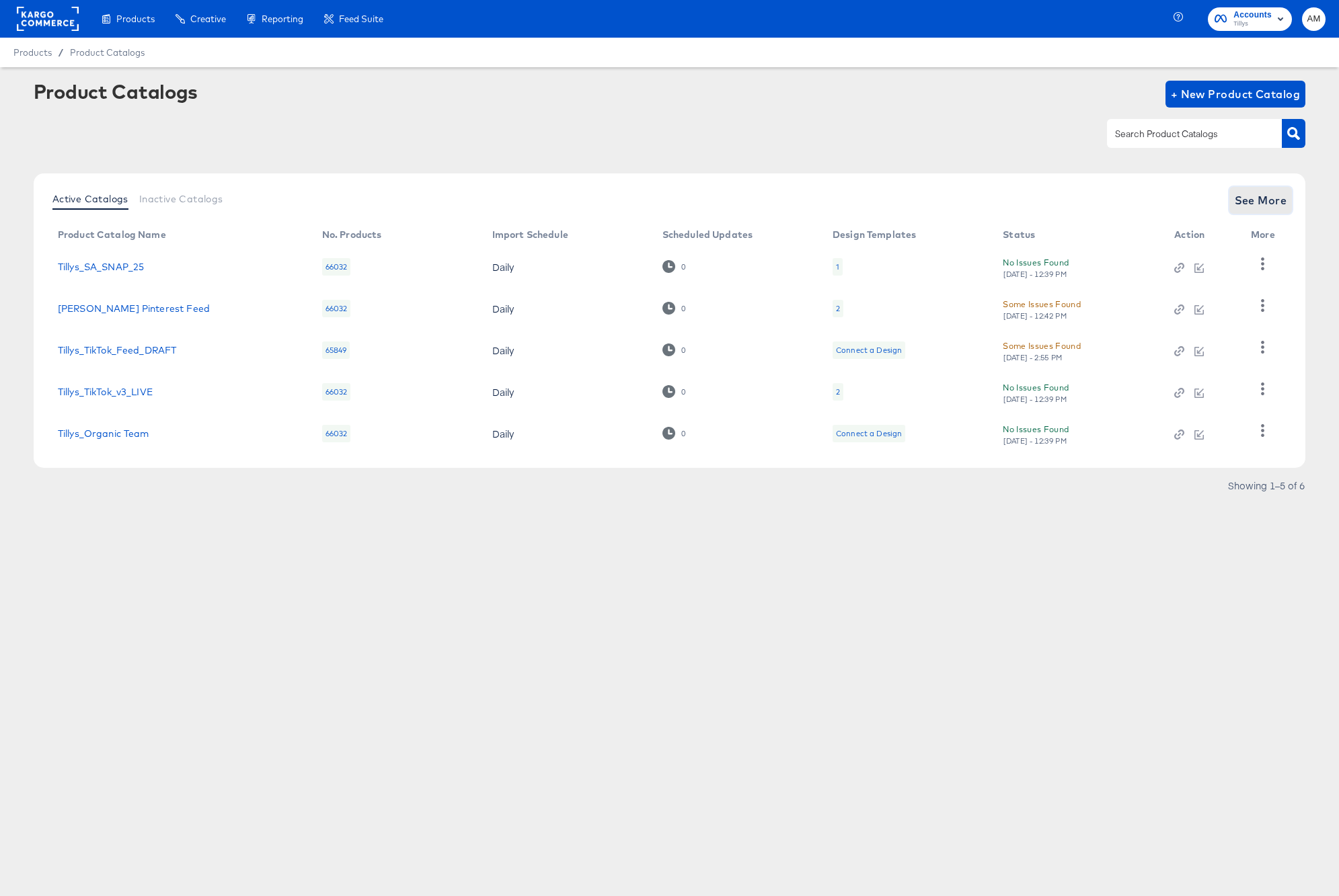
click at [1253, 208] on span "See More" at bounding box center [1261, 200] width 52 height 19
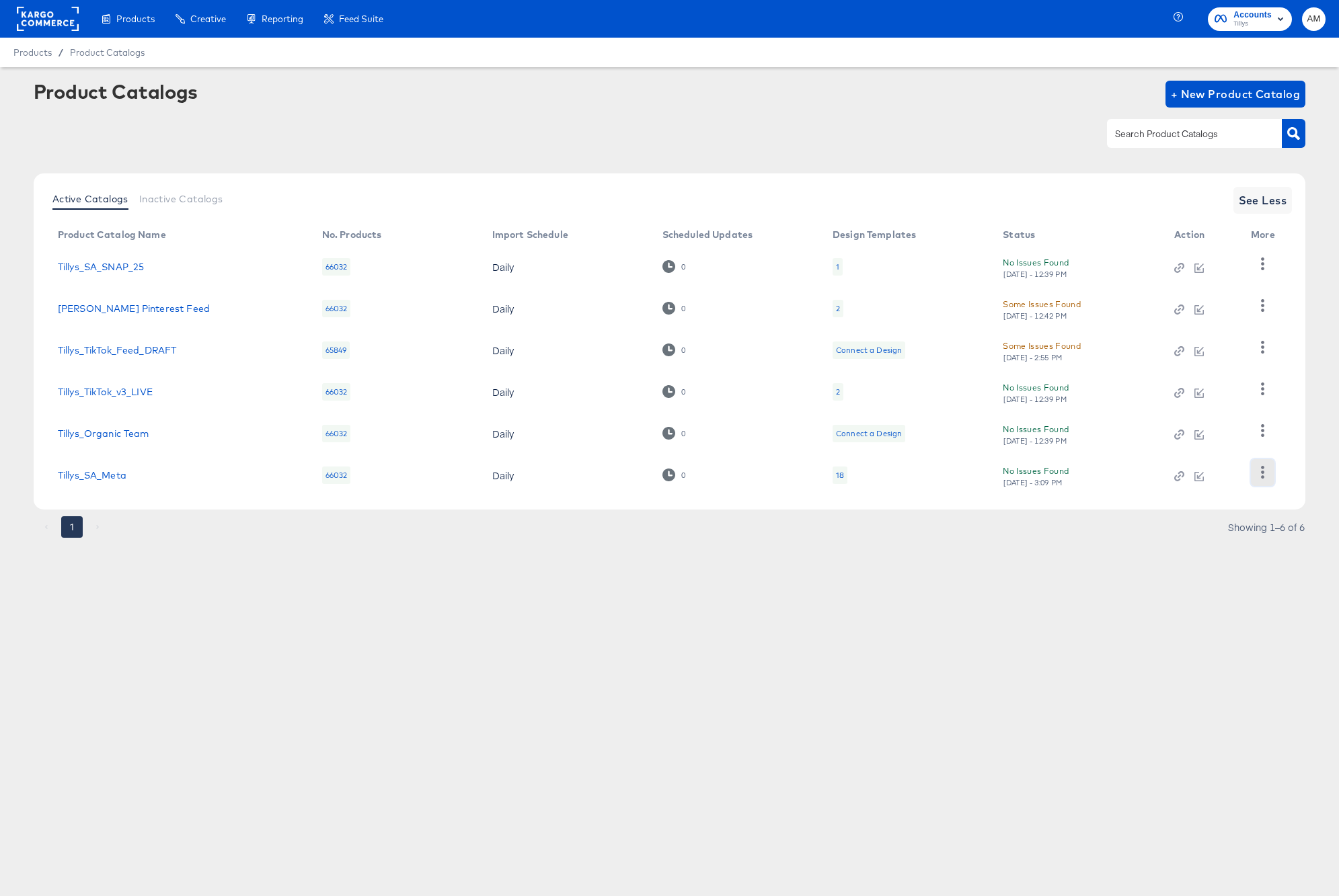
click at [1264, 471] on icon "button" at bounding box center [1262, 472] width 13 height 13
click at [840, 476] on div "18" at bounding box center [840, 476] width 8 height 11
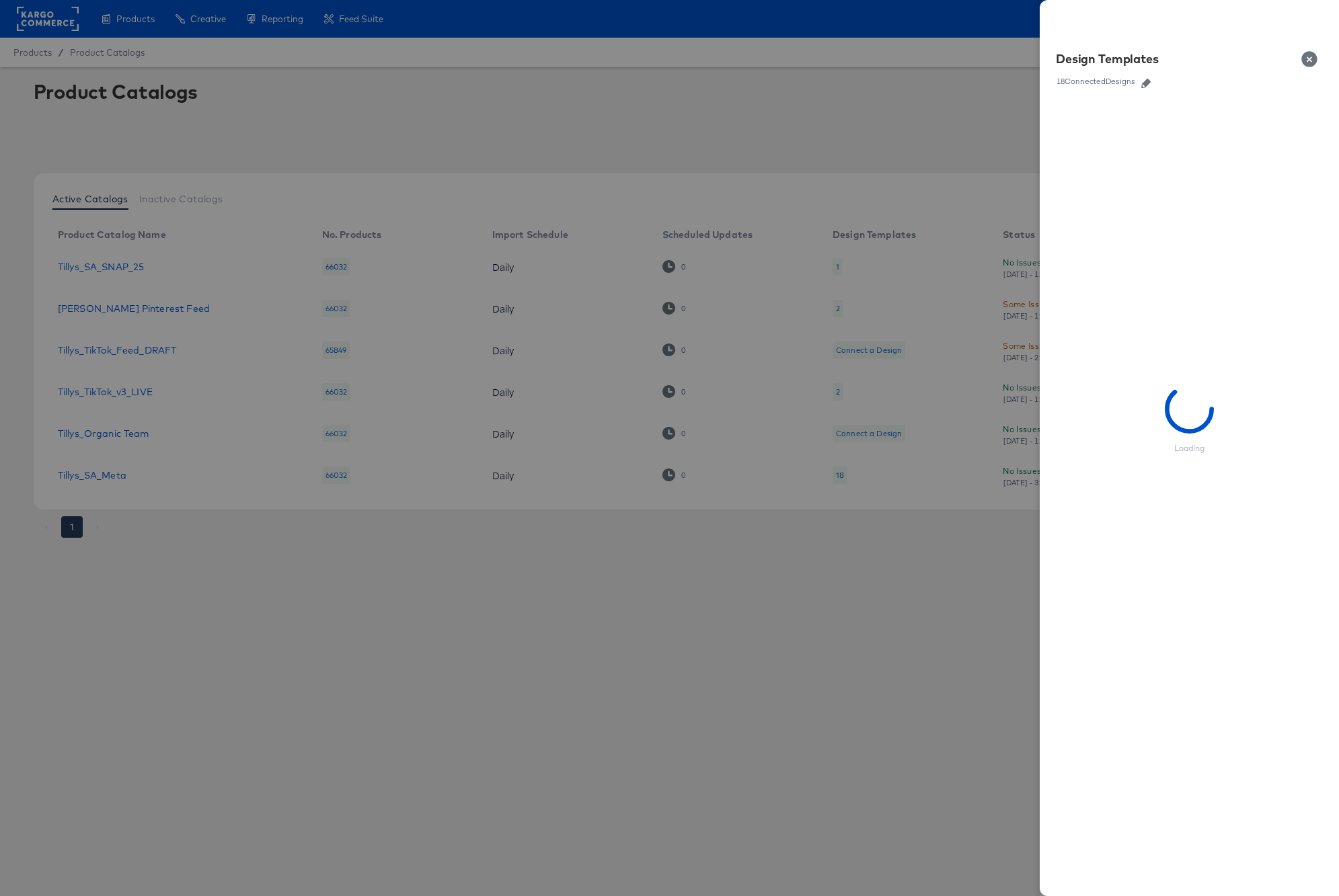
click at [1148, 85] on icon "button" at bounding box center [1146, 84] width 10 height 10
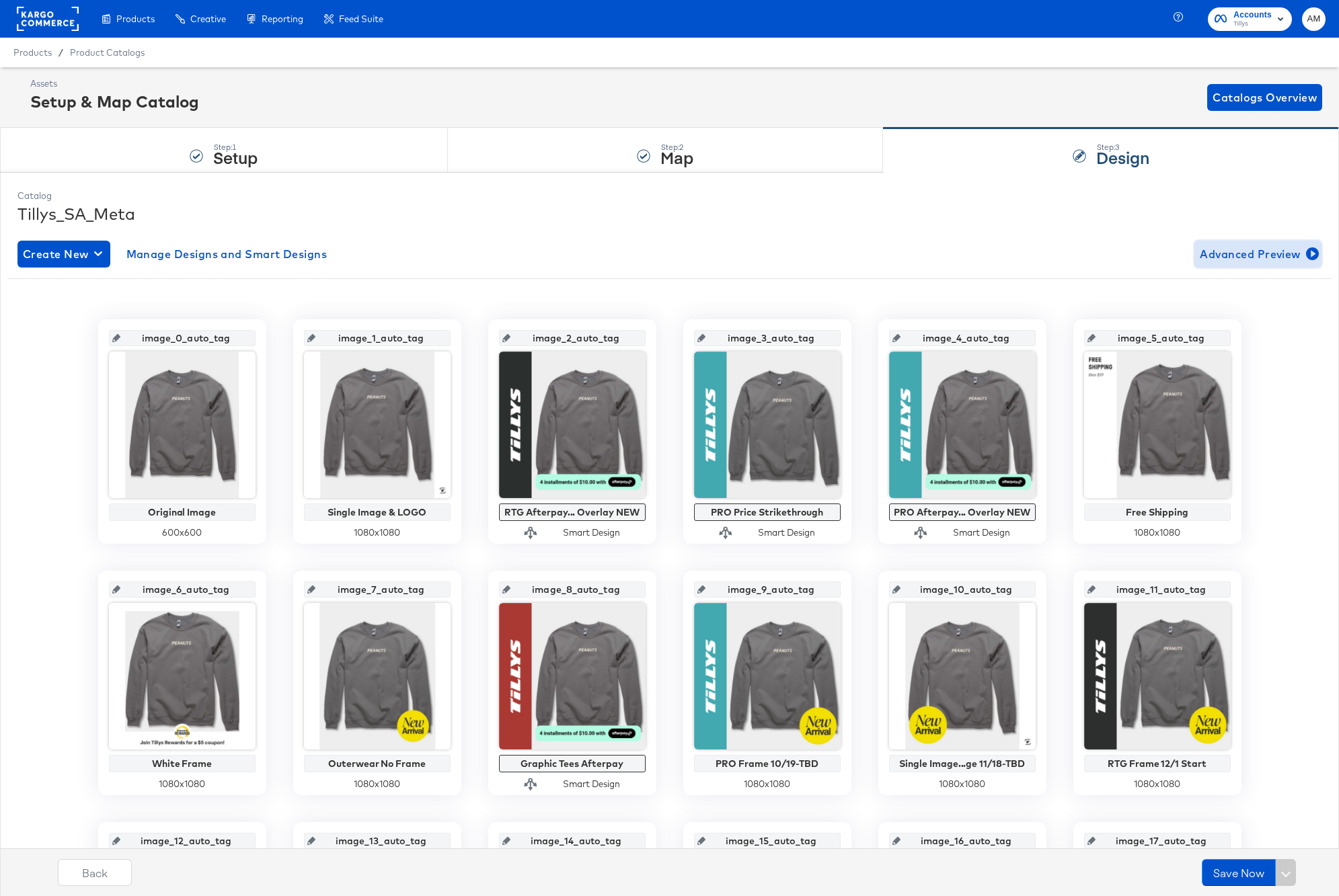
click at [1233, 255] on span "Advanced Preview" at bounding box center [1258, 253] width 116 height 19
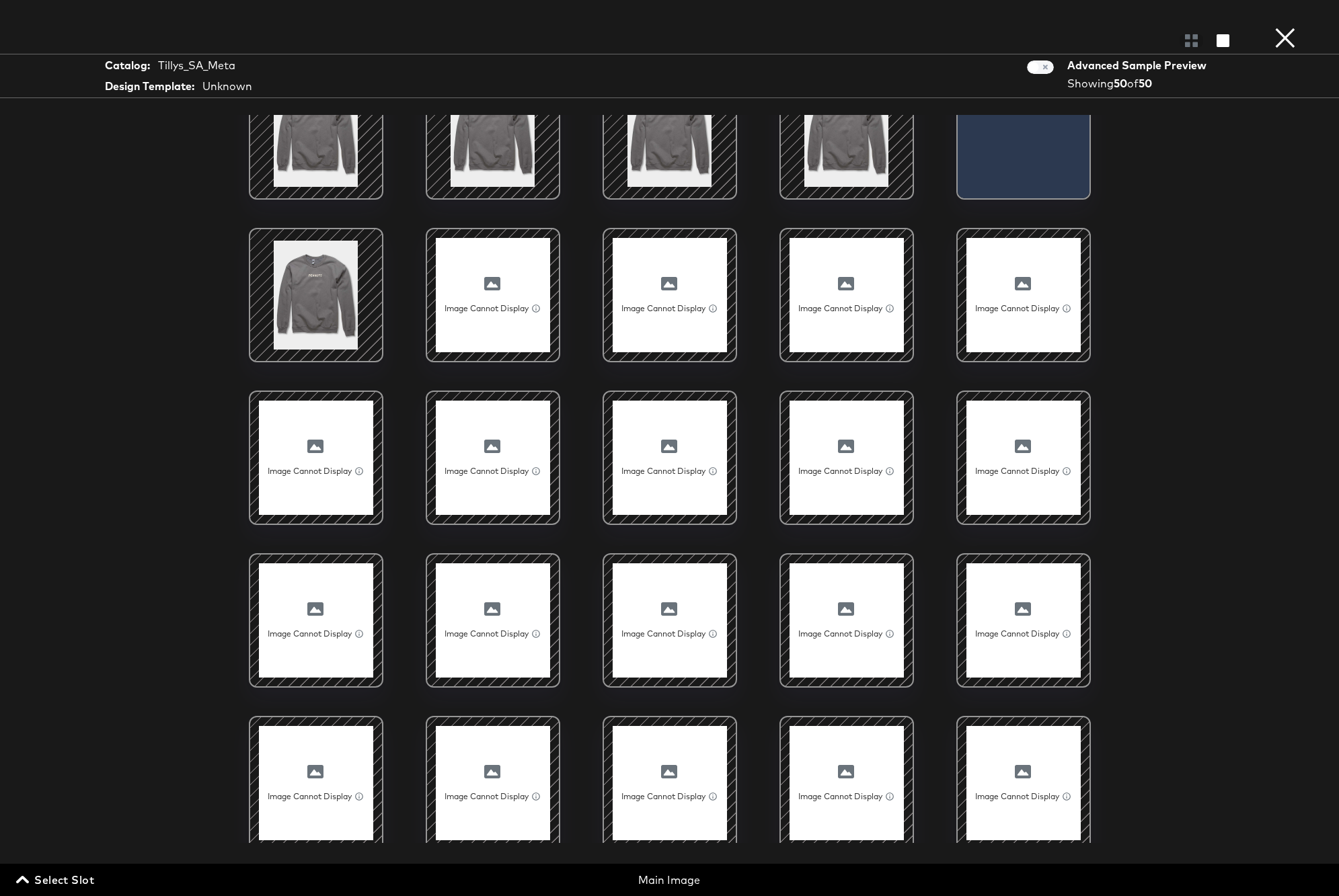
scroll to position [113, 0]
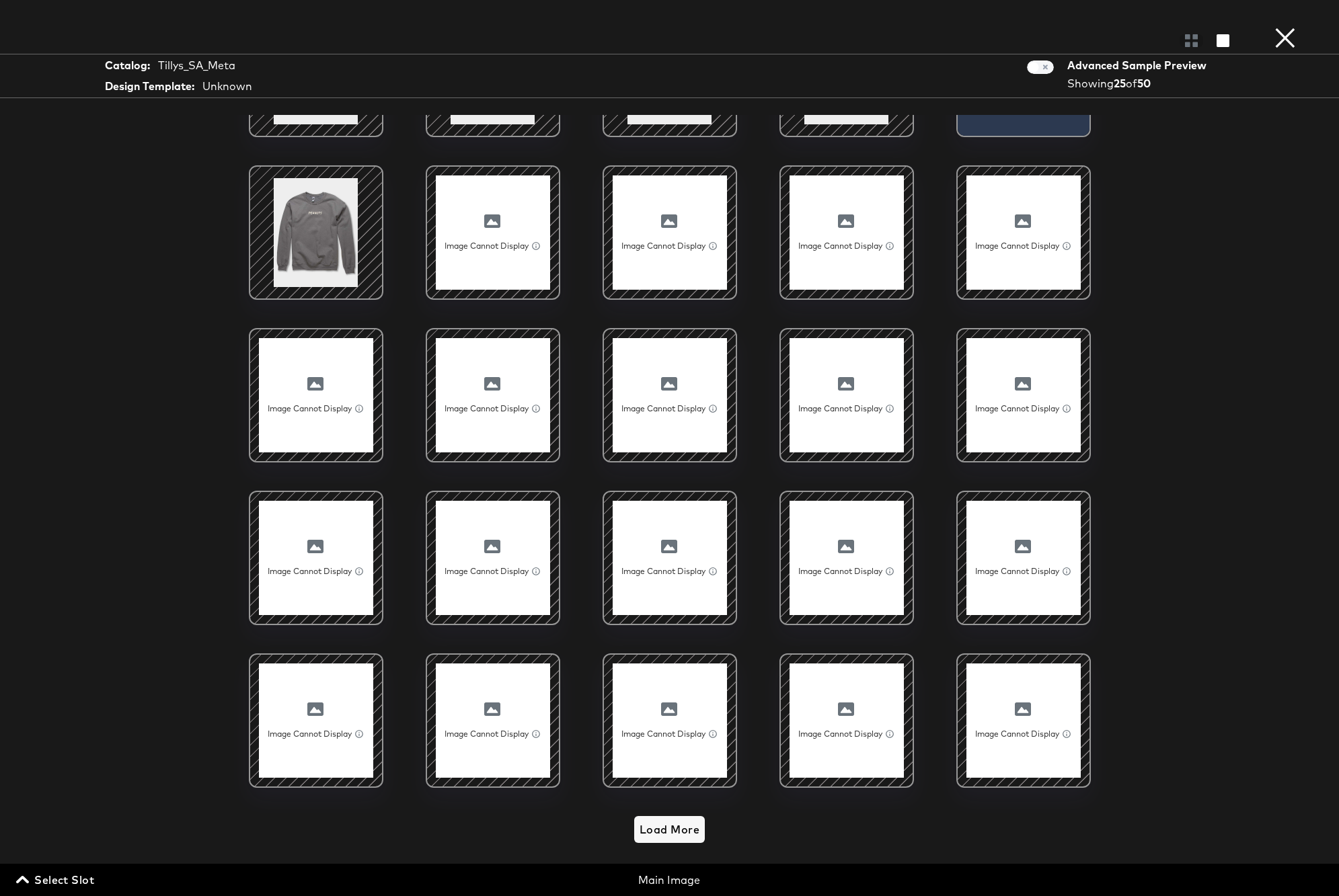
click at [73, 876] on span "Select Slot" at bounding box center [56, 879] width 75 height 19
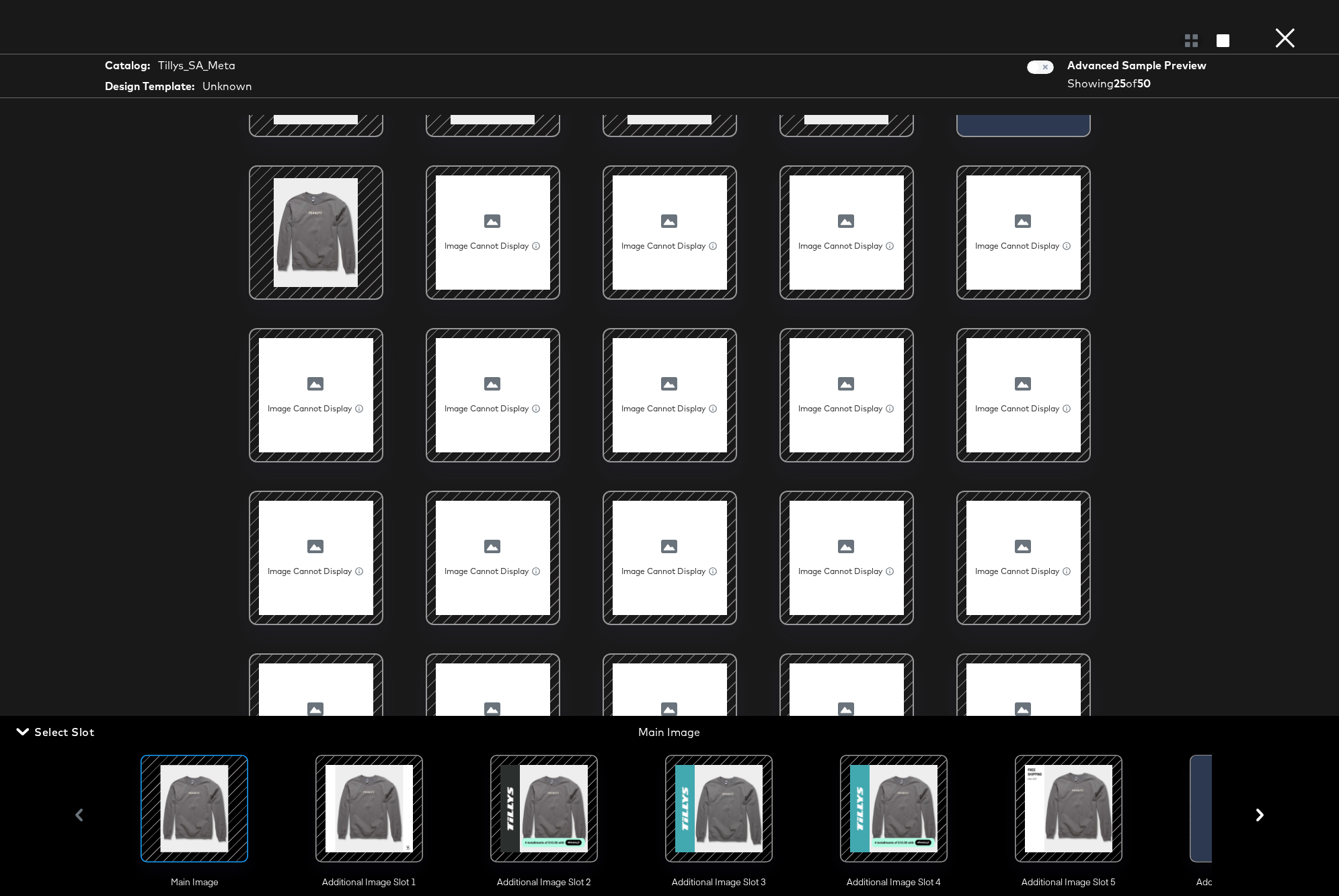
click at [372, 827] on div at bounding box center [369, 808] width 91 height 91
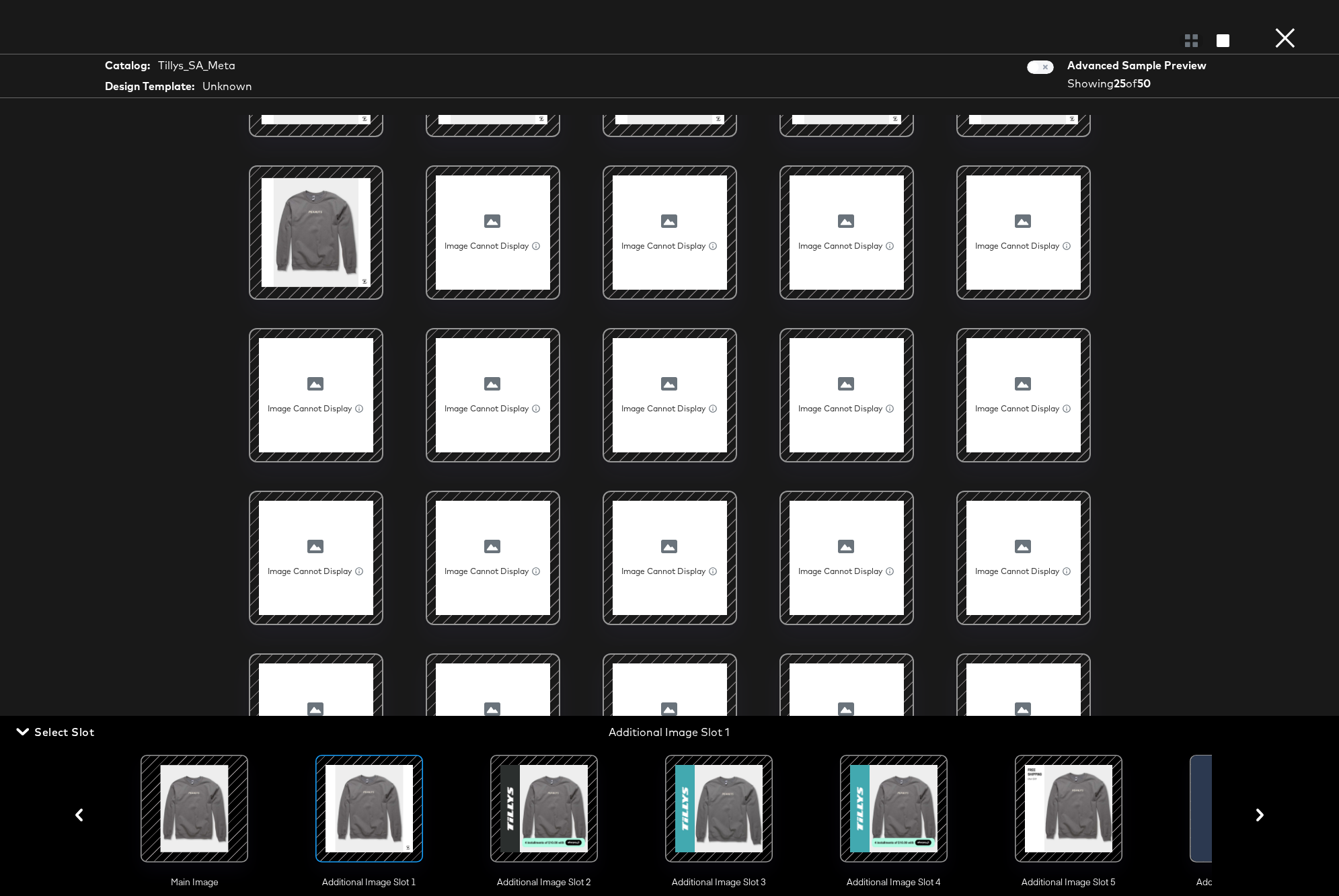
click at [567, 823] on div at bounding box center [544, 808] width 91 height 91
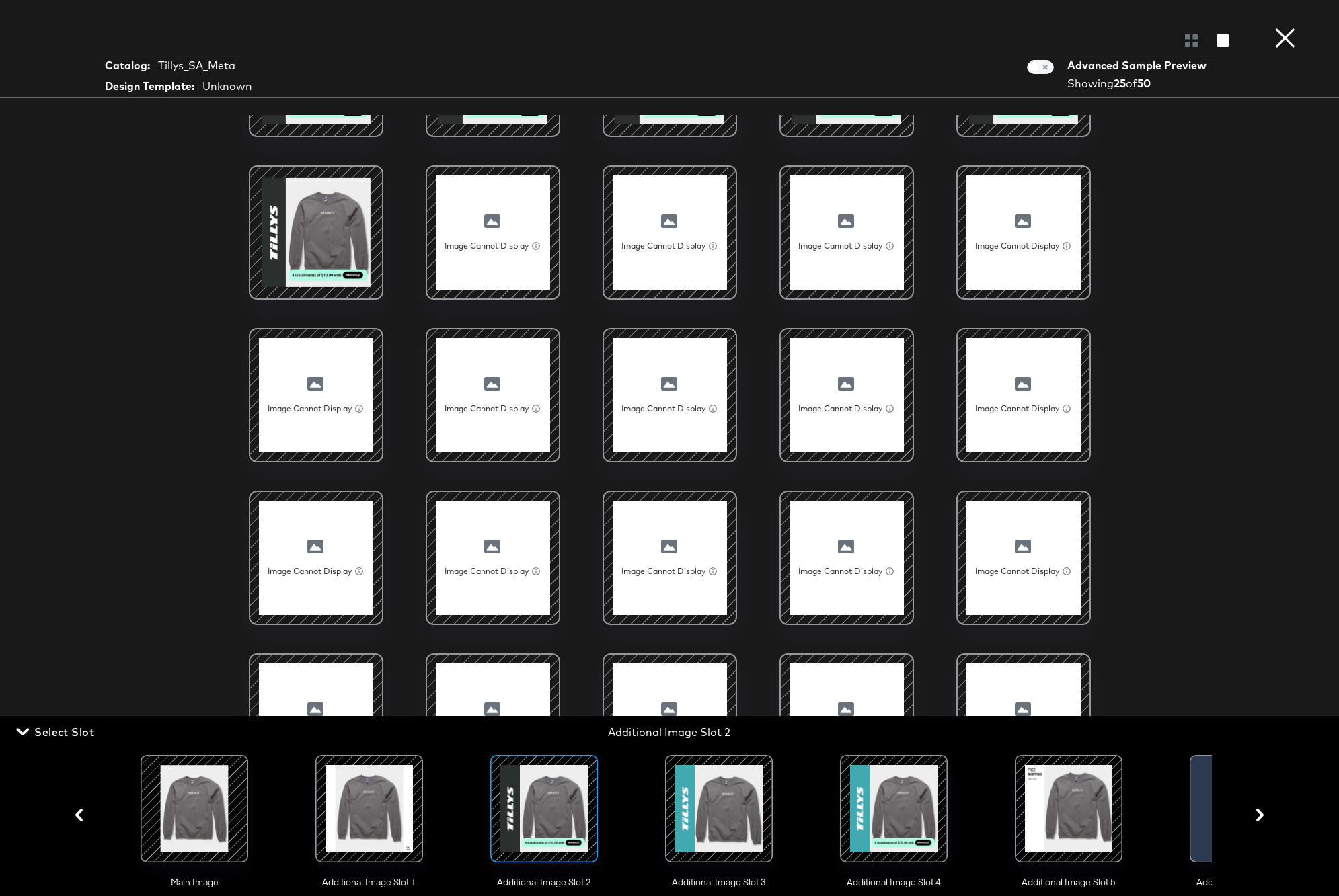
click at [715, 815] on div at bounding box center [719, 808] width 91 height 91
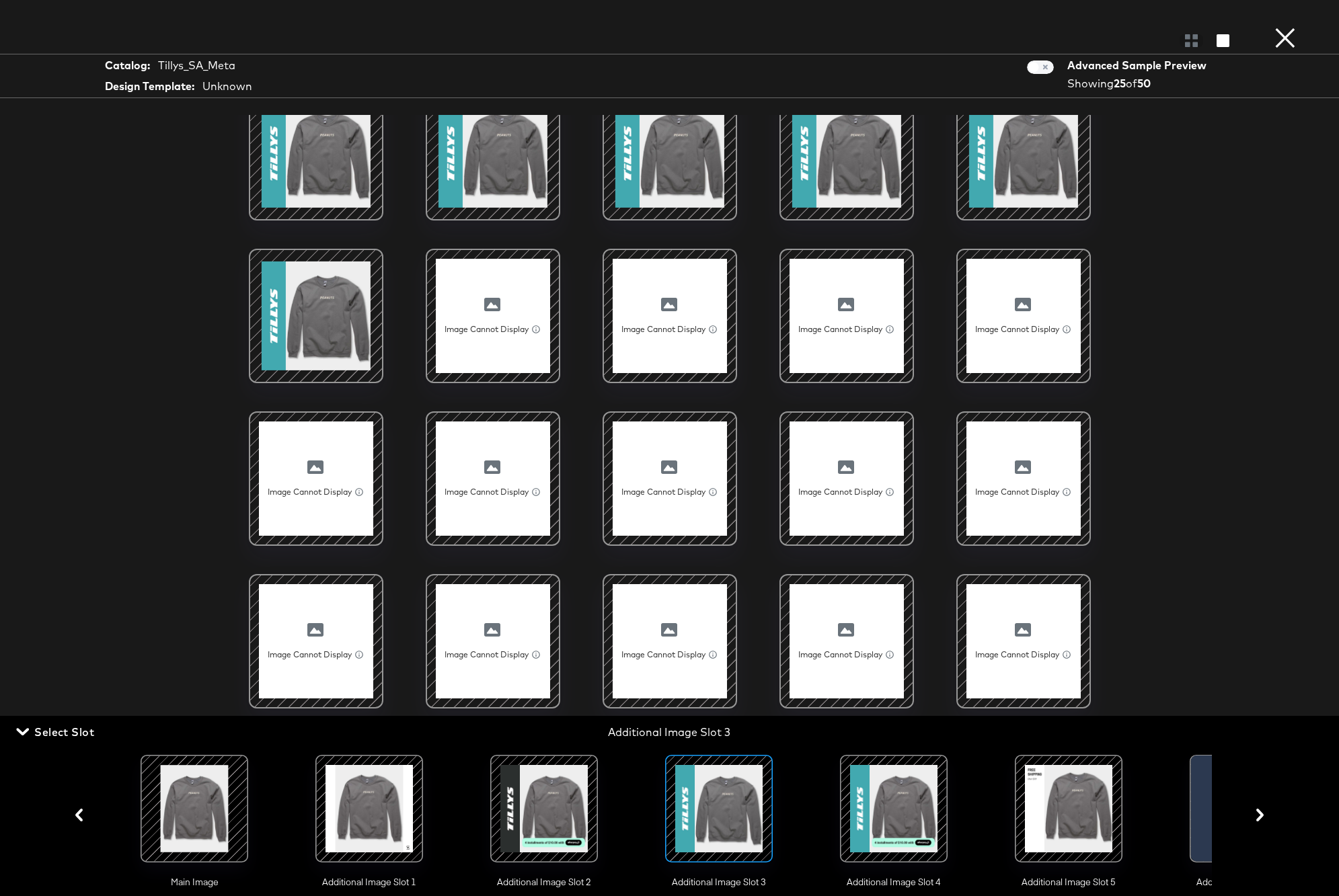
scroll to position [0, 0]
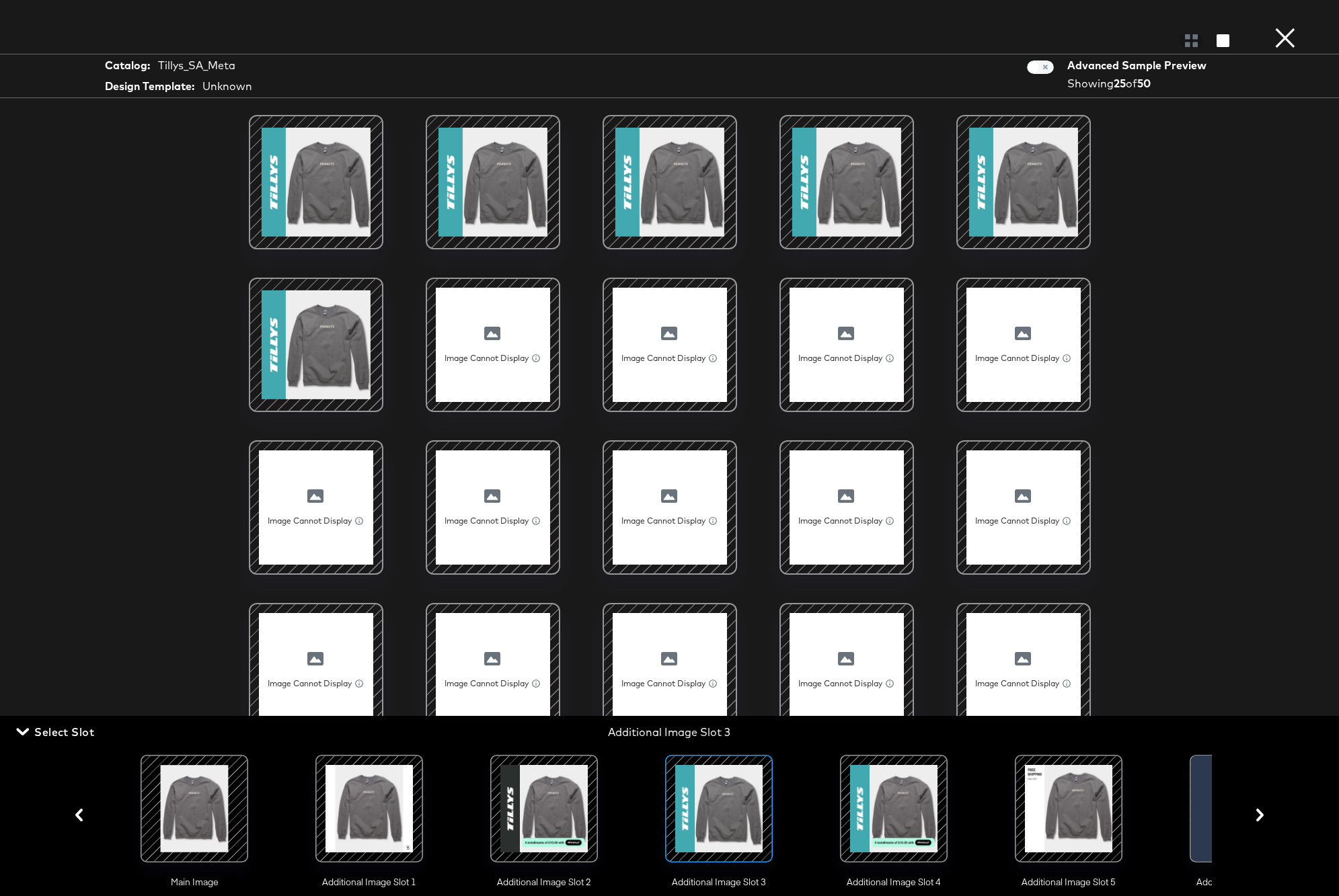
click at [896, 801] on div at bounding box center [894, 808] width 91 height 91
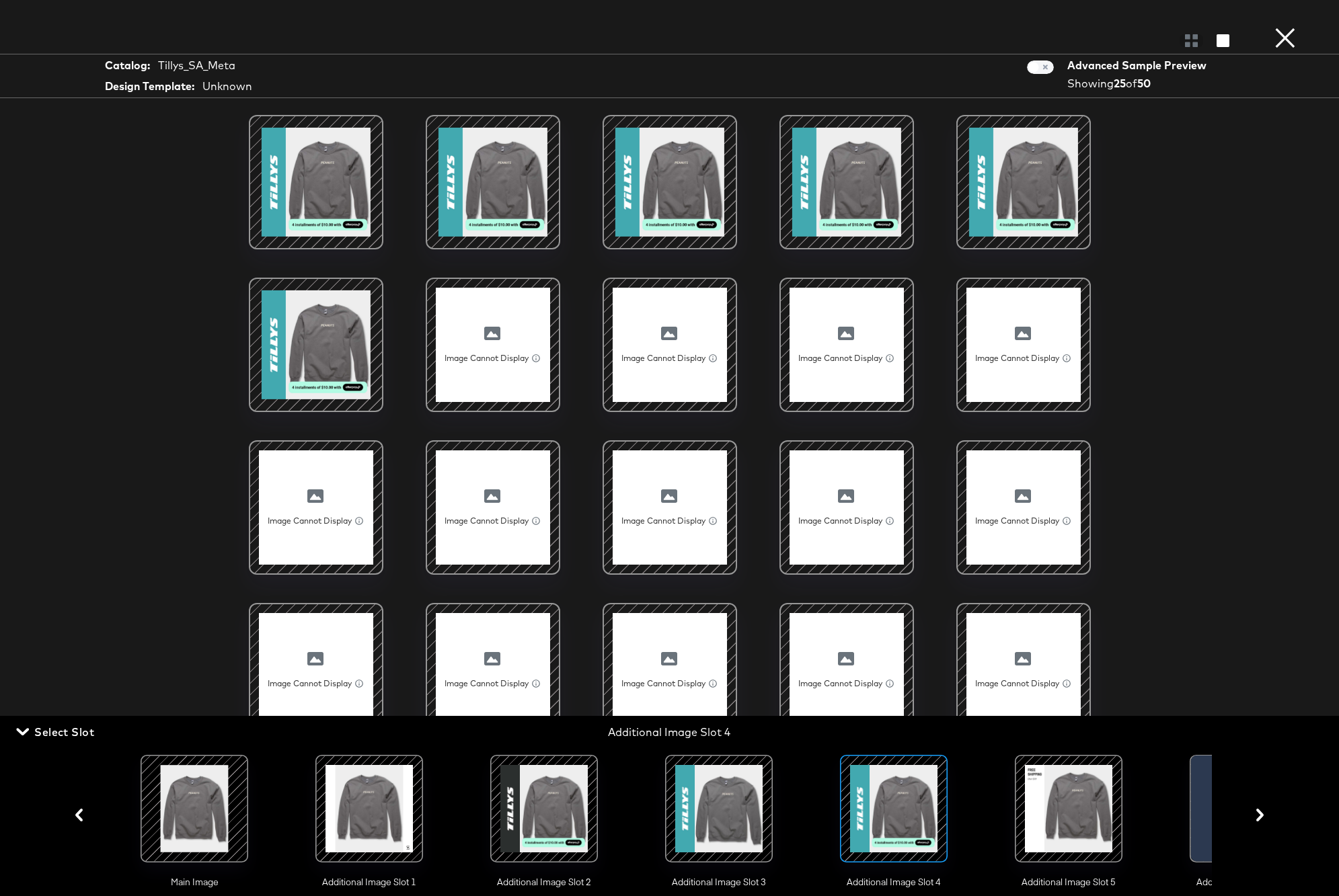
click at [1107, 796] on div at bounding box center [1068, 808] width 91 height 91
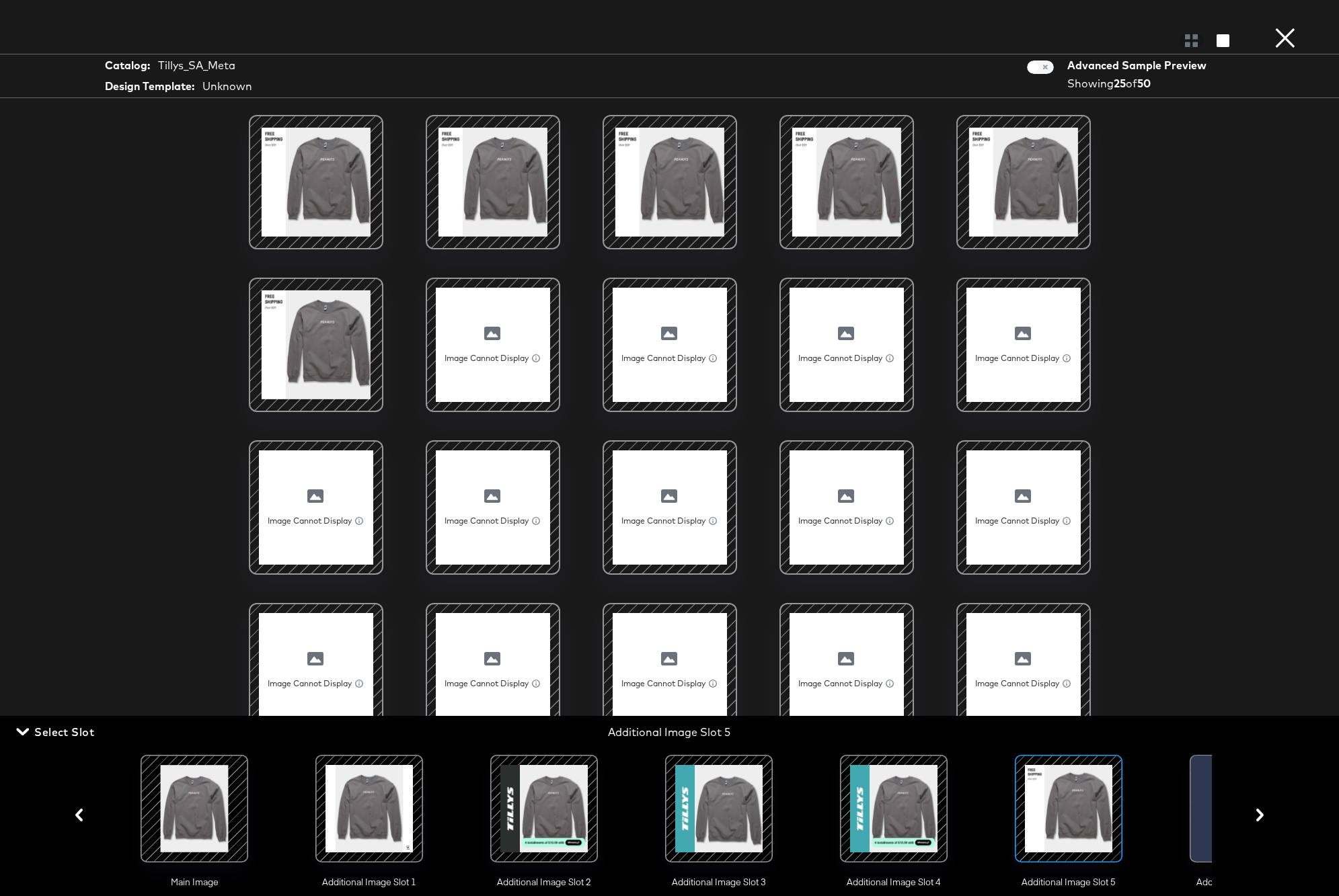
click at [1288, 27] on button "×" at bounding box center [1285, 13] width 27 height 27
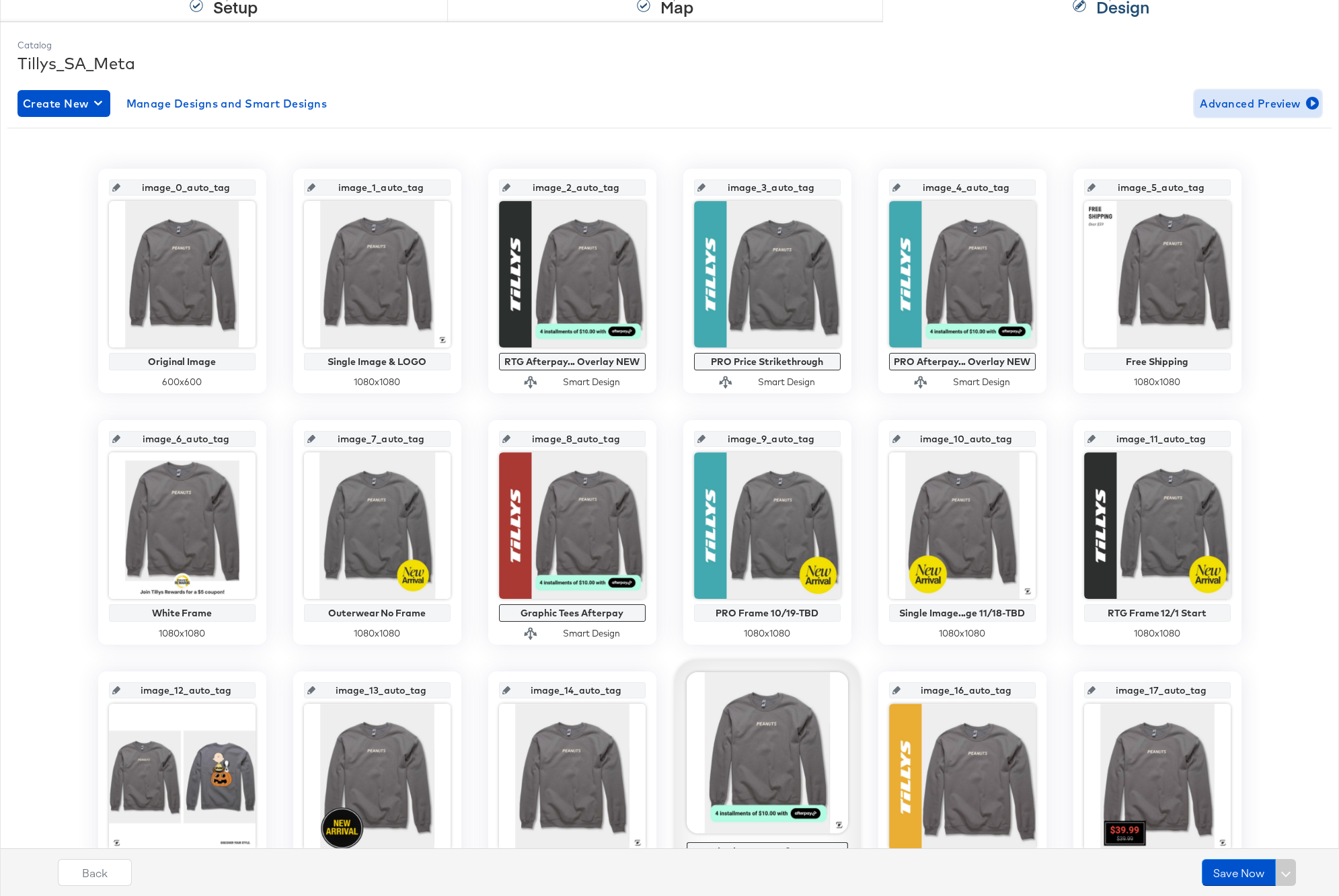
scroll to position [414, 0]
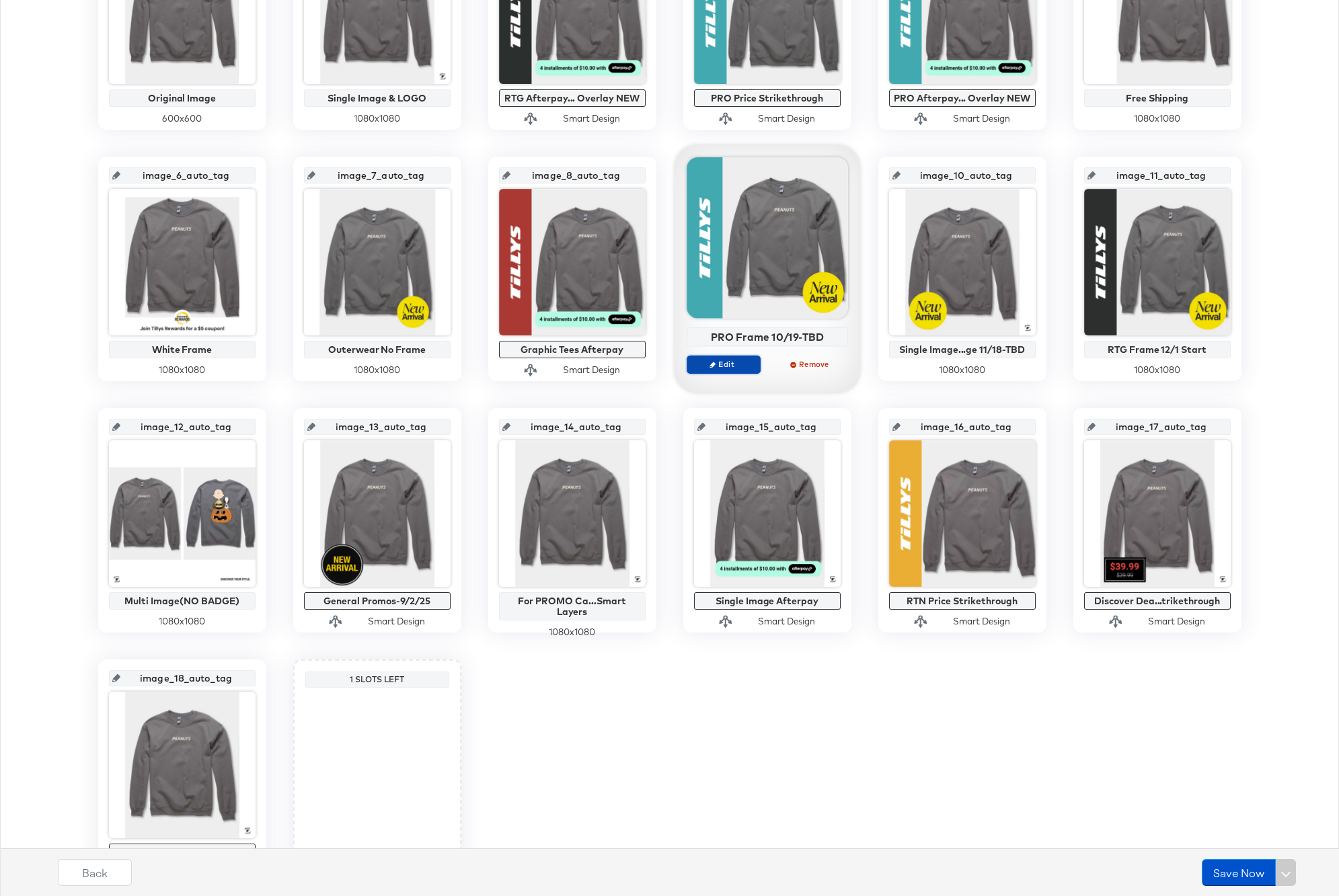
click at [727, 368] on span "Edit" at bounding box center [723, 364] width 62 height 10
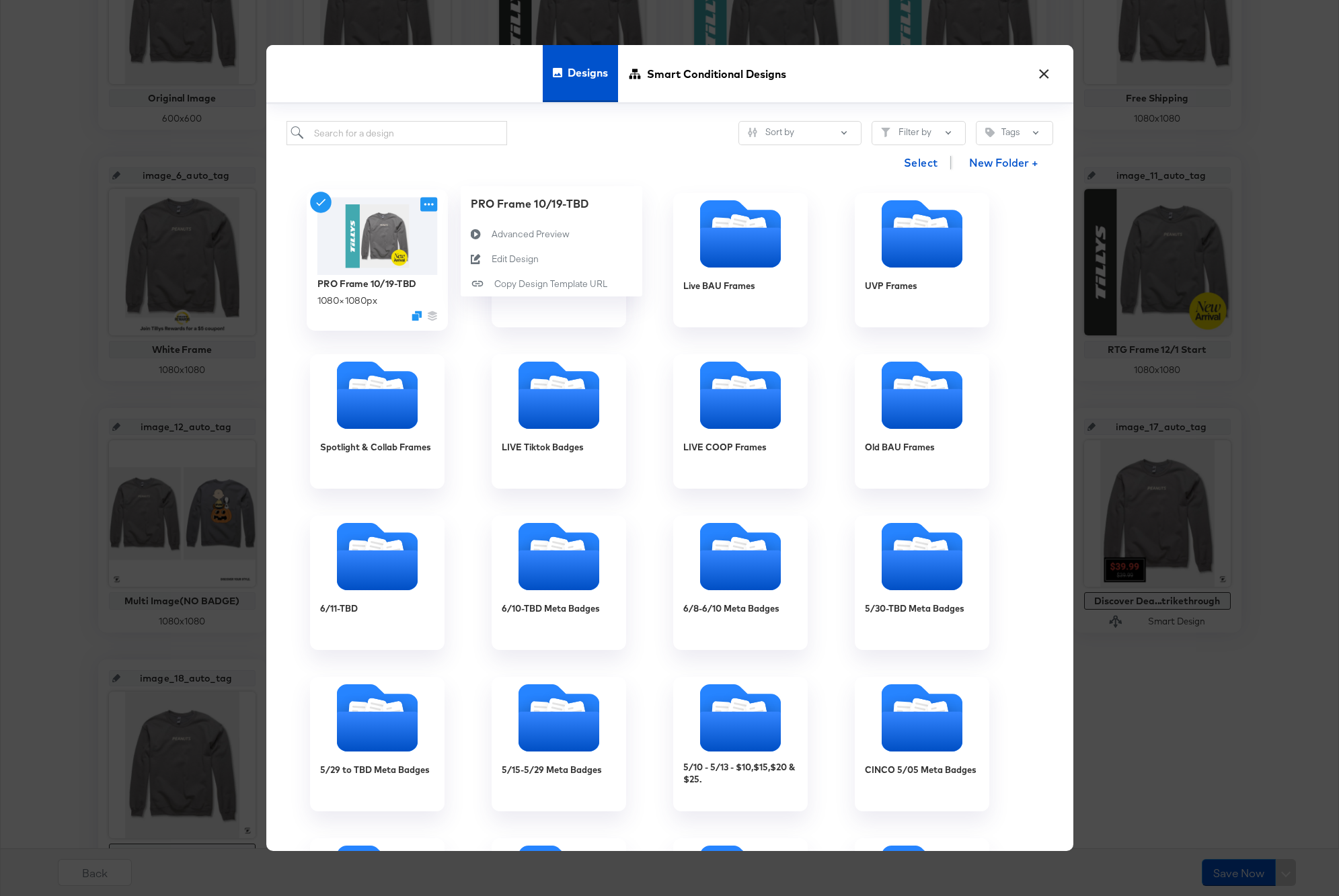
click at [429, 206] on icon at bounding box center [429, 204] width 17 height 14
click at [491, 284] on div "Edit Design Edit Design" at bounding box center [491, 284] width 0 height 0
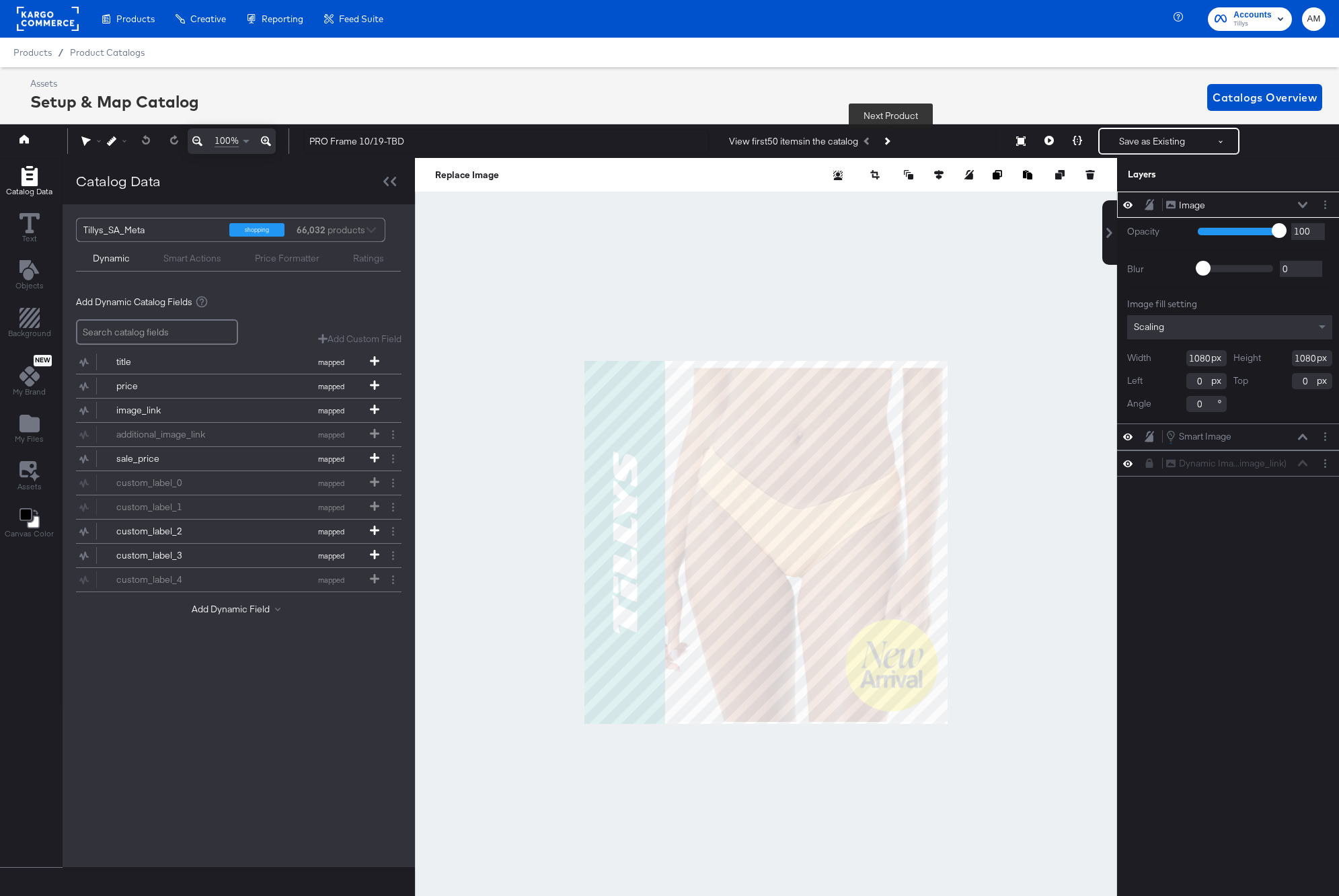
click at [896, 140] on button "Next Product" at bounding box center [886, 141] width 19 height 24
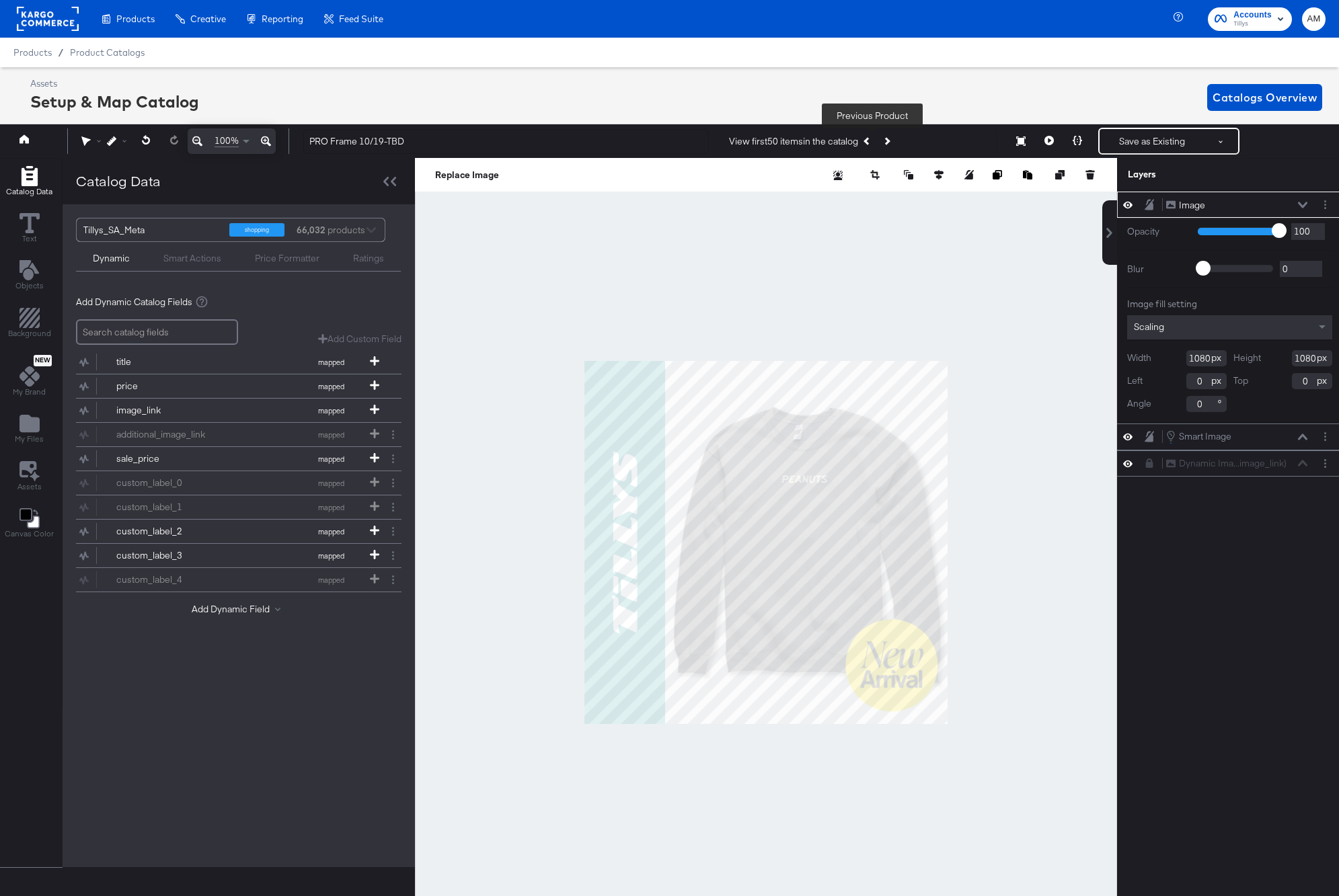
click at [869, 142] on icon "Previous Product" at bounding box center [867, 142] width 8 height 8
click at [889, 142] on icon "Next Product" at bounding box center [886, 142] width 8 height 8
click at [1046, 141] on icon at bounding box center [1049, 141] width 10 height 10
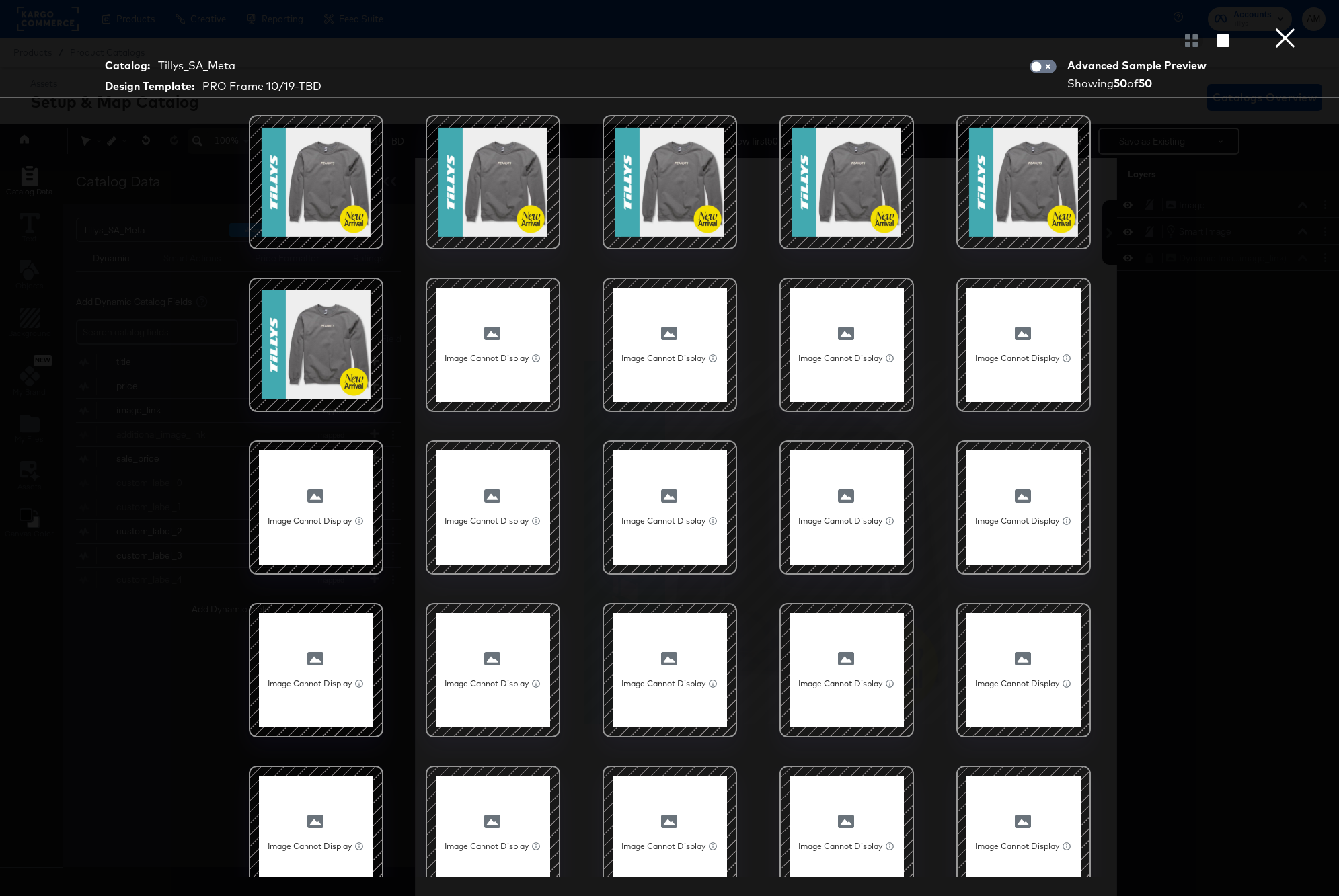
click at [1287, 27] on button "×" at bounding box center [1285, 13] width 27 height 27
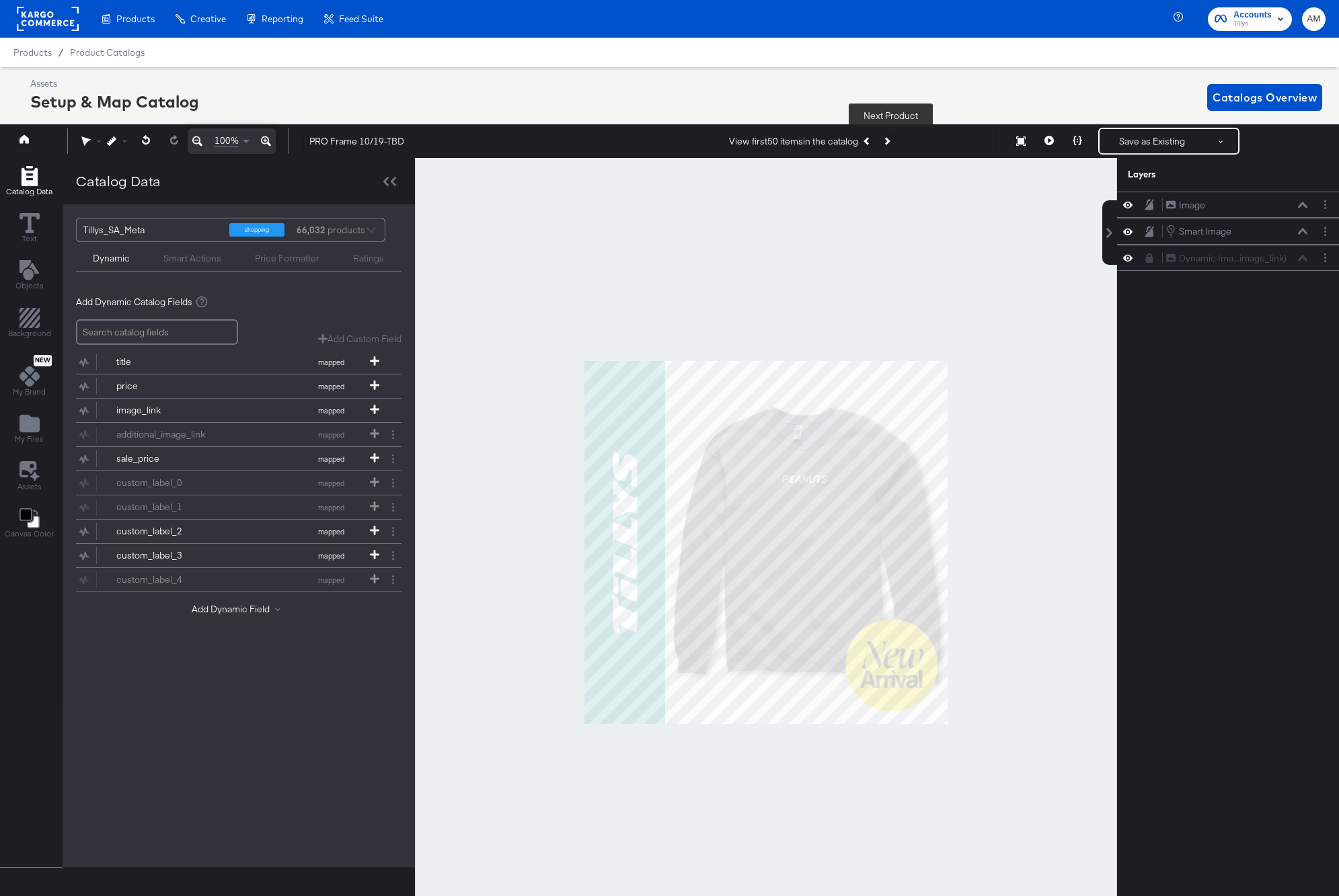
click at [893, 142] on button "Next Product" at bounding box center [886, 141] width 19 height 24
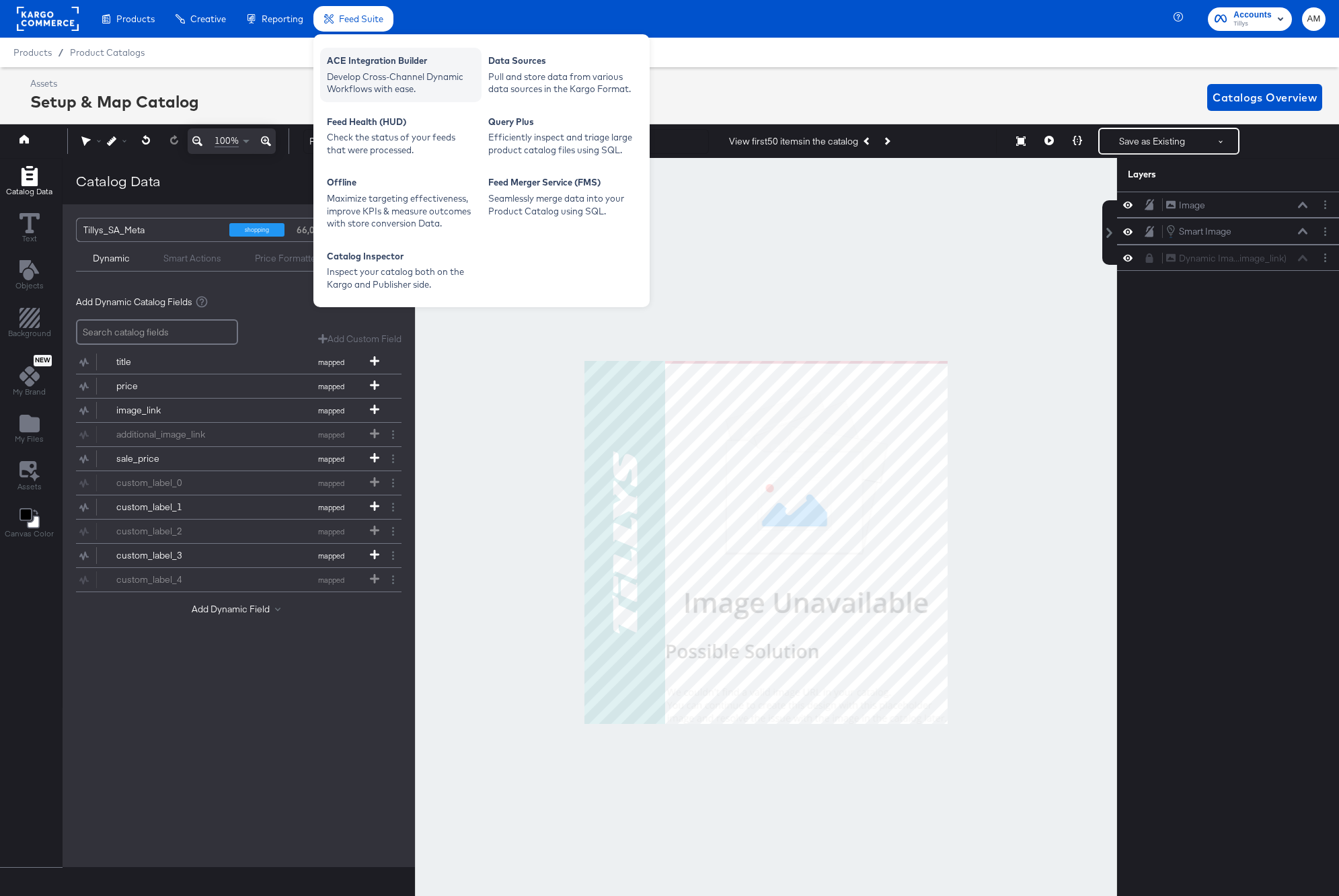
click at [376, 86] on div "Develop Cross-Channel Dynamic Workflows with ease." at bounding box center [401, 83] width 148 height 25
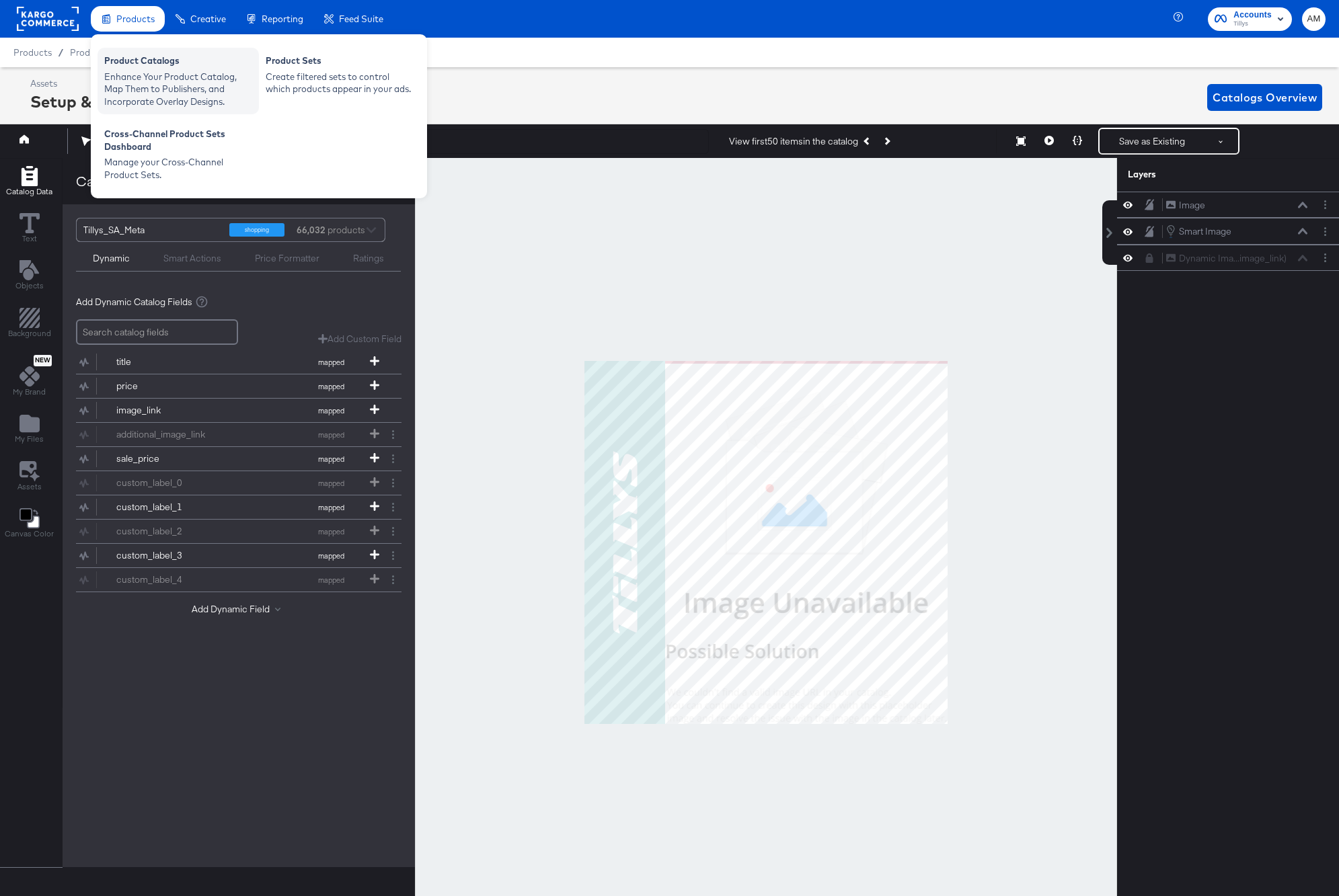
click at [143, 70] on div "Enhance Your Product Catalog, Map Them to Publishers, and Incorporate Overlay D…" at bounding box center [178, 89] width 148 height 38
